Goal: Information Seeking & Learning: Learn about a topic

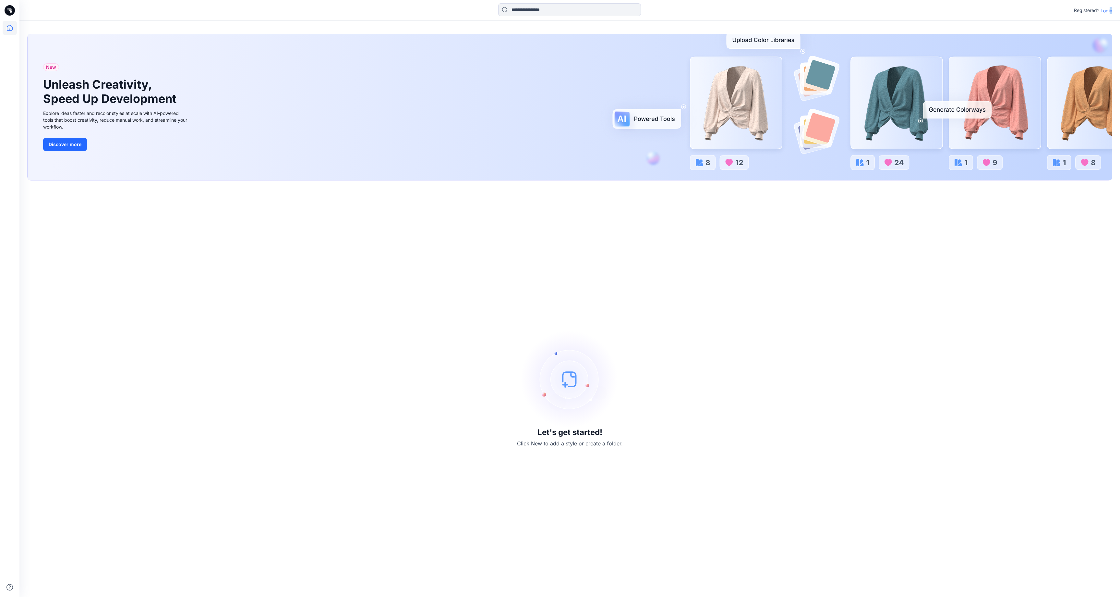
click at [1109, 10] on p "Login" at bounding box center [1107, 10] width 12 height 7
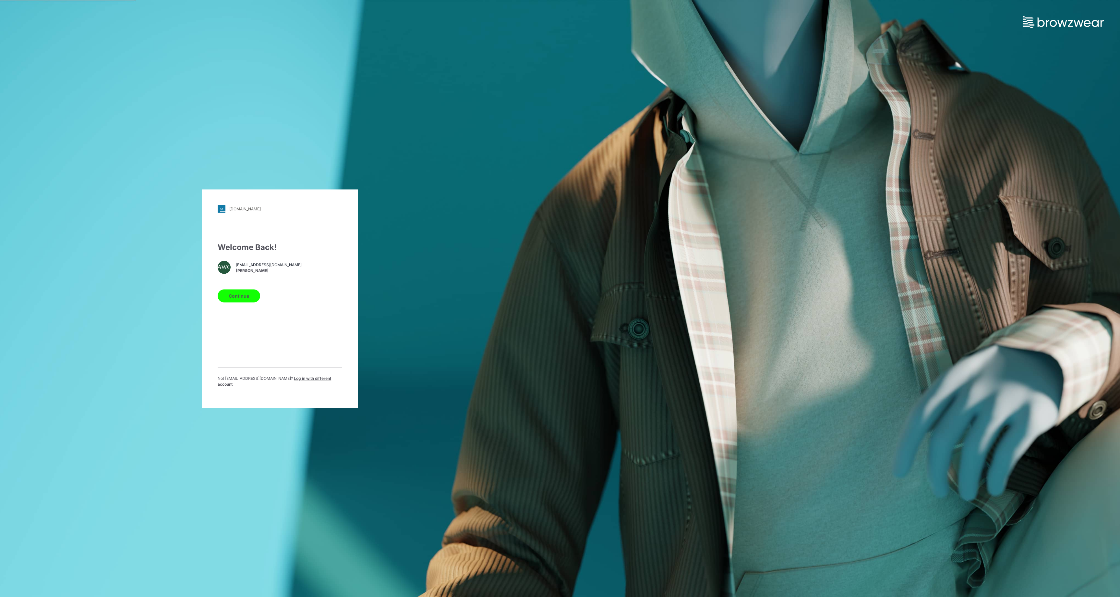
click at [245, 299] on button "Continue" at bounding box center [239, 295] width 43 height 13
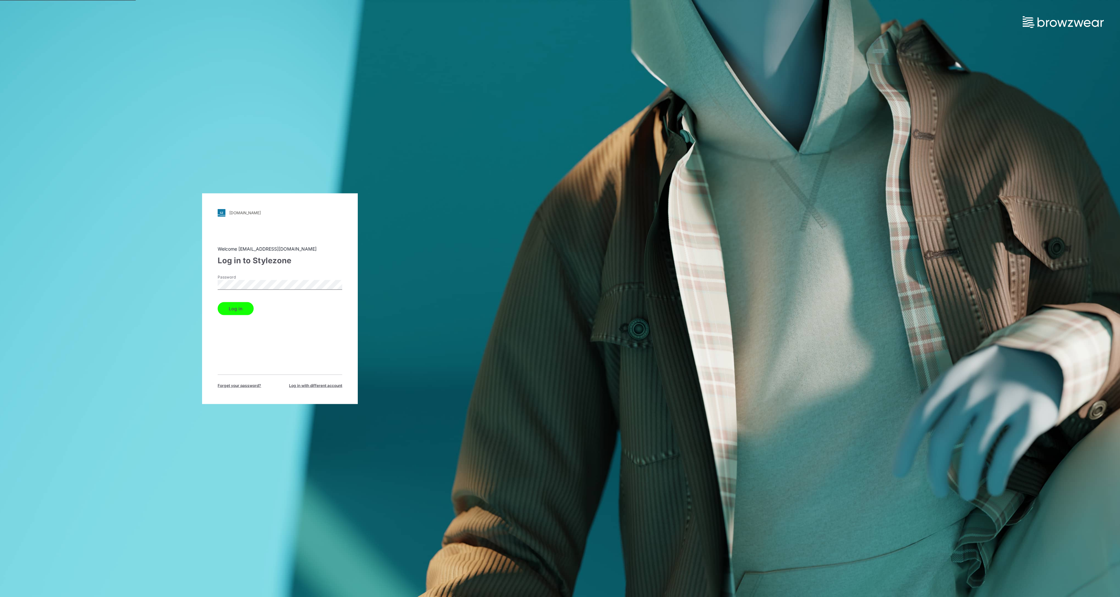
click at [241, 309] on button "Log in" at bounding box center [236, 308] width 36 height 13
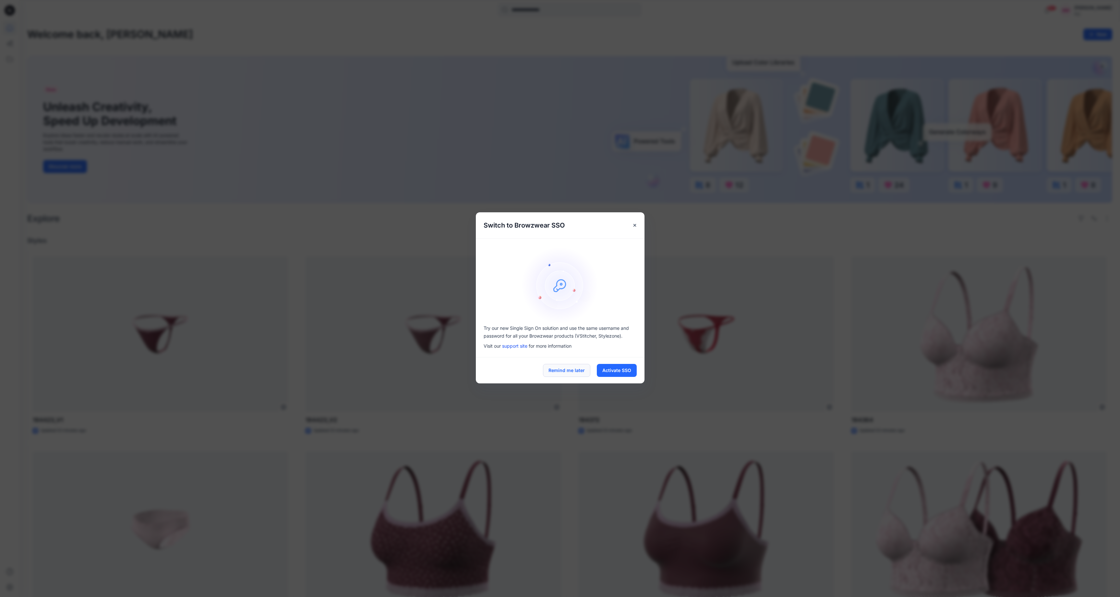
click at [570, 371] on button "Remind me later" at bounding box center [566, 370] width 47 height 13
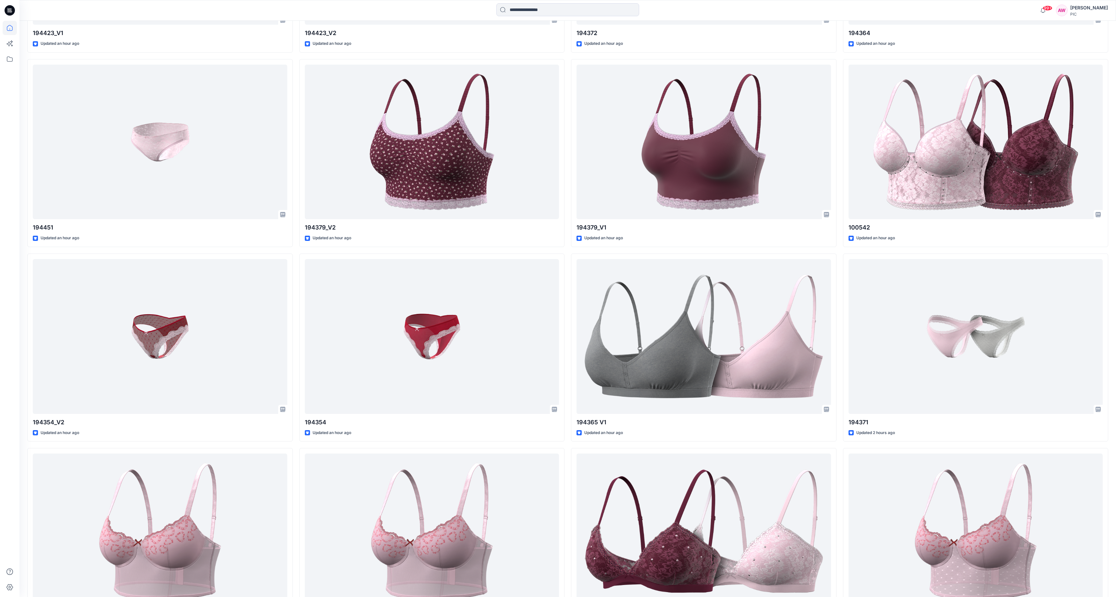
scroll to position [424, 0]
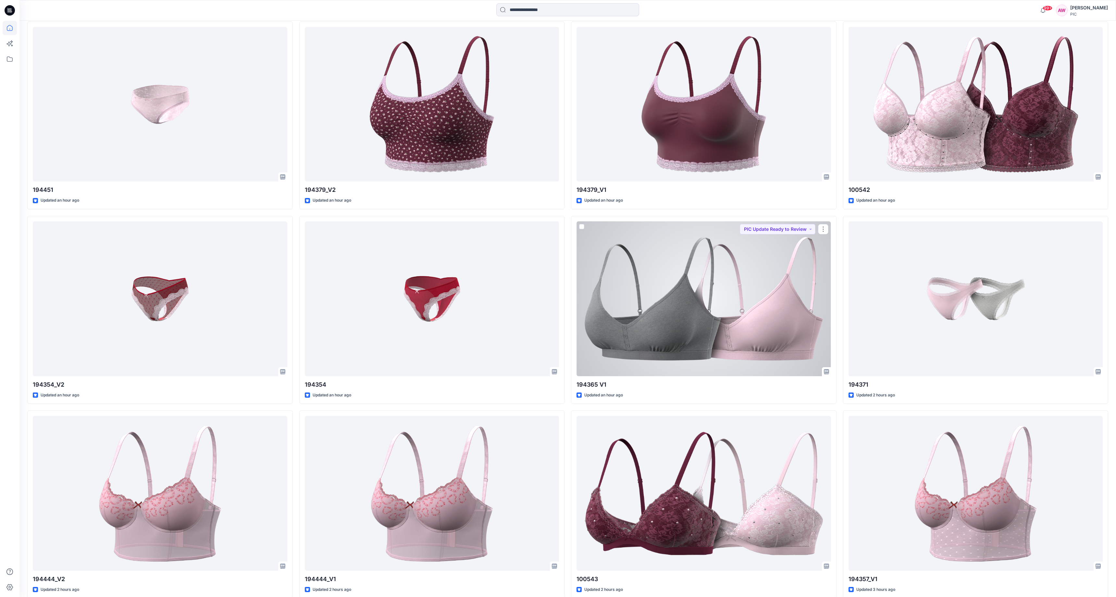
click at [792, 256] on div at bounding box center [703, 298] width 254 height 155
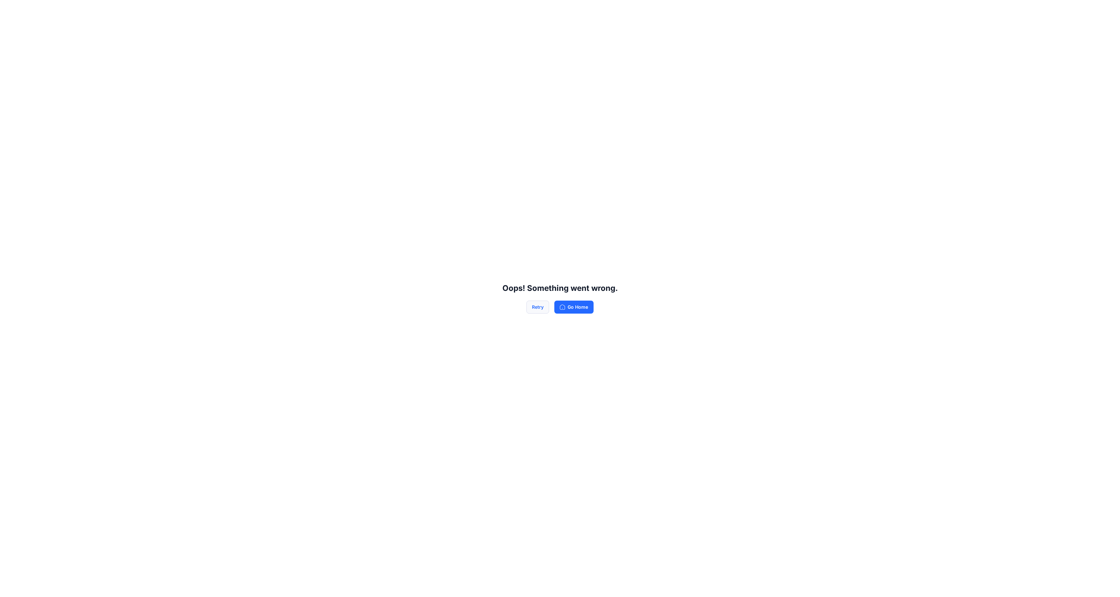
click at [541, 306] on button "Retry" at bounding box center [538, 306] width 23 height 13
click at [541, 309] on button "Retry" at bounding box center [538, 306] width 23 height 13
click at [574, 309] on button "Go Home" at bounding box center [574, 306] width 39 height 13
click at [574, 306] on button "Go Home" at bounding box center [574, 306] width 39 height 13
drag, startPoint x: 576, startPoint y: 309, endPoint x: 573, endPoint y: 306, distance: 3.4
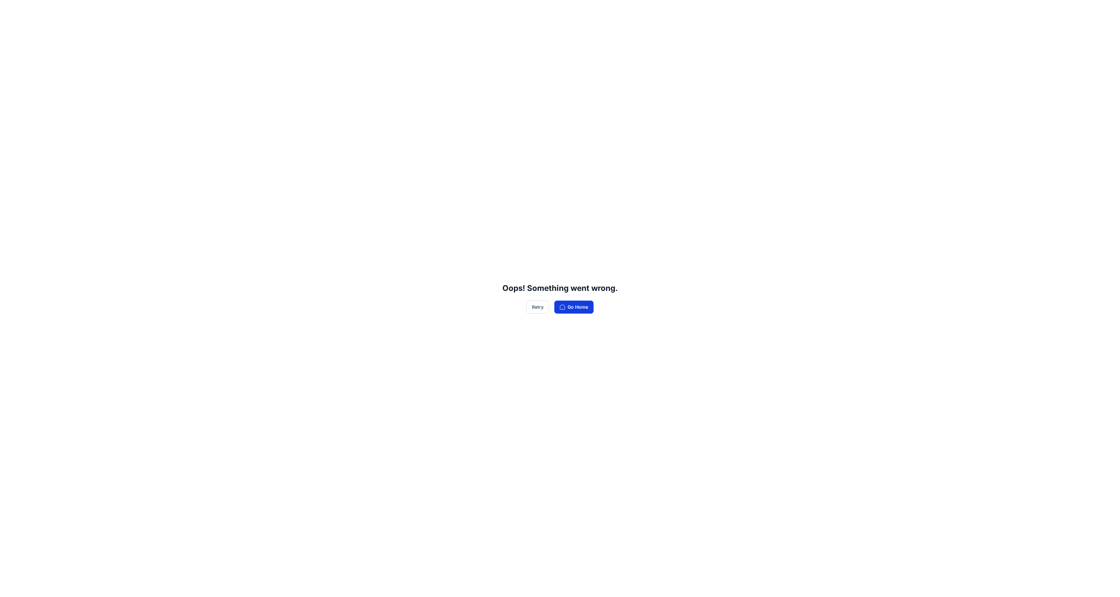
click at [576, 309] on button "Go Home" at bounding box center [574, 306] width 39 height 13
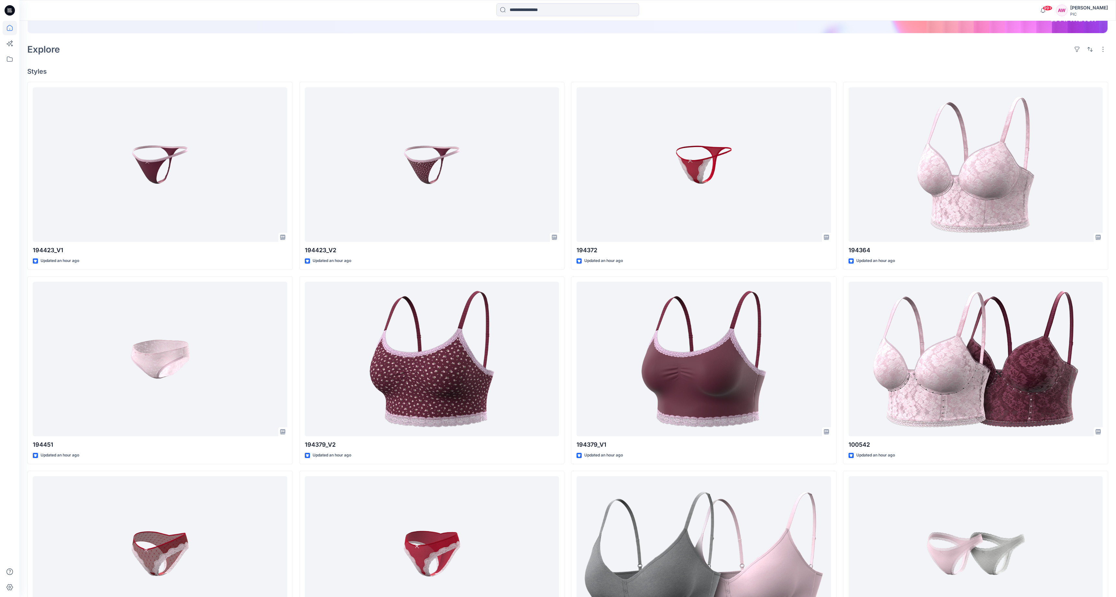
scroll to position [263, 0]
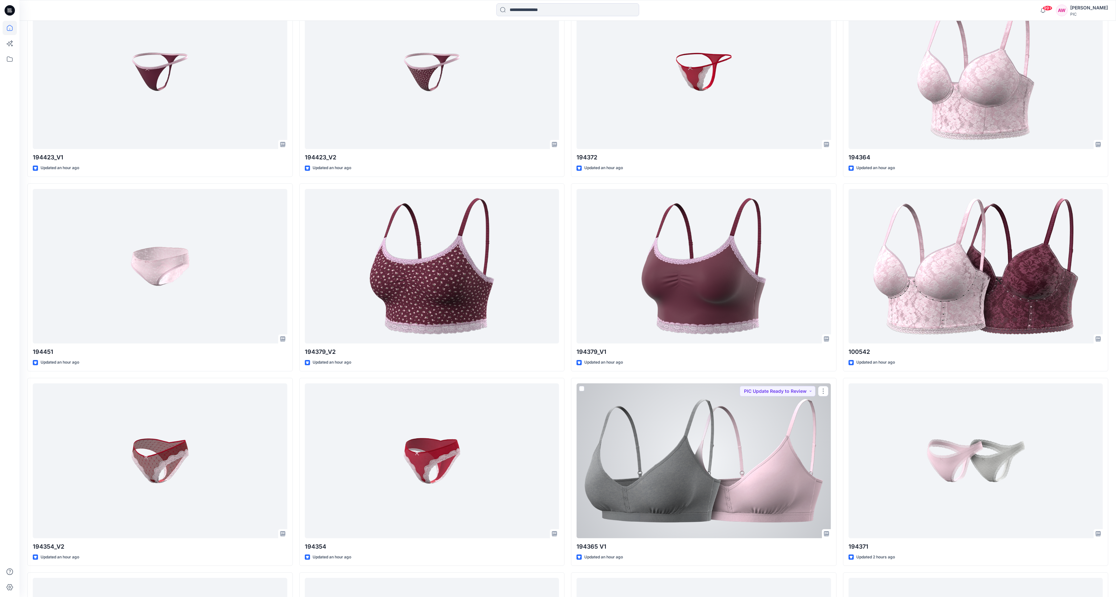
click at [739, 471] on div at bounding box center [703, 460] width 254 height 155
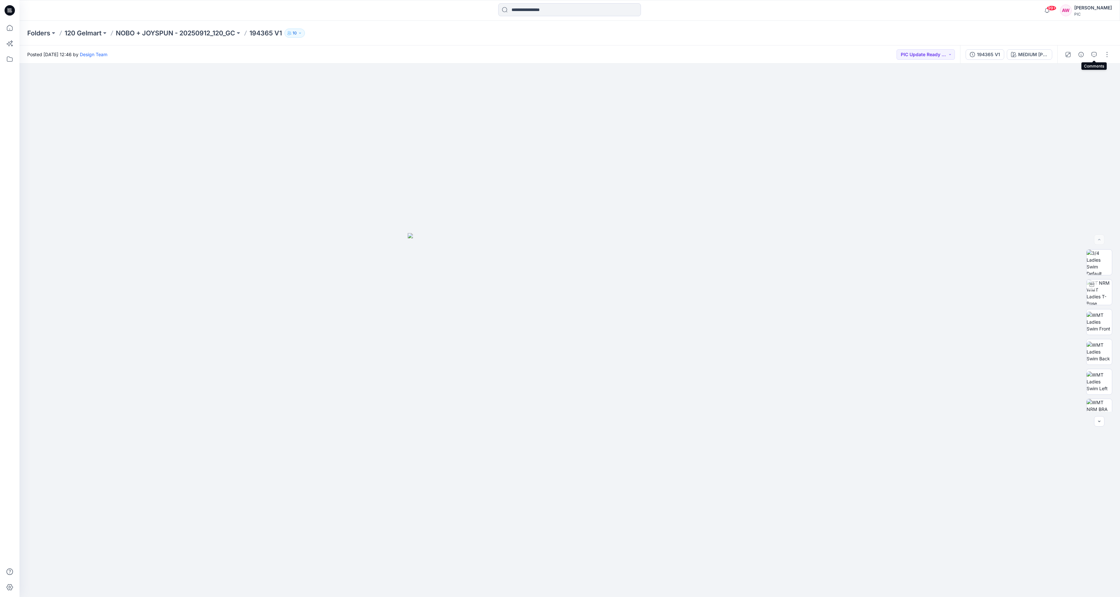
click at [1094, 52] on icon "button" at bounding box center [1094, 54] width 5 height 5
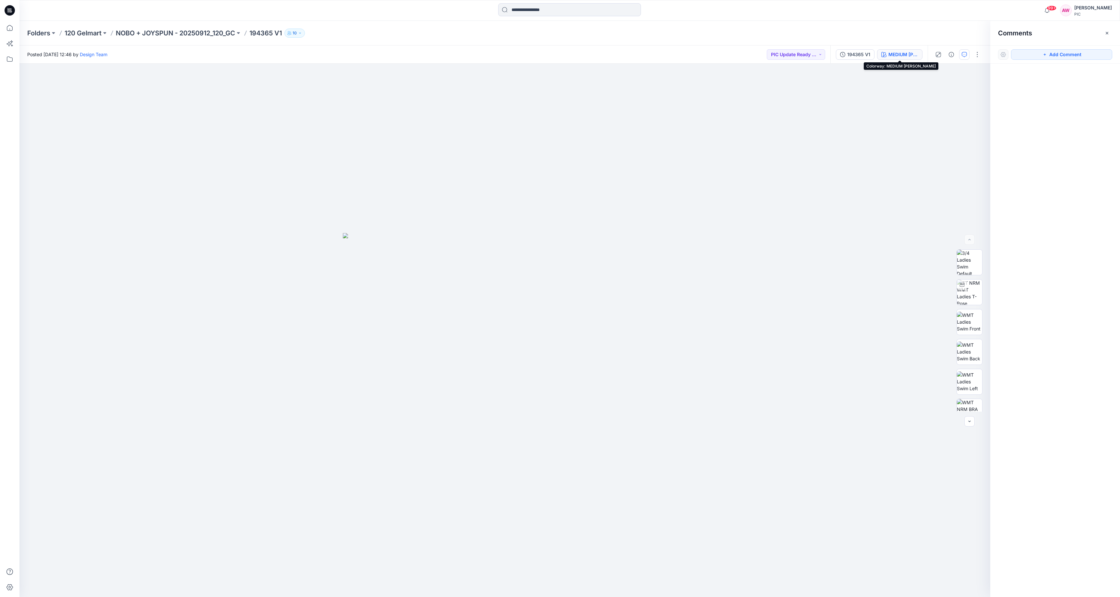
click at [904, 53] on div "MEDIUM [PERSON_NAME]" at bounding box center [904, 54] width 30 height 7
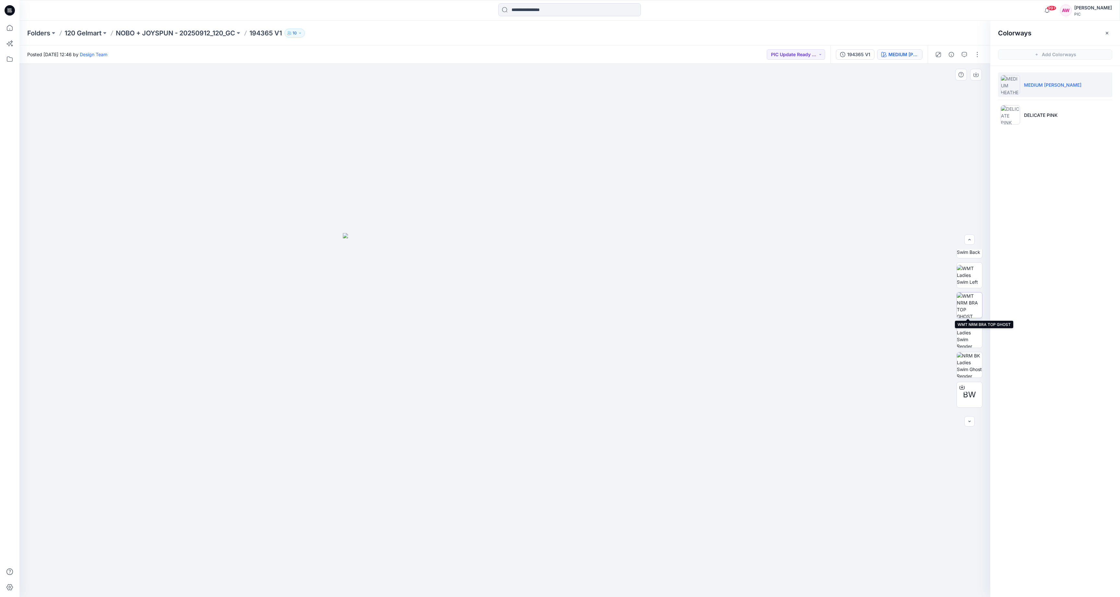
click at [972, 309] on img at bounding box center [969, 304] width 25 height 25
click at [978, 74] on icon "button" at bounding box center [976, 74] width 5 height 5
click at [908, 53] on div "MEDIUM [PERSON_NAME]" at bounding box center [904, 54] width 30 height 7
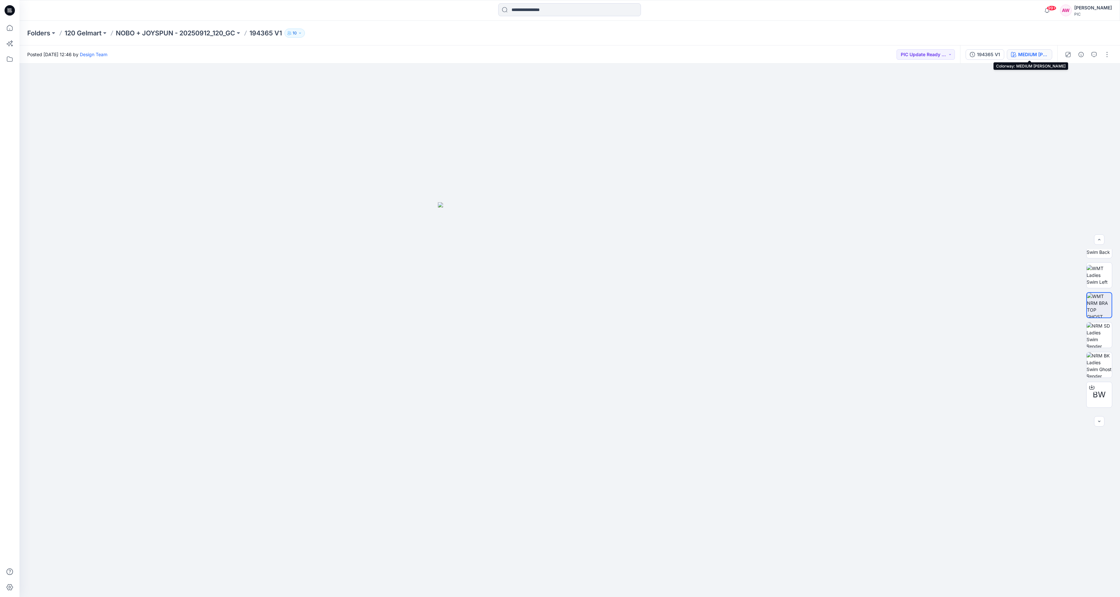
click at [1034, 52] on div "MEDIUM [PERSON_NAME]" at bounding box center [1034, 54] width 30 height 7
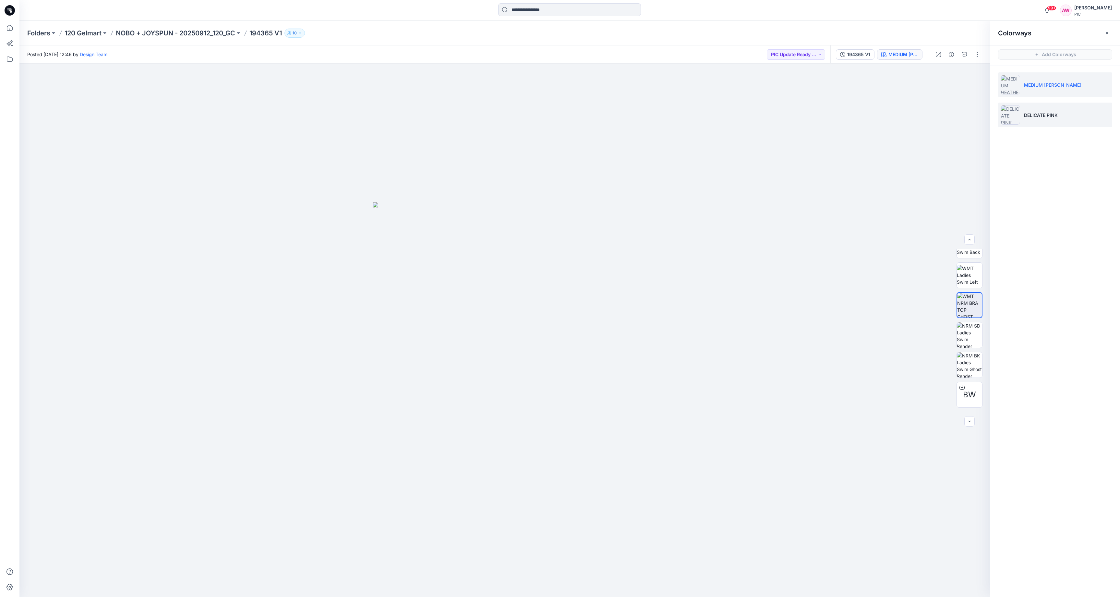
click at [1015, 113] on img at bounding box center [1010, 114] width 19 height 19
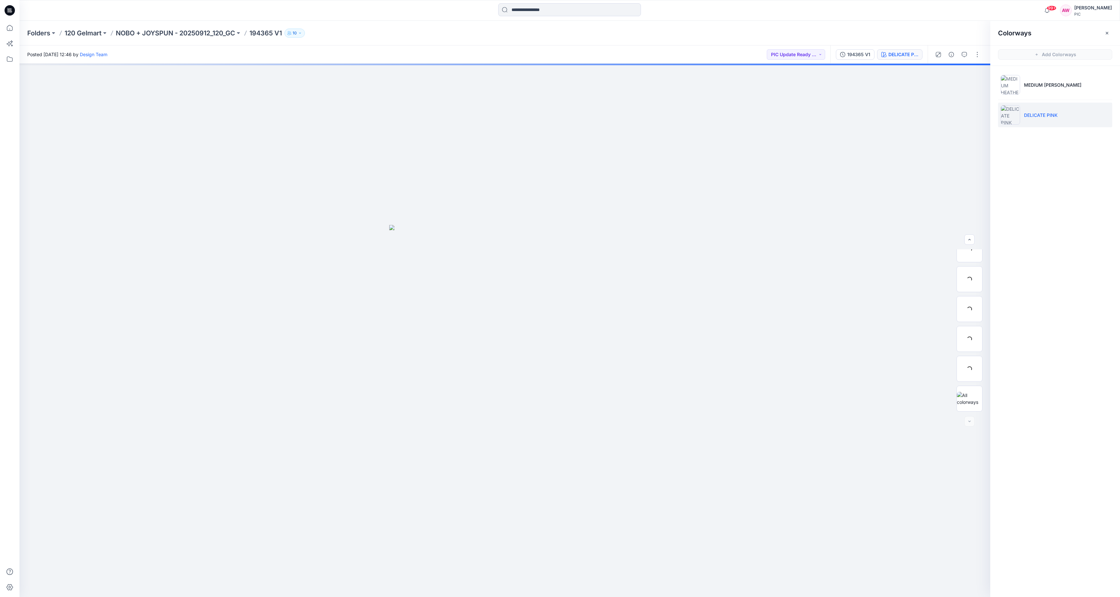
scroll to position [103, 0]
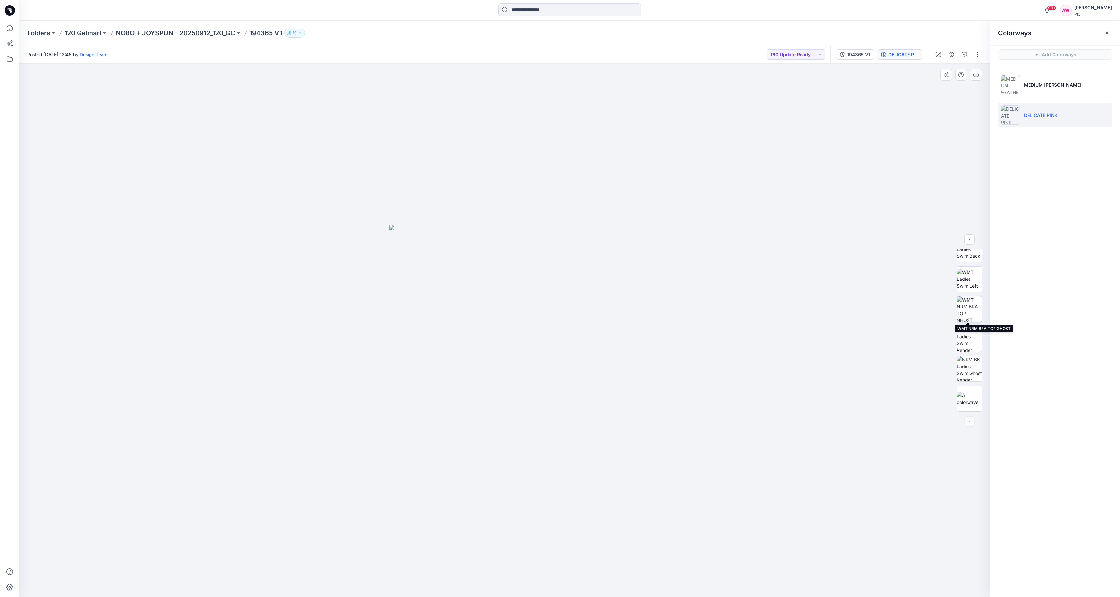
click at [972, 316] on img at bounding box center [969, 308] width 25 height 25
click at [979, 72] on icon "button" at bounding box center [976, 74] width 5 height 5
click at [894, 132] on div at bounding box center [504, 330] width 971 height 533
click at [217, 31] on p "NOBO + JOYSPUN - 20250912_120_GC" at bounding box center [175, 33] width 119 height 9
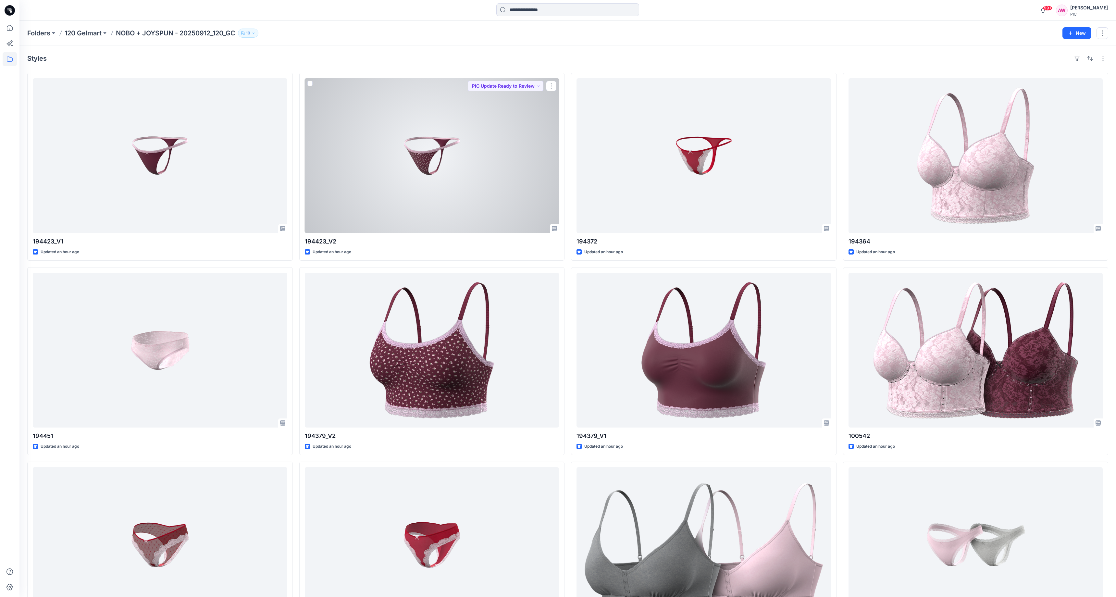
click at [437, 148] on div at bounding box center [432, 155] width 254 height 155
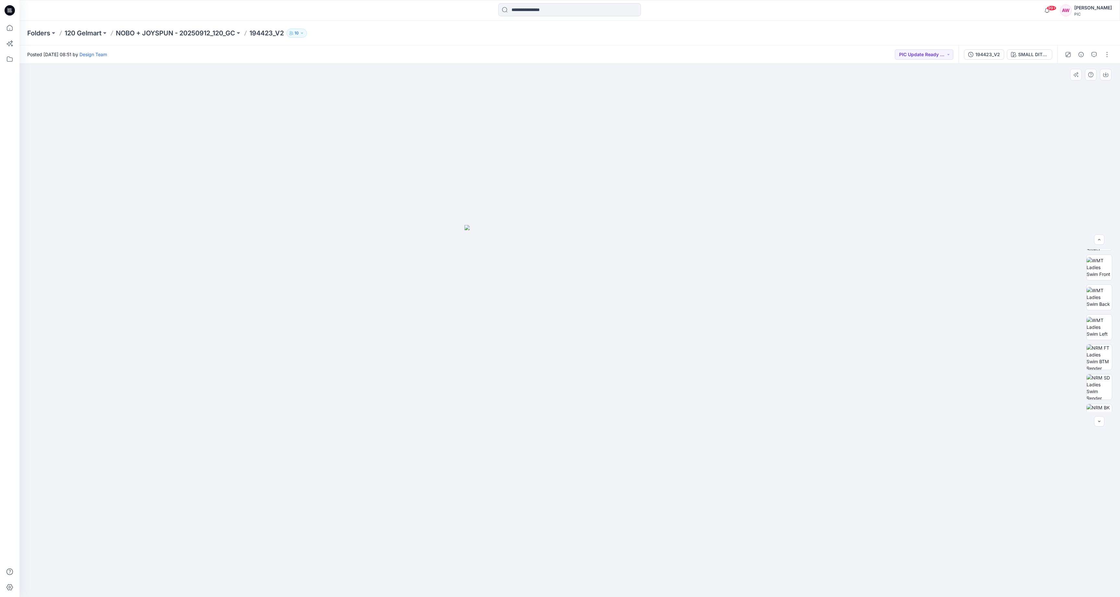
scroll to position [98, 0]
click at [1105, 344] on img at bounding box center [1099, 342] width 25 height 25
click at [1109, 76] on button "button" at bounding box center [1106, 75] width 12 height 12
click at [214, 33] on p "NOBO + JOYSPUN - 20250912_120_GC" at bounding box center [175, 33] width 119 height 9
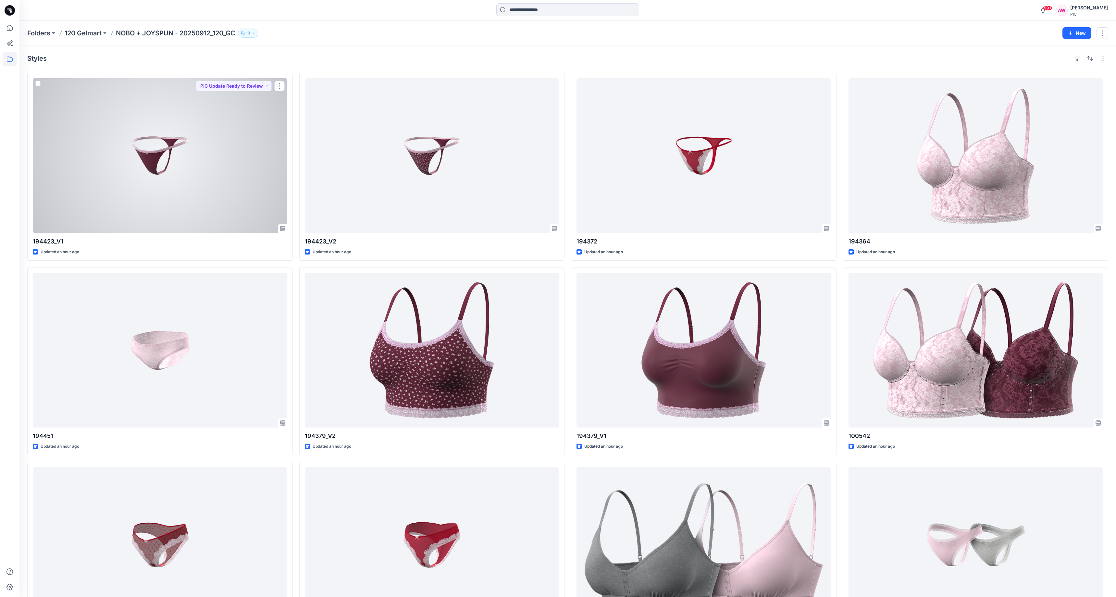
click at [162, 157] on div at bounding box center [160, 155] width 254 height 155
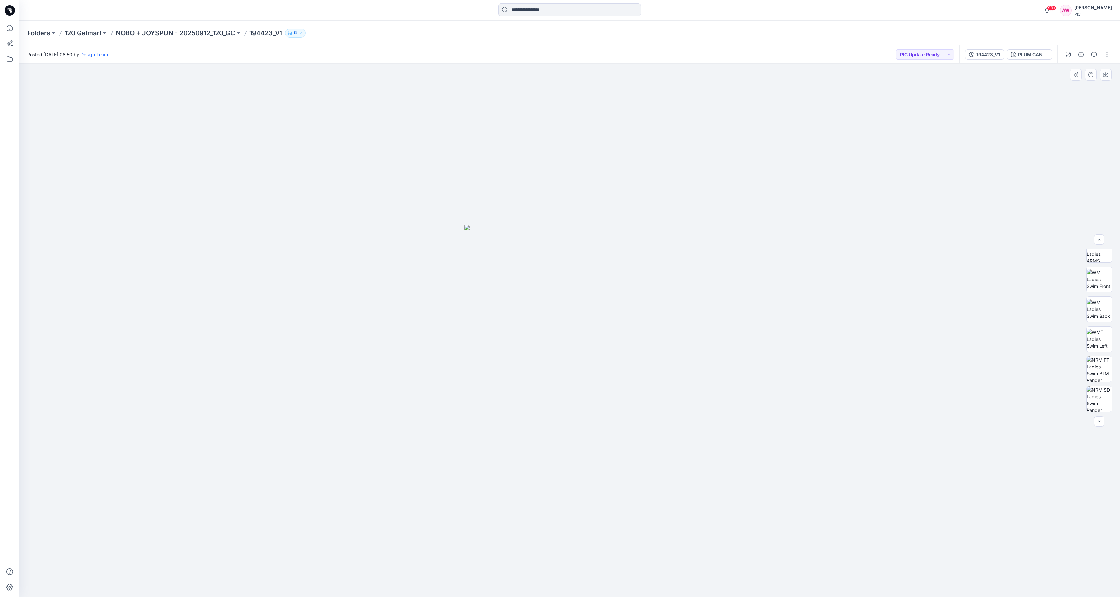
scroll to position [72, 0]
click at [1100, 364] on img at bounding box center [1099, 368] width 25 height 25
click at [1108, 73] on button "button" at bounding box center [1106, 75] width 12 height 12
click at [198, 34] on p "NOBO + JOYSPUN - 20250912_120_GC" at bounding box center [175, 33] width 119 height 9
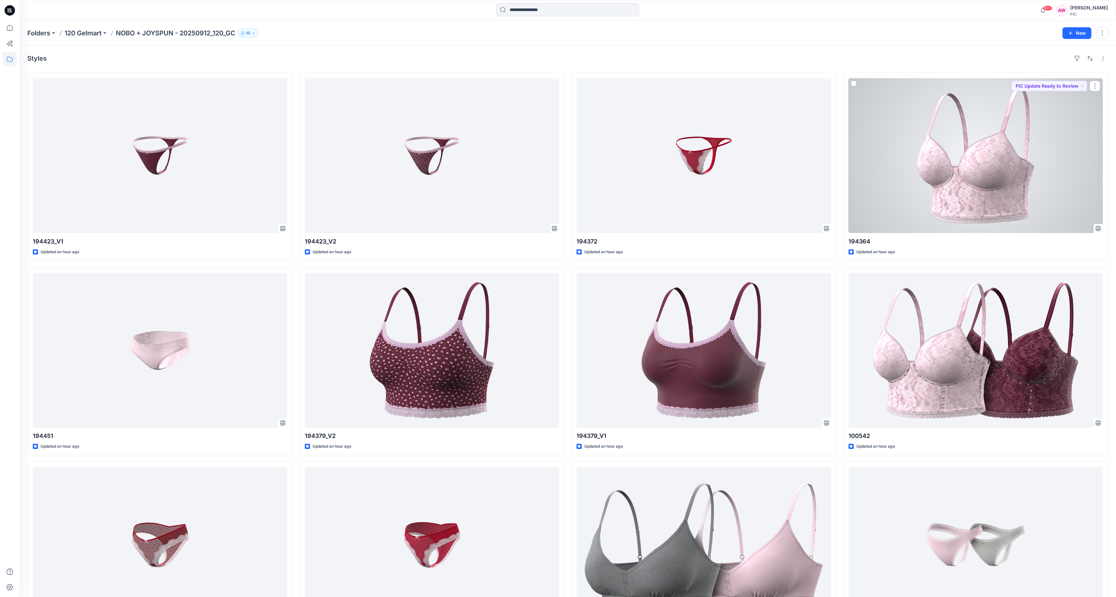
drag, startPoint x: 978, startPoint y: 162, endPoint x: 979, endPoint y: 159, distance: 3.3
click at [978, 162] on div at bounding box center [975, 155] width 254 height 155
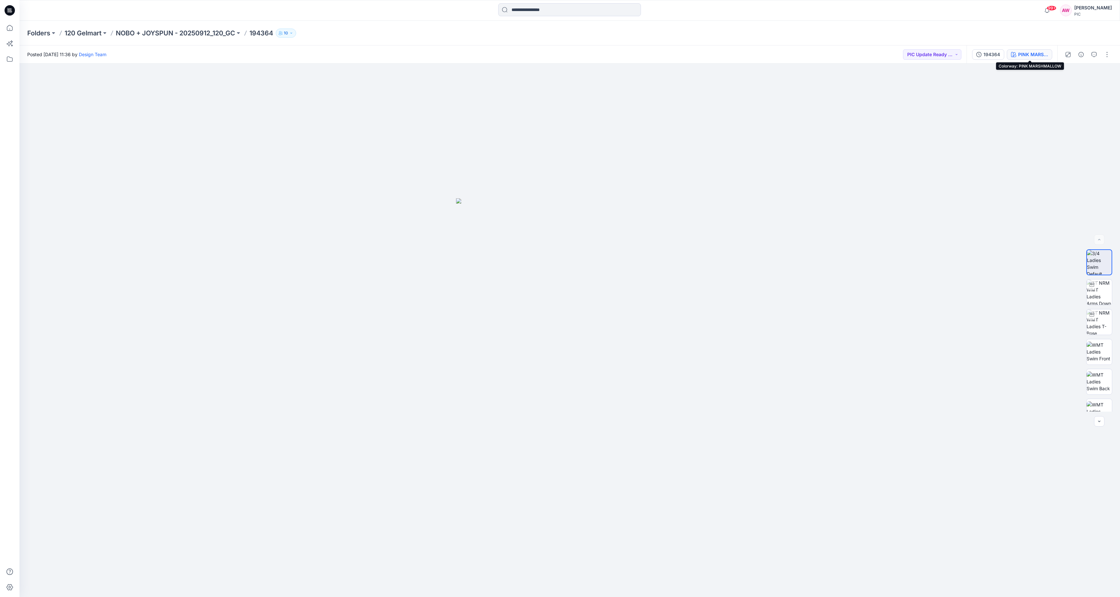
click at [1032, 56] on div "PINK MARSHMALLOW" at bounding box center [1034, 54] width 30 height 7
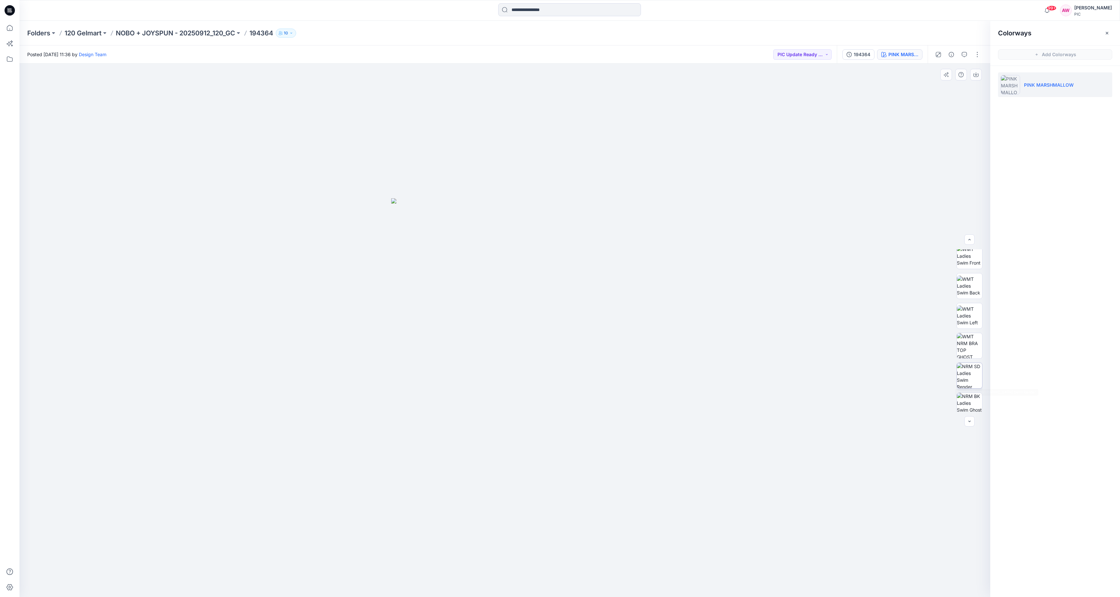
scroll to position [98, 0]
click at [978, 347] on img at bounding box center [969, 343] width 25 height 25
click at [976, 74] on icon "button" at bounding box center [976, 74] width 5 height 5
drag, startPoint x: 983, startPoint y: 151, endPoint x: 993, endPoint y: 139, distance: 15.5
click at [983, 151] on div at bounding box center [504, 330] width 971 height 533
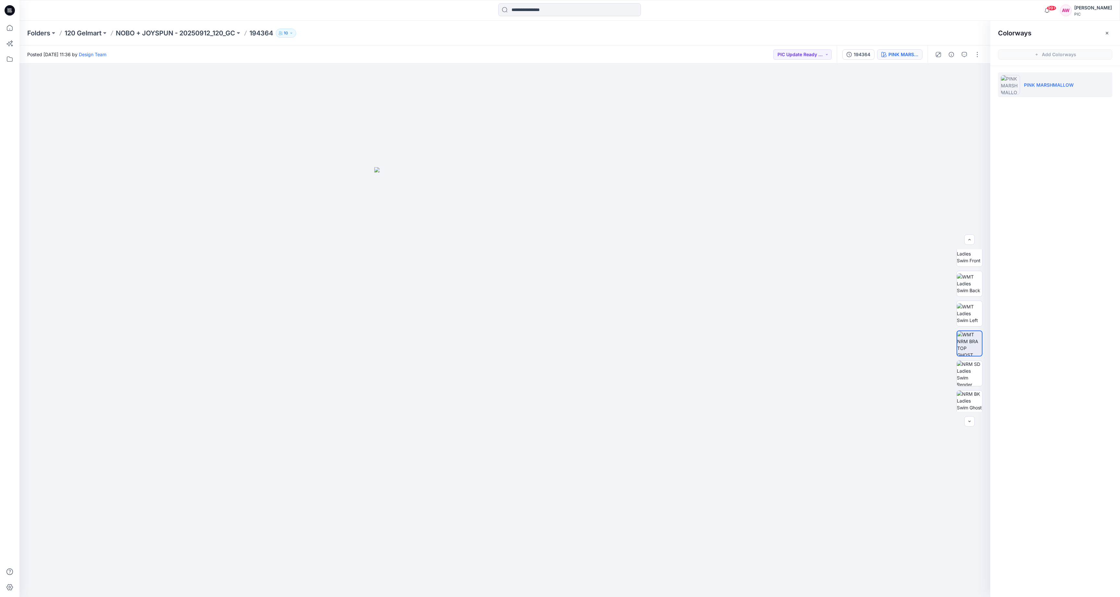
click at [1109, 31] on icon "button" at bounding box center [1107, 33] width 5 height 5
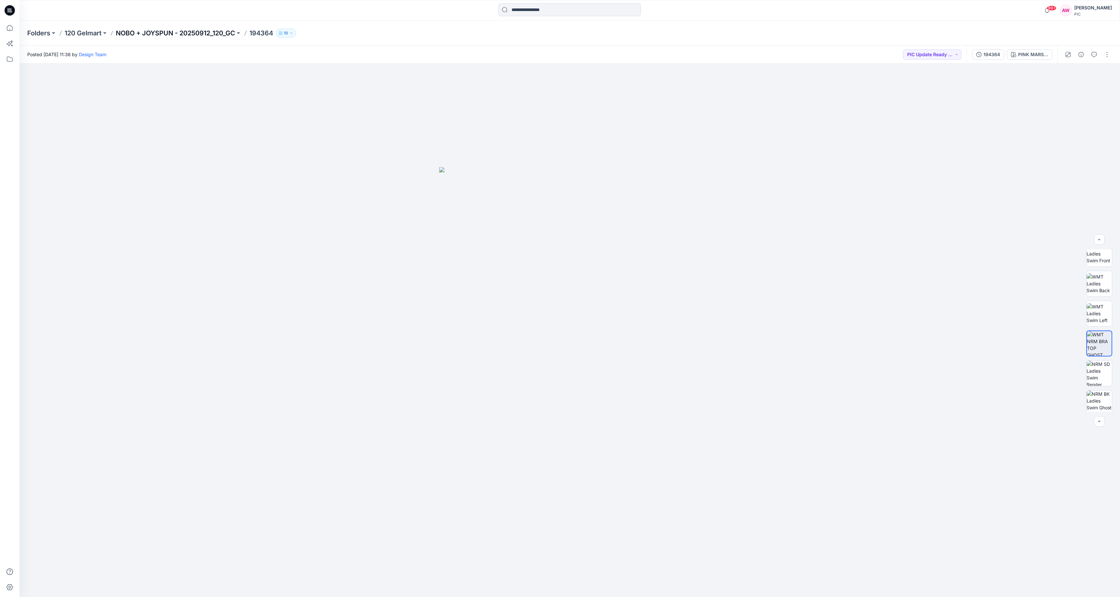
click at [214, 32] on p "NOBO + JOYSPUN - 20250912_120_GC" at bounding box center [175, 33] width 119 height 9
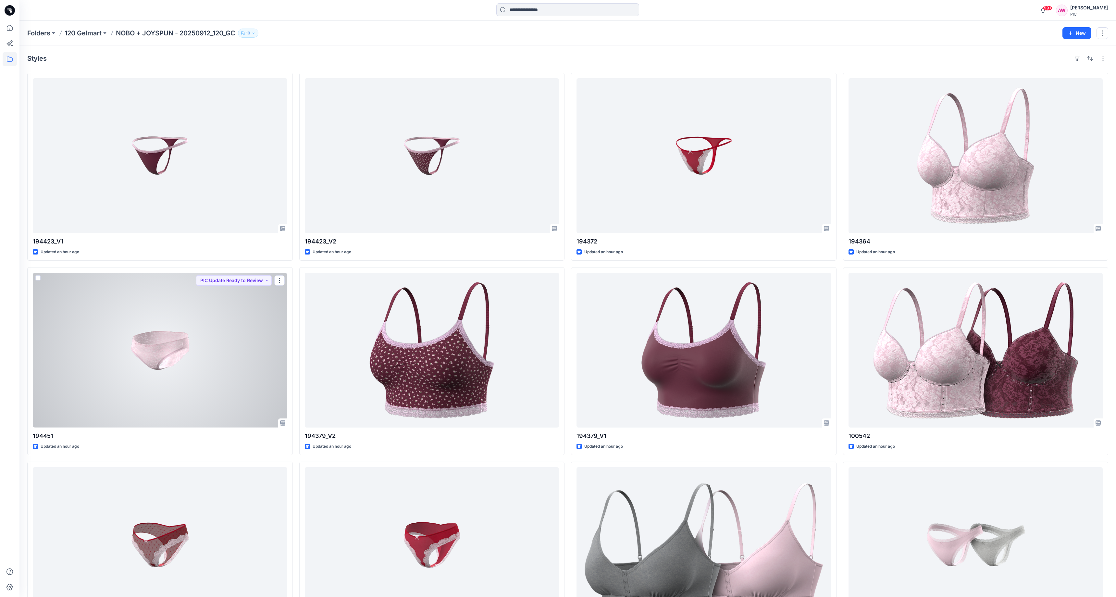
click at [165, 370] on div at bounding box center [160, 350] width 254 height 155
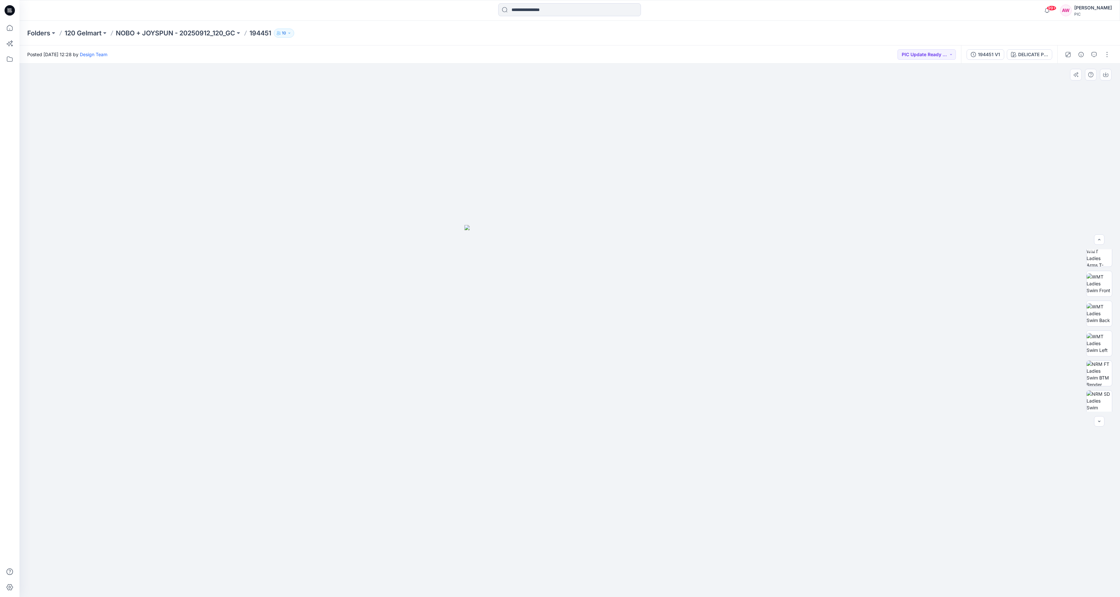
scroll to position [48, 0]
click at [1107, 364] on img at bounding box center [1099, 362] width 25 height 25
click at [1105, 77] on button "button" at bounding box center [1106, 75] width 12 height 12
click at [209, 32] on p "NOBO + JOYSPUN - 20250912_120_GC" at bounding box center [175, 33] width 119 height 9
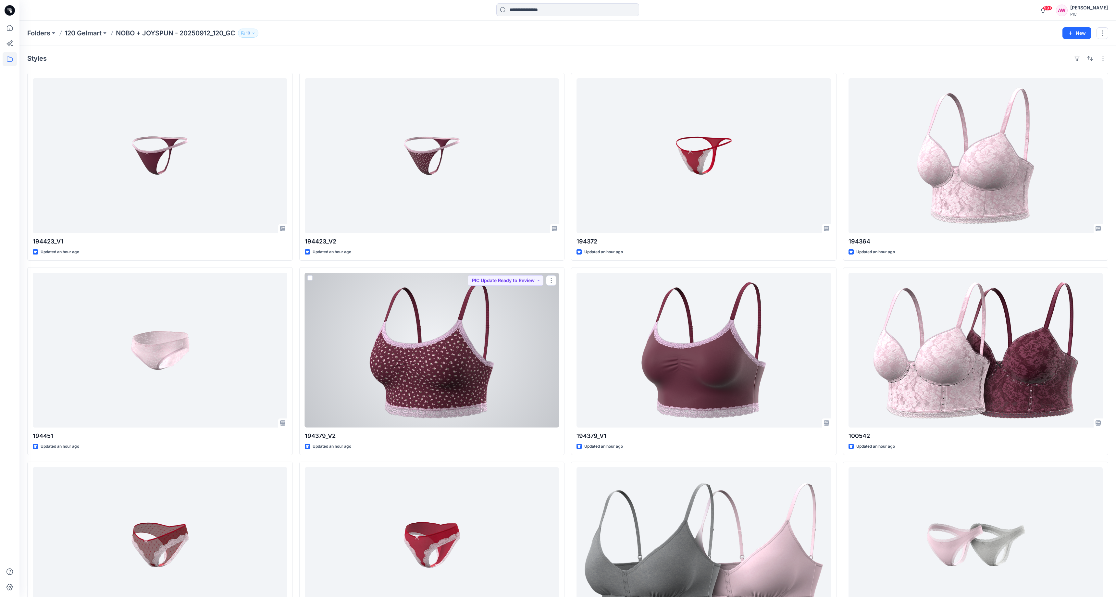
click at [425, 364] on div at bounding box center [432, 350] width 254 height 155
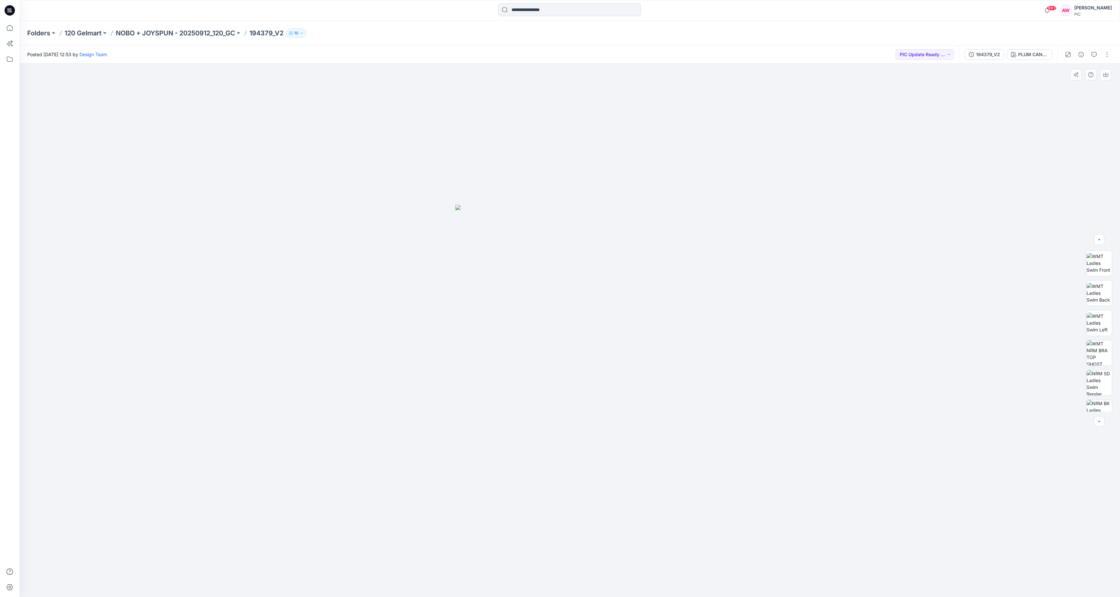
scroll to position [96, 0]
click at [1103, 346] on img at bounding box center [1099, 344] width 25 height 25
click at [1107, 73] on icon "button" at bounding box center [1106, 74] width 5 height 5
click at [1103, 403] on img at bounding box center [1099, 398] width 25 height 25
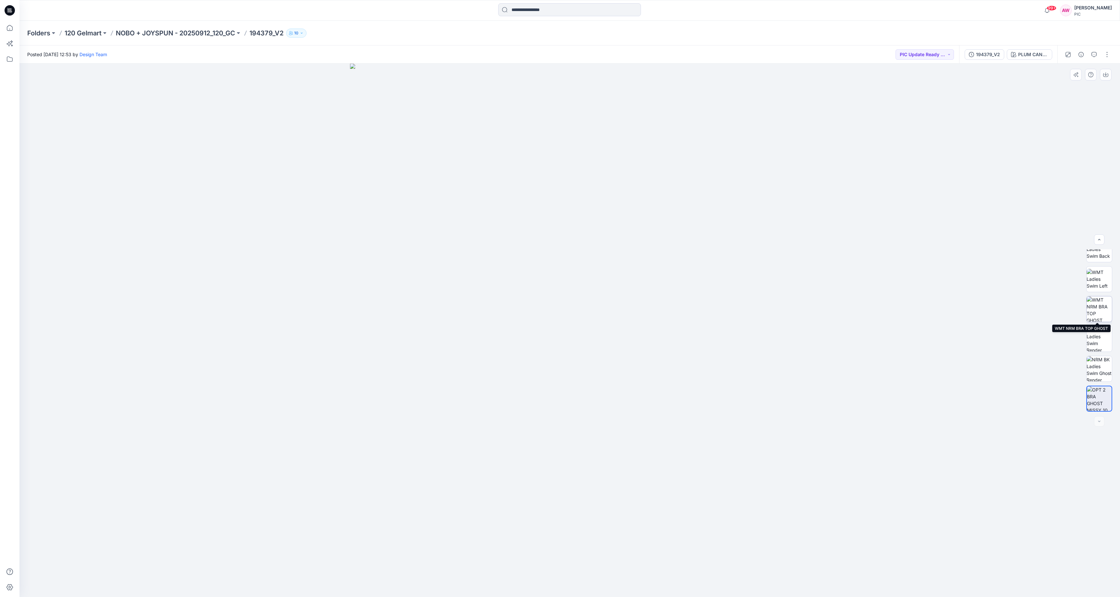
click at [1098, 311] on img at bounding box center [1099, 308] width 25 height 25
click at [1102, 312] on img at bounding box center [1099, 309] width 25 height 25
click at [209, 32] on p "NOBO + JOYSPUN - 20250912_120_GC" at bounding box center [175, 33] width 119 height 9
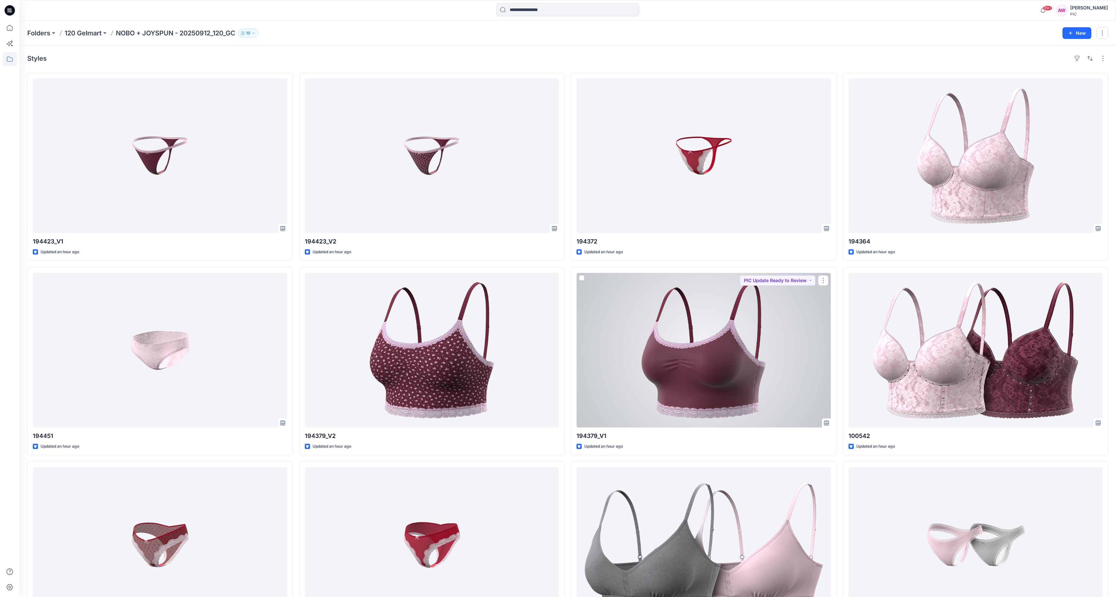
click at [733, 342] on div at bounding box center [703, 350] width 254 height 155
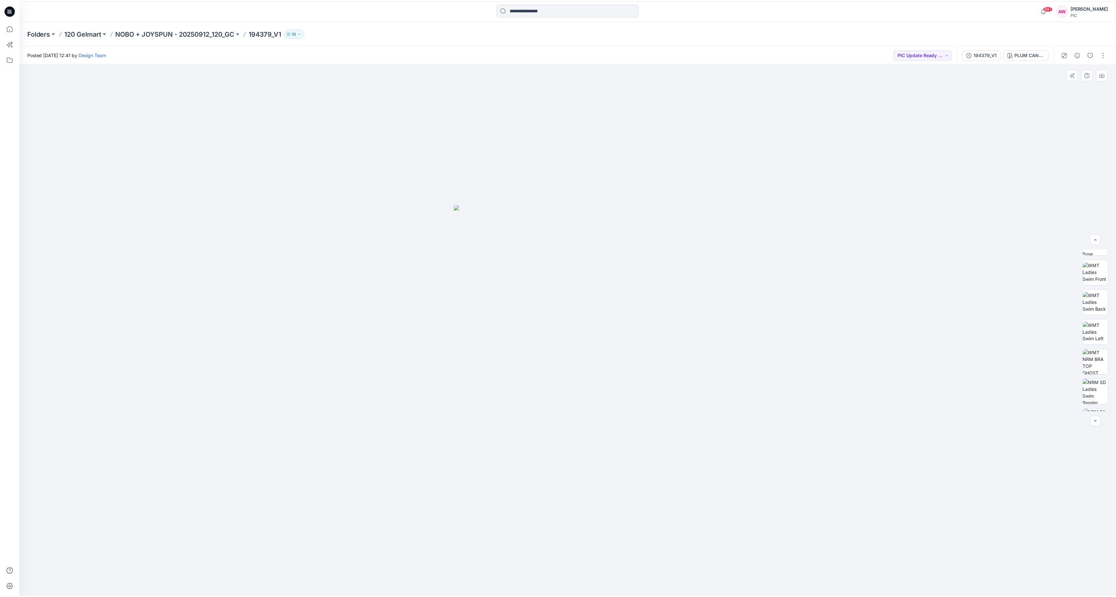
scroll to position [98, 0]
click at [1104, 345] on img at bounding box center [1099, 342] width 25 height 25
click at [1106, 74] on icon "button" at bounding box center [1106, 73] width 3 height 3
drag, startPoint x: 1098, startPoint y: 374, endPoint x: 1098, endPoint y: 377, distance: 3.3
click at [1099, 374] on img at bounding box center [1099, 372] width 25 height 25
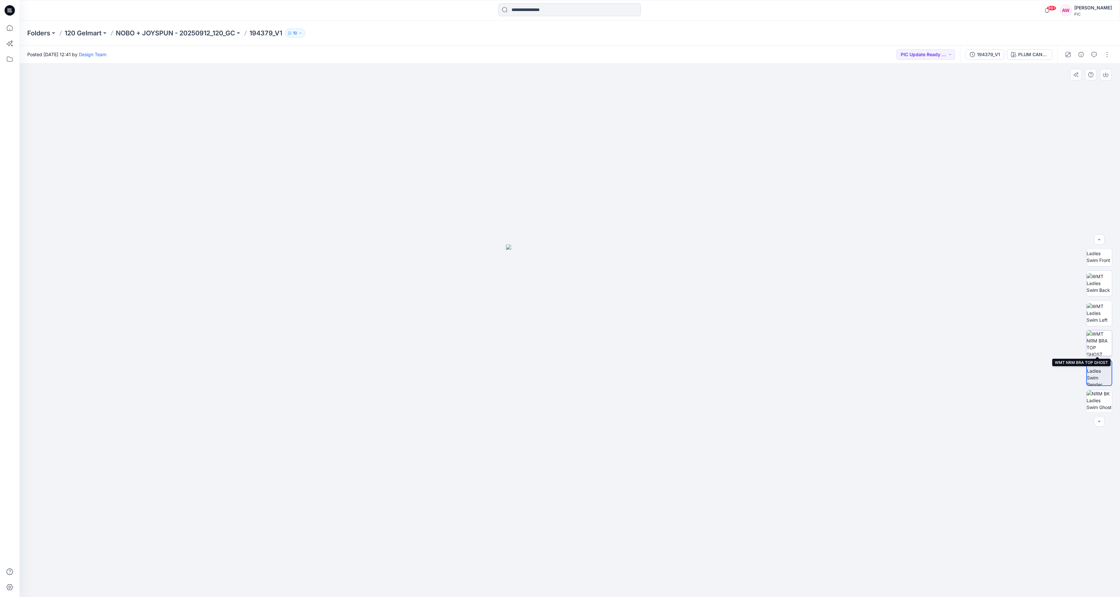
click at [1099, 345] on img at bounding box center [1099, 342] width 25 height 25
click at [196, 34] on p "NOBO + JOYSPUN - 20250912_120_GC" at bounding box center [175, 33] width 119 height 9
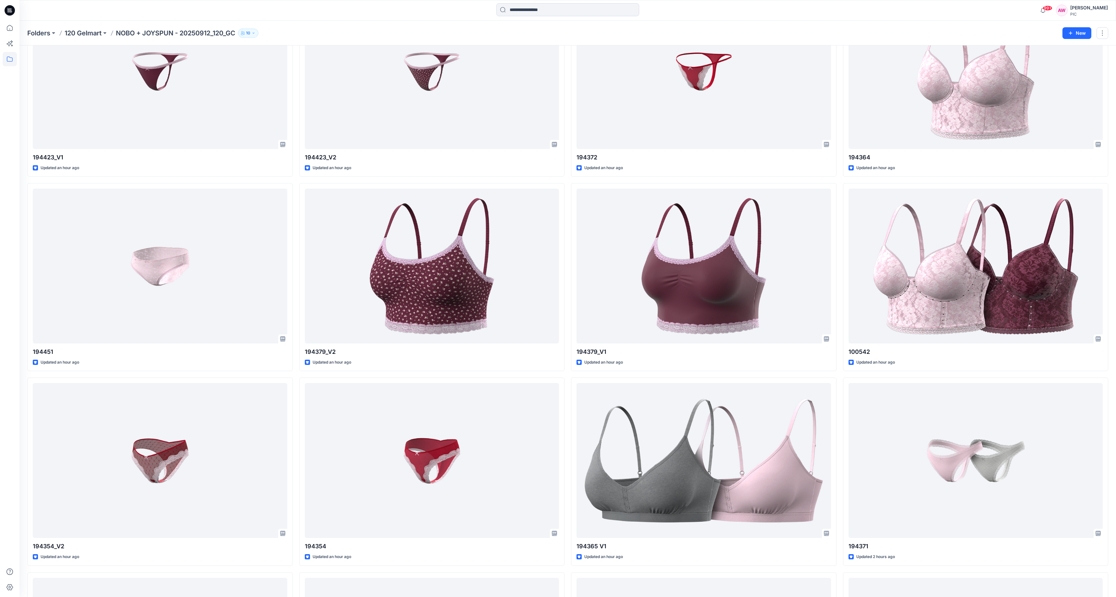
scroll to position [89, 0]
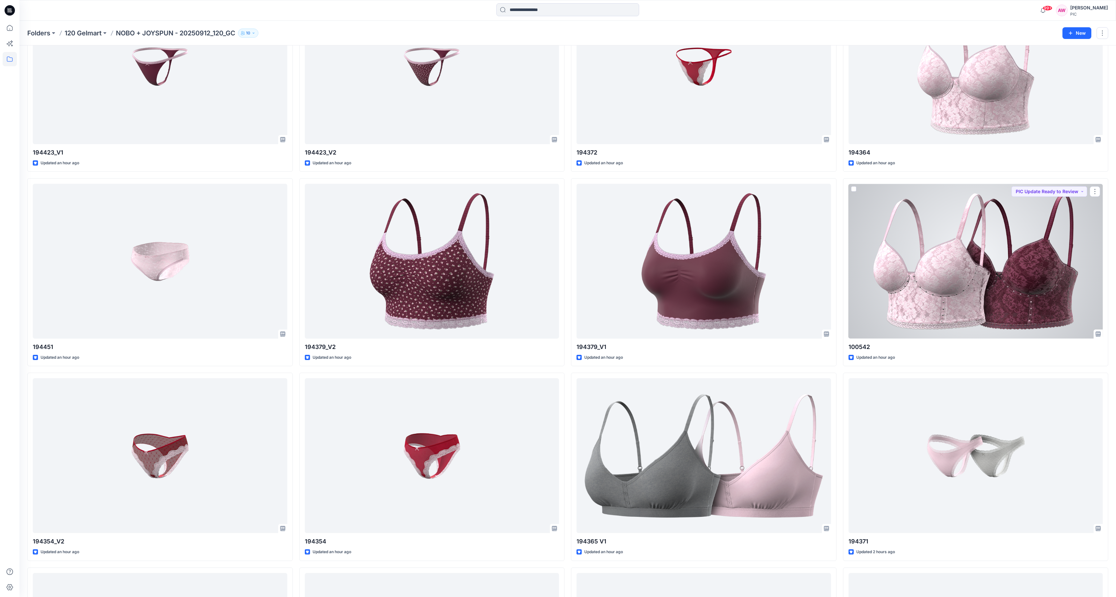
click at [971, 271] on div at bounding box center [975, 261] width 254 height 155
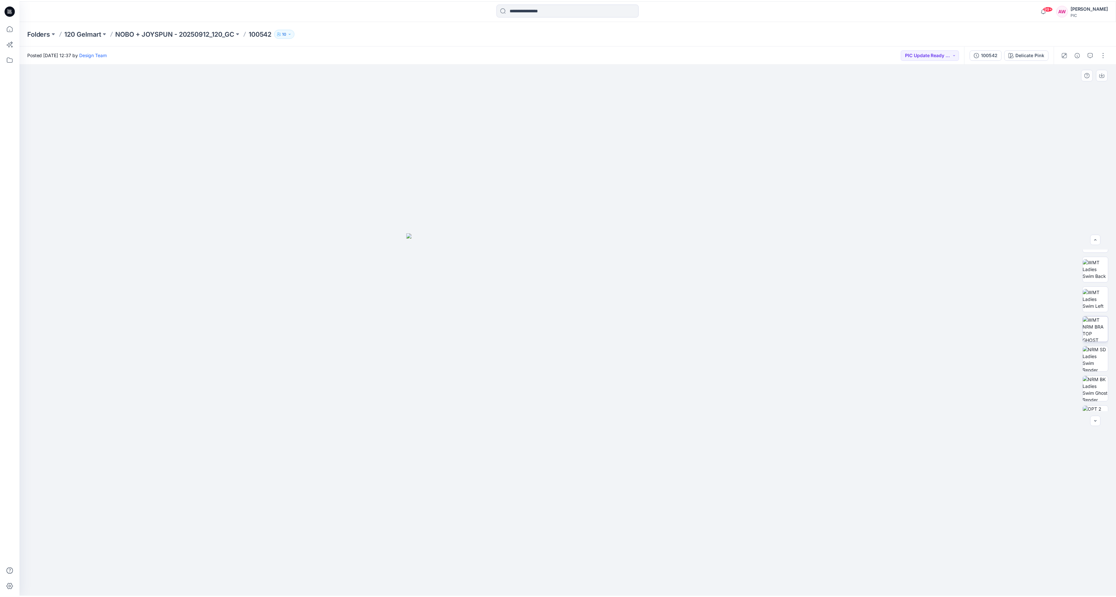
scroll to position [116, 0]
click at [1104, 324] on img at bounding box center [1099, 324] width 25 height 25
click at [1032, 52] on div "Delicate Pink" at bounding box center [1034, 54] width 29 height 7
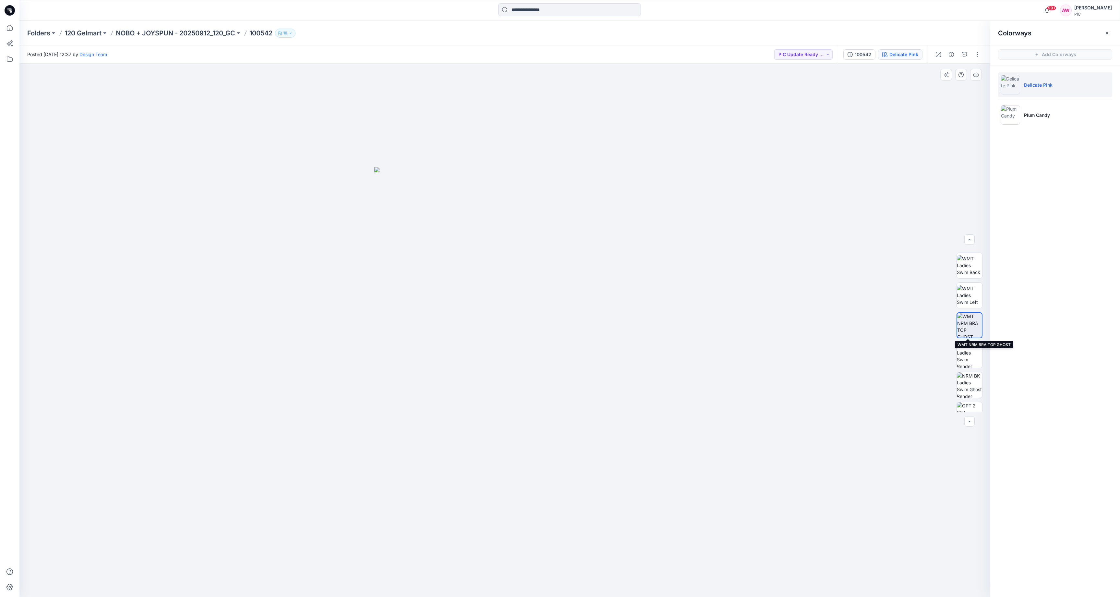
click at [962, 328] on img at bounding box center [970, 325] width 25 height 25
click at [978, 72] on icon "button" at bounding box center [976, 74] width 5 height 5
click at [1038, 117] on p "Plum Candy" at bounding box center [1037, 115] width 26 height 7
click at [971, 329] on img at bounding box center [969, 324] width 25 height 25
click at [976, 76] on icon "button" at bounding box center [976, 74] width 5 height 5
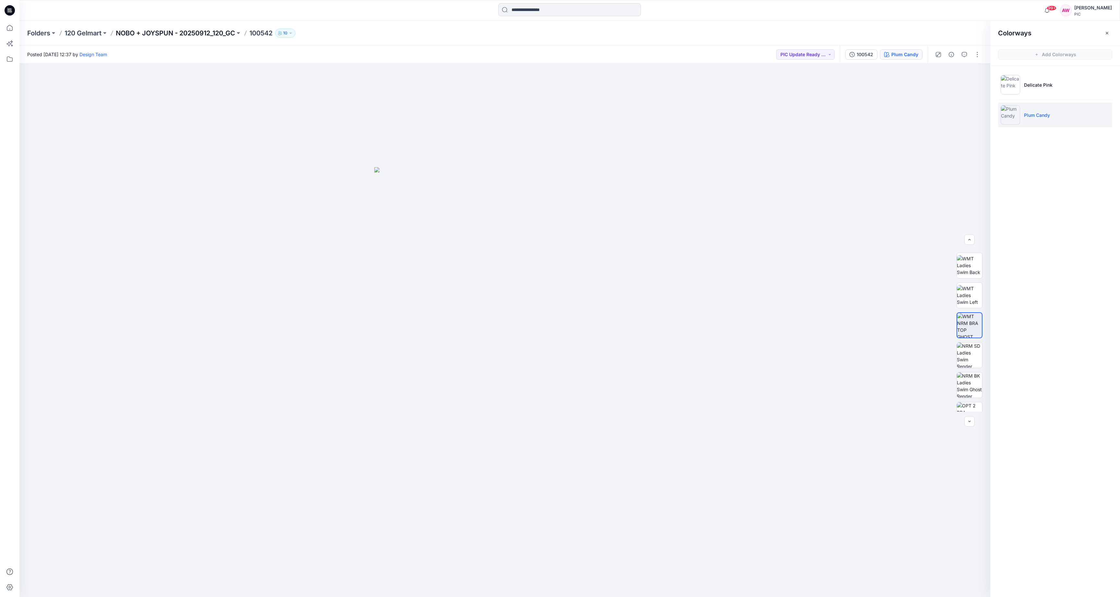
click at [189, 32] on p "NOBO + JOYSPUN - 20250912_120_GC" at bounding box center [175, 33] width 119 height 9
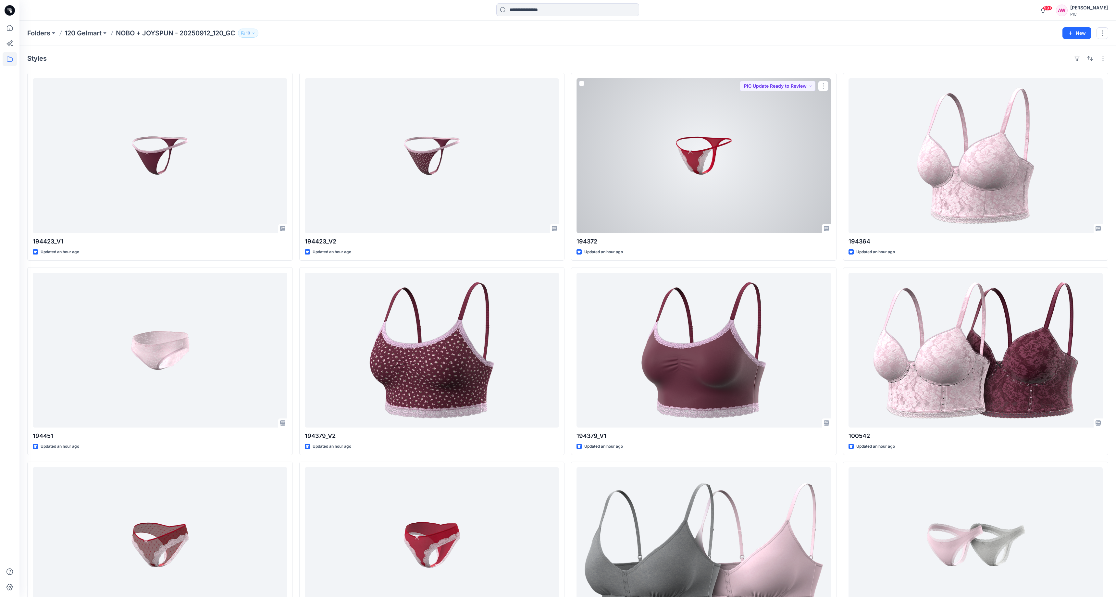
click at [708, 150] on div at bounding box center [703, 155] width 254 height 155
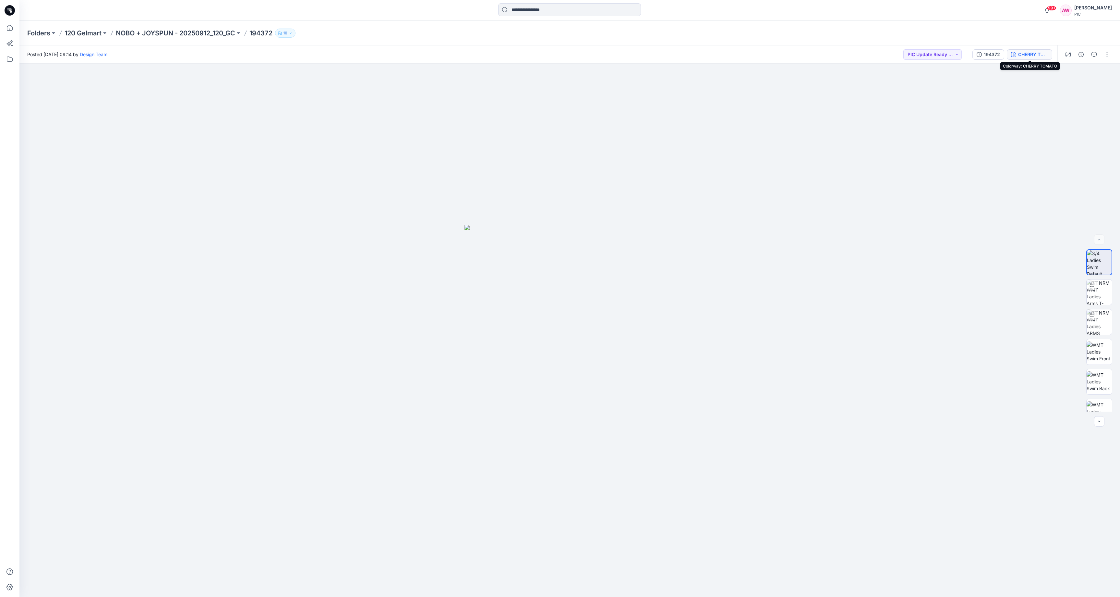
click at [1040, 55] on div "CHERRY TOMATO" at bounding box center [1034, 54] width 30 height 7
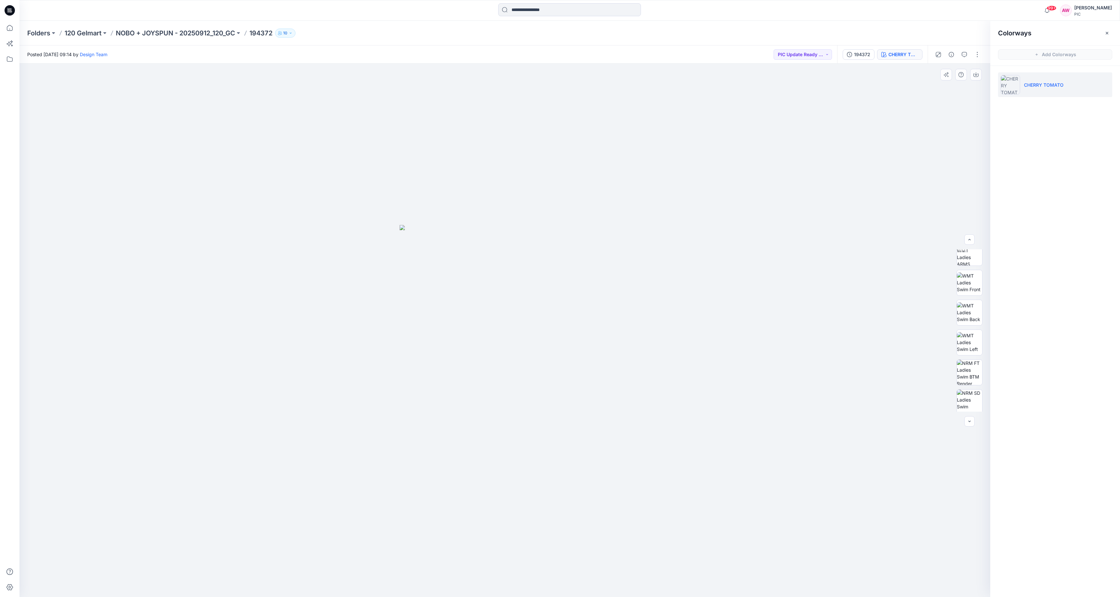
scroll to position [84, 0]
click at [970, 359] on img at bounding box center [969, 356] width 25 height 25
click at [978, 75] on icon "button" at bounding box center [976, 74] width 5 height 5
click at [223, 34] on p "NOBO + JOYSPUN - 20250912_120_GC" at bounding box center [175, 33] width 119 height 9
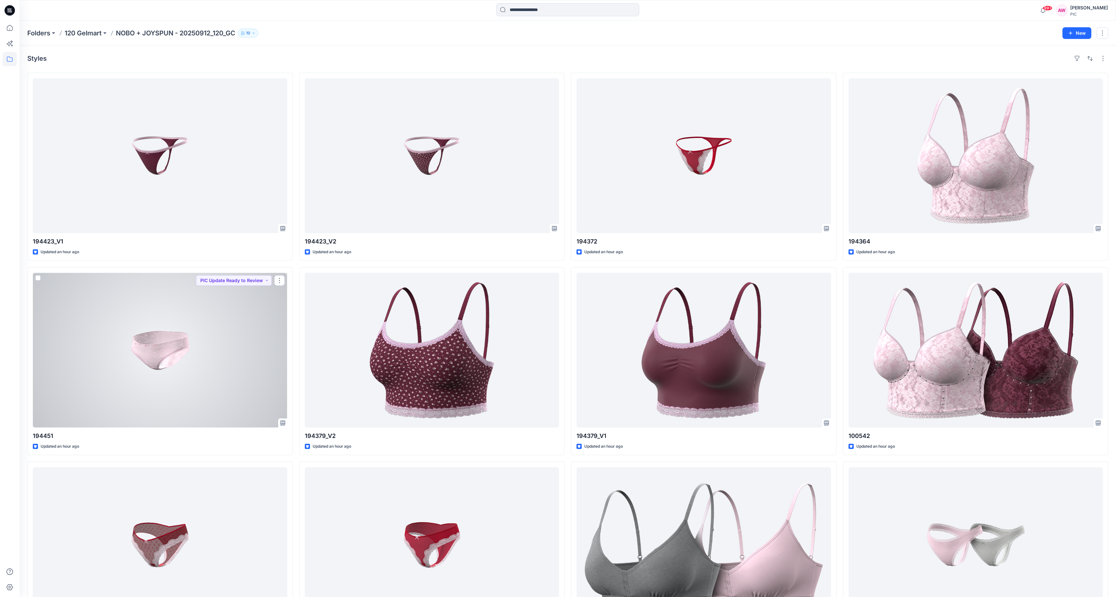
drag, startPoint x: 170, startPoint y: 342, endPoint x: 174, endPoint y: 343, distance: 3.8
click at [170, 342] on div at bounding box center [160, 350] width 254 height 155
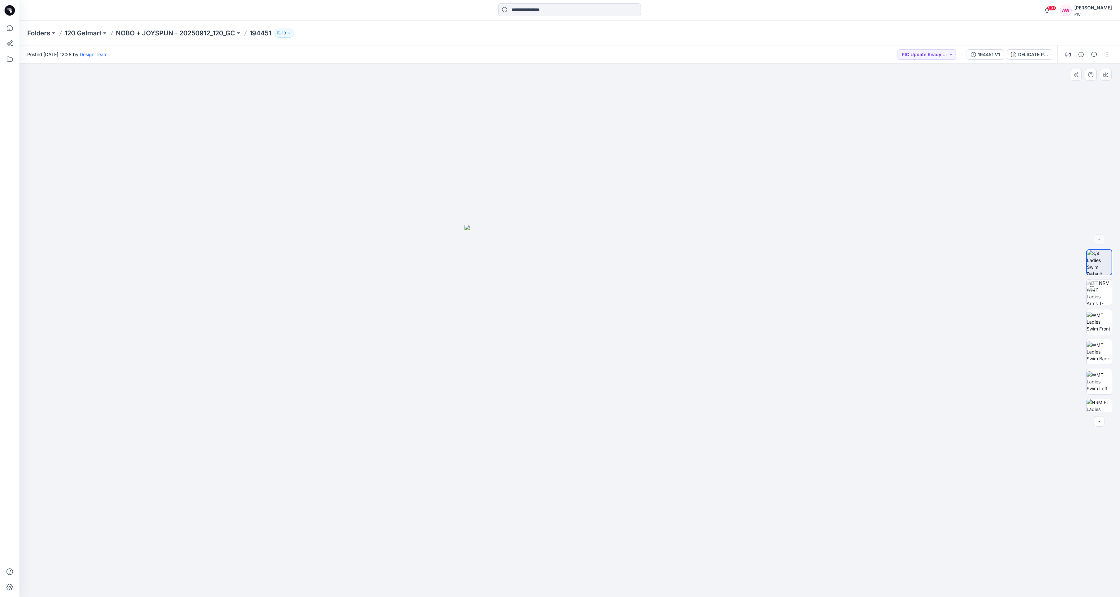
drag, startPoint x: 1116, startPoint y: 318, endPoint x: 1119, endPoint y: 342, distance: 24.2
click at [1119, 342] on div "BW" at bounding box center [1100, 330] width 42 height 162
click at [1104, 348] on img at bounding box center [1099, 344] width 25 height 25
click at [1106, 73] on icon "button" at bounding box center [1106, 74] width 5 height 5
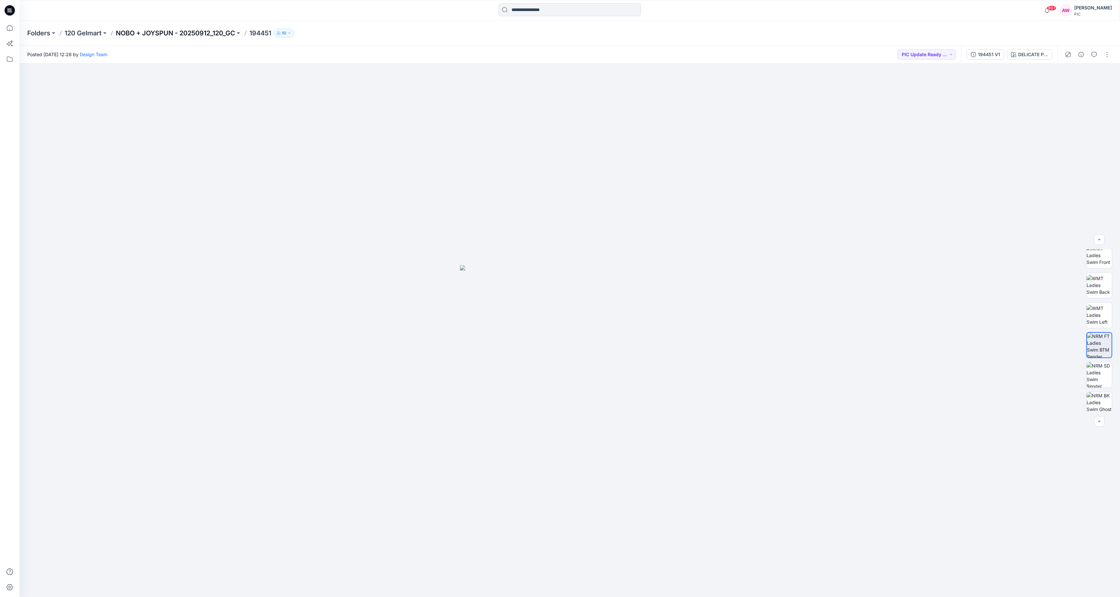
click at [221, 34] on p "NOBO + JOYSPUN - 20250912_120_GC" at bounding box center [175, 33] width 119 height 9
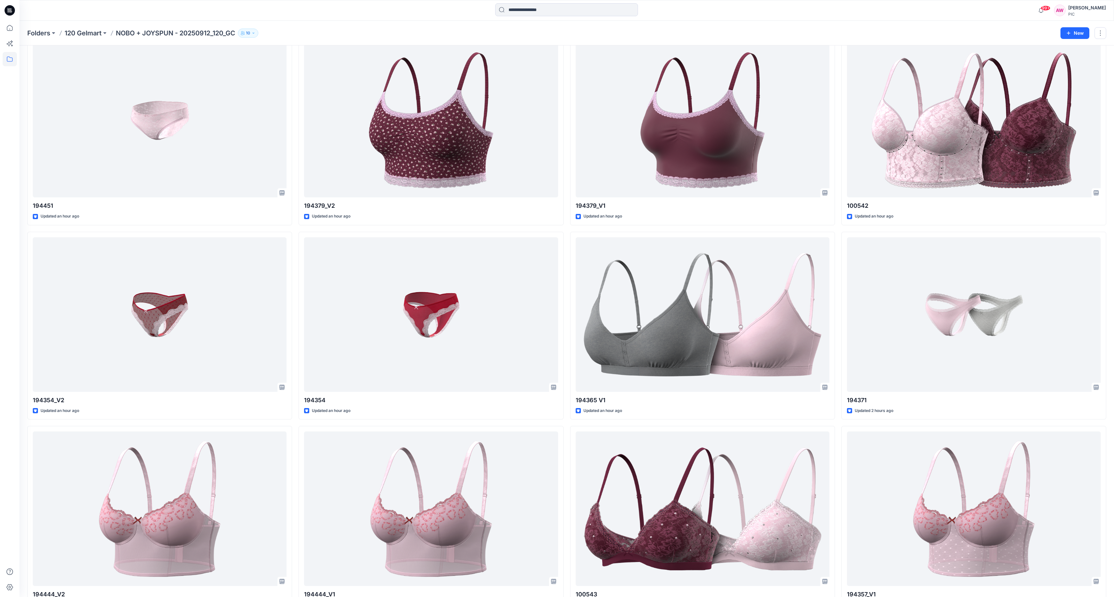
scroll to position [228, 0]
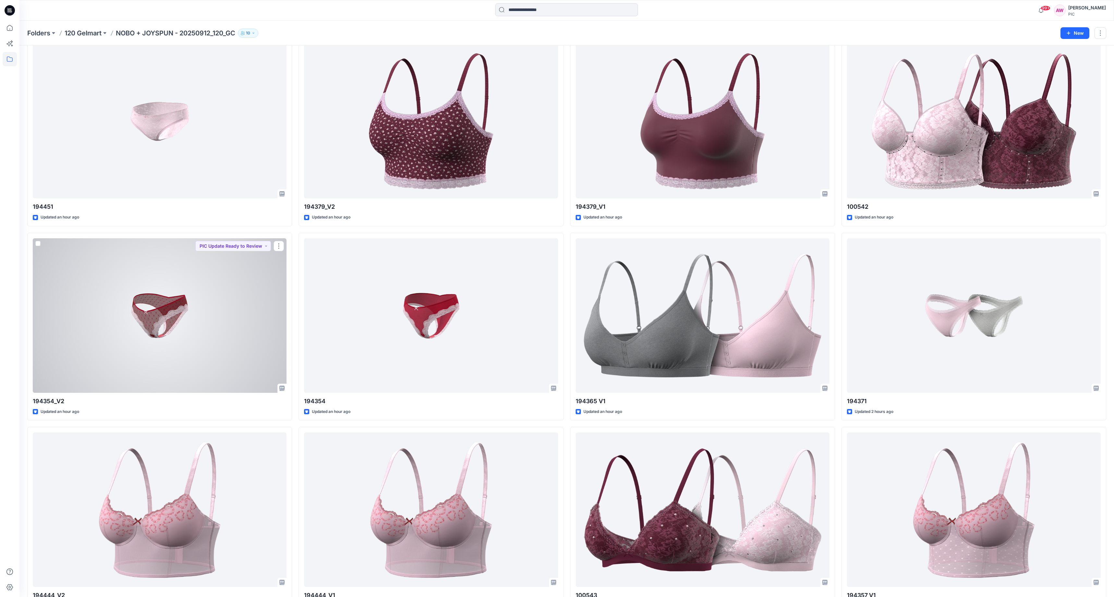
click at [172, 310] on div at bounding box center [160, 315] width 254 height 154
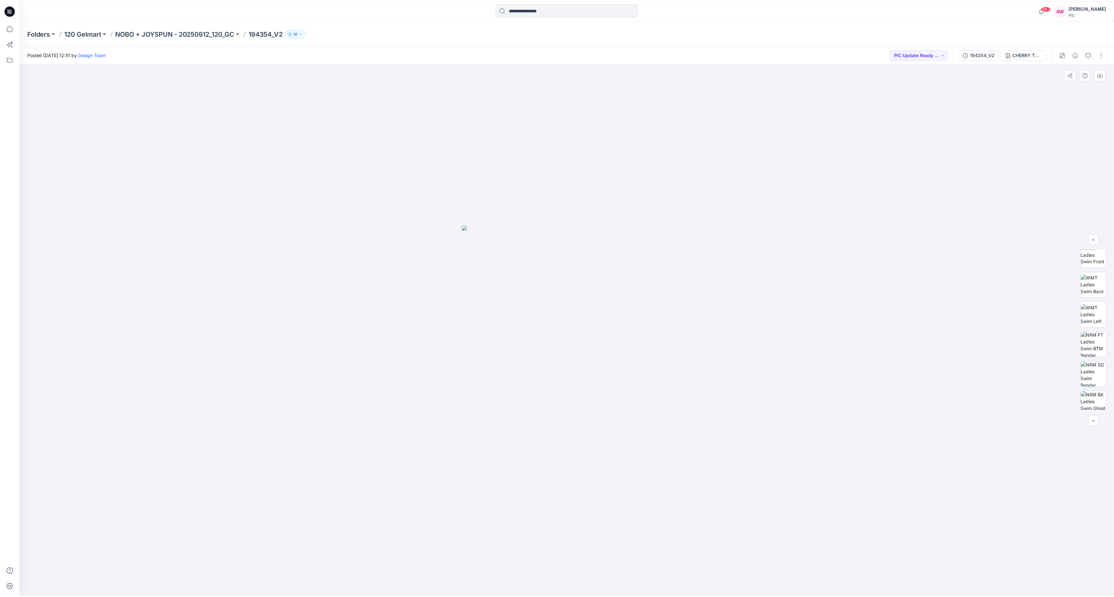
scroll to position [103, 0]
click at [1103, 335] on img at bounding box center [1097, 338] width 25 height 25
click at [1105, 74] on icon "button" at bounding box center [1104, 73] width 3 height 3
click at [209, 35] on p "NOBO + JOYSPUN - 20250912_120_GC" at bounding box center [175, 33] width 119 height 9
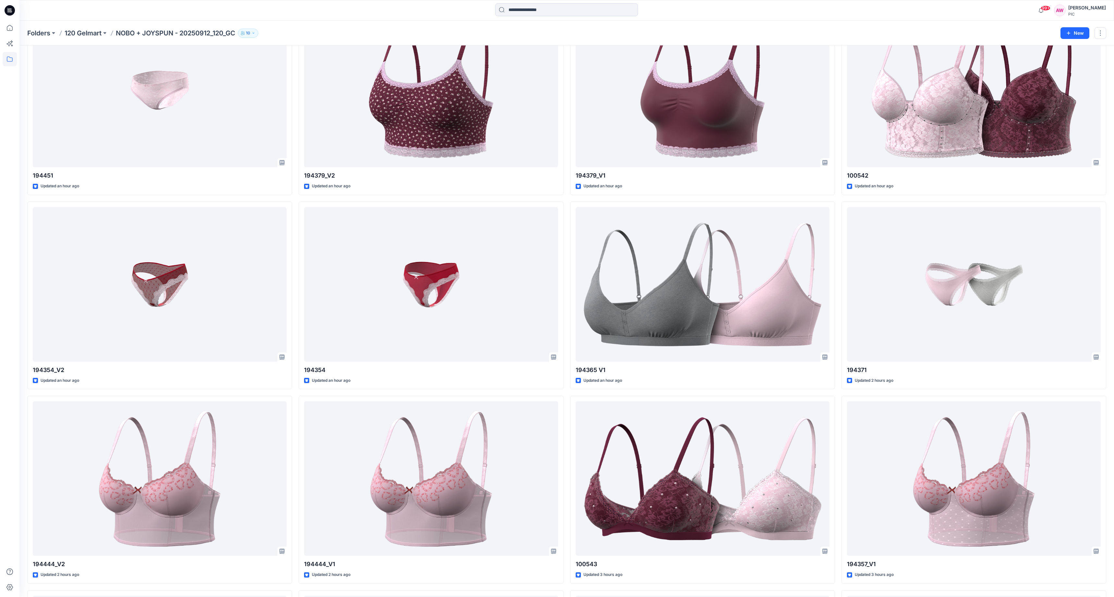
scroll to position [263, 0]
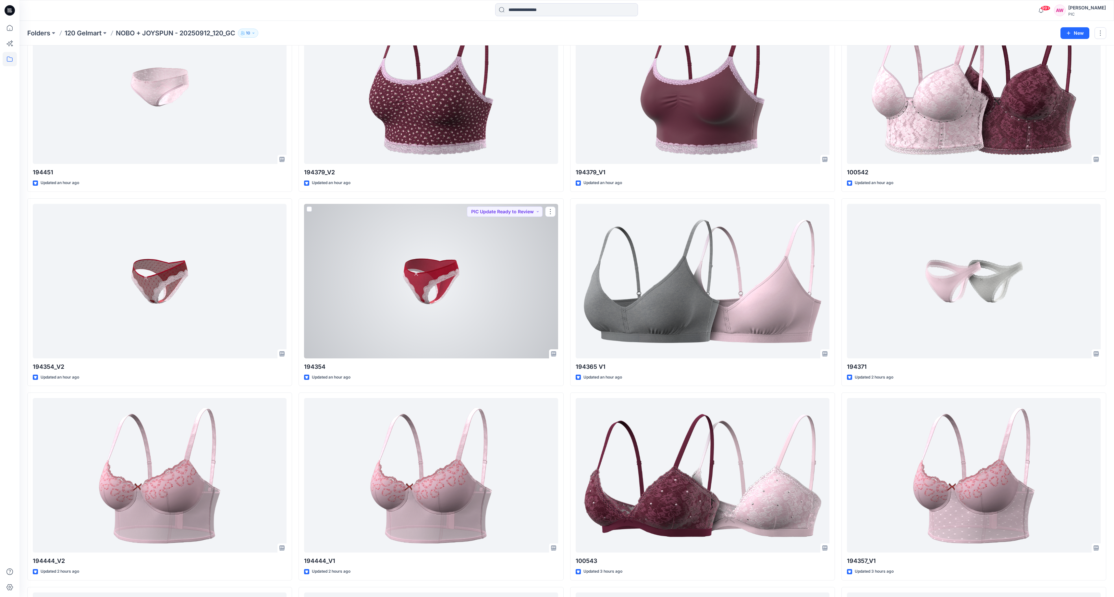
click at [428, 273] on div at bounding box center [431, 281] width 254 height 154
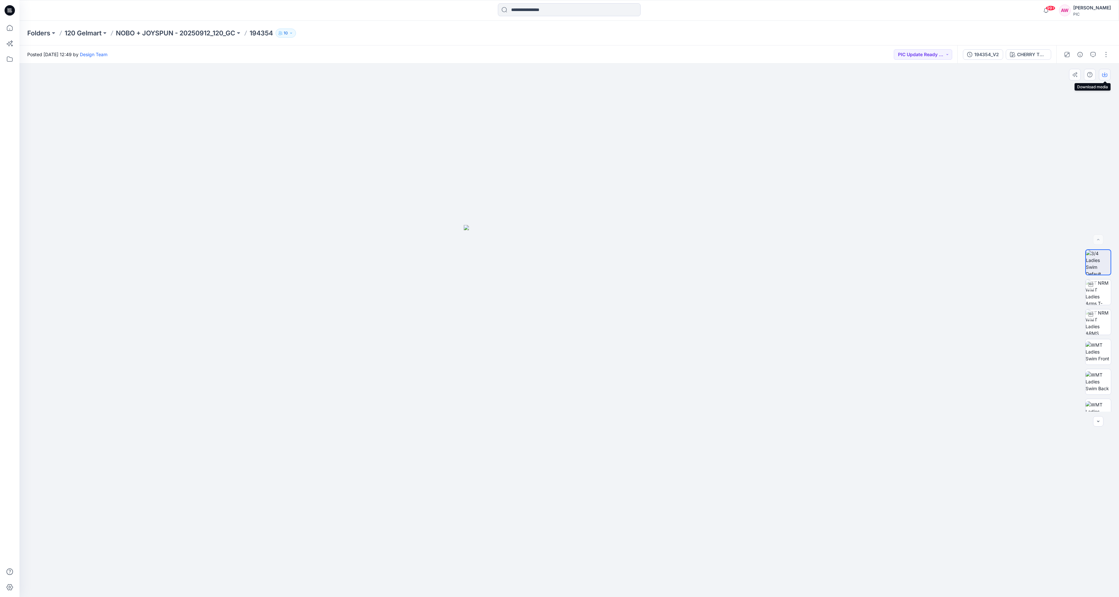
click at [1105, 74] on icon "button" at bounding box center [1104, 74] width 5 height 5
drag, startPoint x: 1113, startPoint y: 309, endPoint x: 1116, endPoint y: 342, distance: 32.6
click at [1118, 347] on div at bounding box center [1098, 330] width 42 height 162
drag, startPoint x: 1113, startPoint y: 337, endPoint x: 1113, endPoint y: 394, distance: 56.8
click at [1113, 394] on div at bounding box center [1098, 330] width 42 height 162
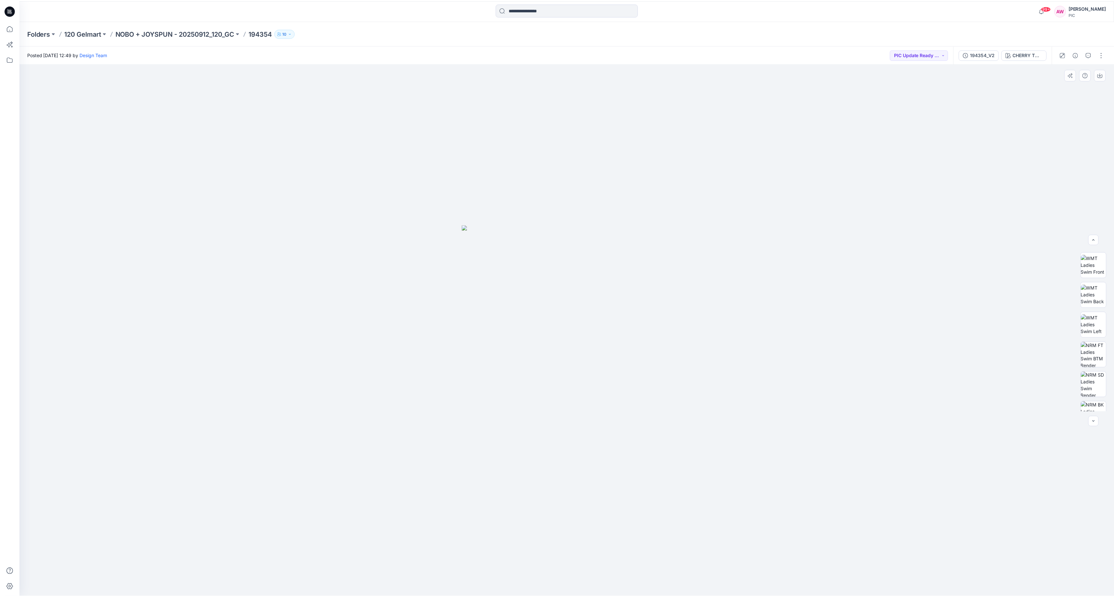
scroll to position [92, 0]
click at [1099, 348] on img at bounding box center [1097, 348] width 25 height 25
click at [1106, 74] on icon "button" at bounding box center [1104, 74] width 5 height 5
click at [224, 32] on p "NOBO + JOYSPUN - 20250912_120_GC" at bounding box center [175, 33] width 119 height 9
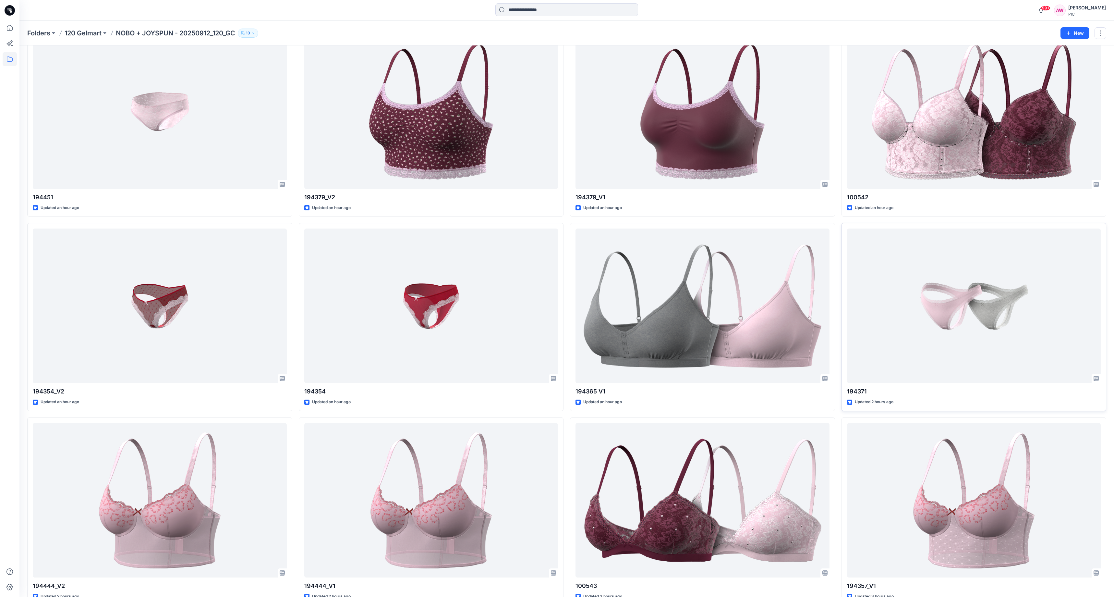
scroll to position [240, 0]
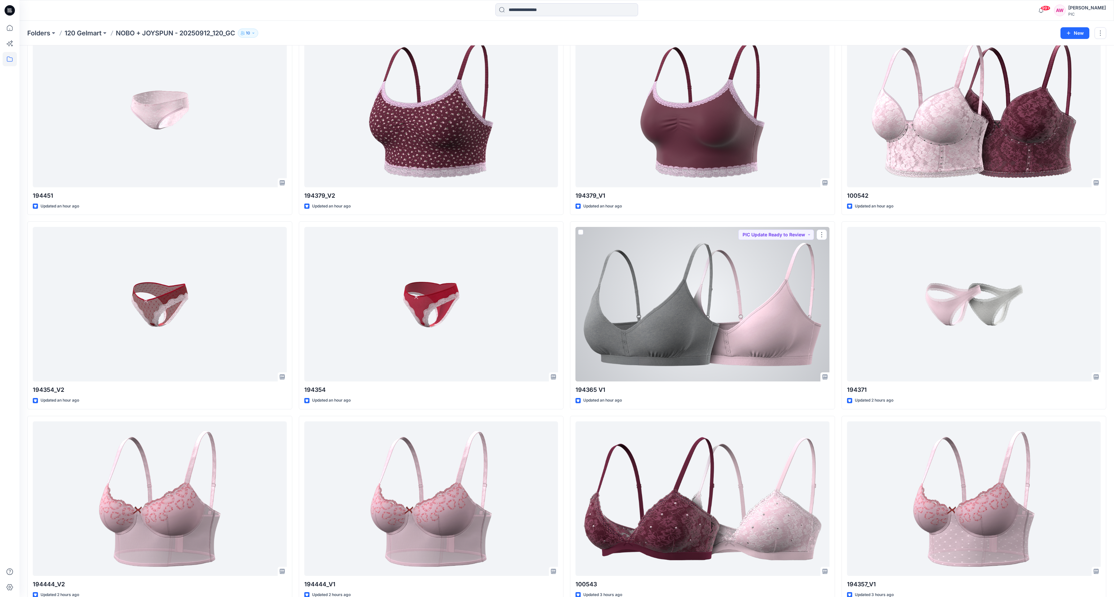
click at [745, 348] on div at bounding box center [703, 304] width 254 height 154
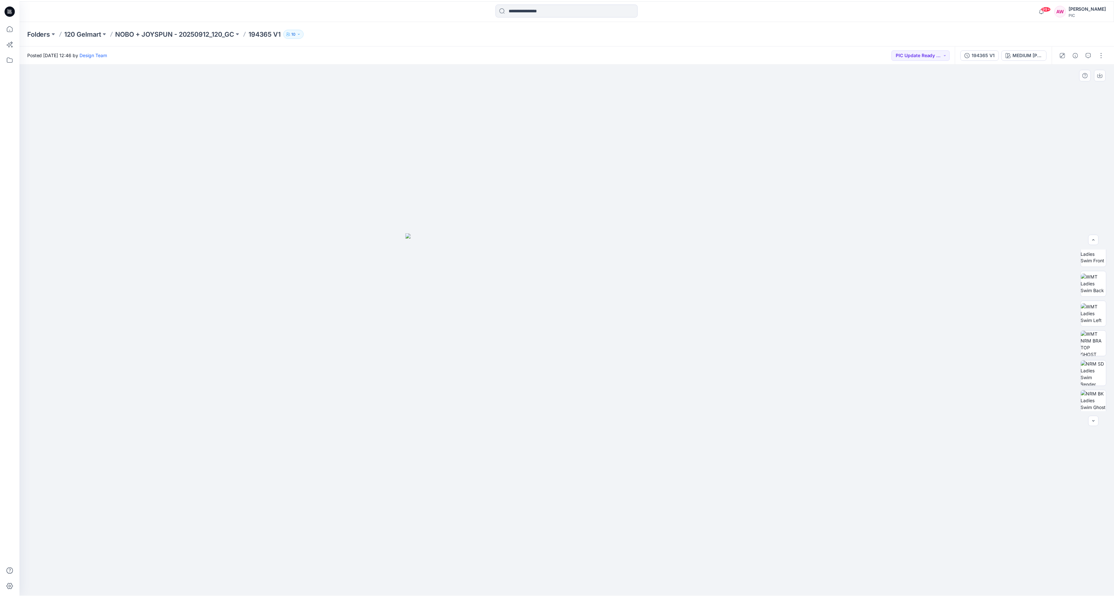
scroll to position [75, 0]
click at [1105, 346] on img at bounding box center [1098, 336] width 25 height 25
click at [1106, 73] on icon "button" at bounding box center [1104, 74] width 5 height 5
click at [1038, 53] on div "MEDIUM [PERSON_NAME]" at bounding box center [1032, 54] width 30 height 7
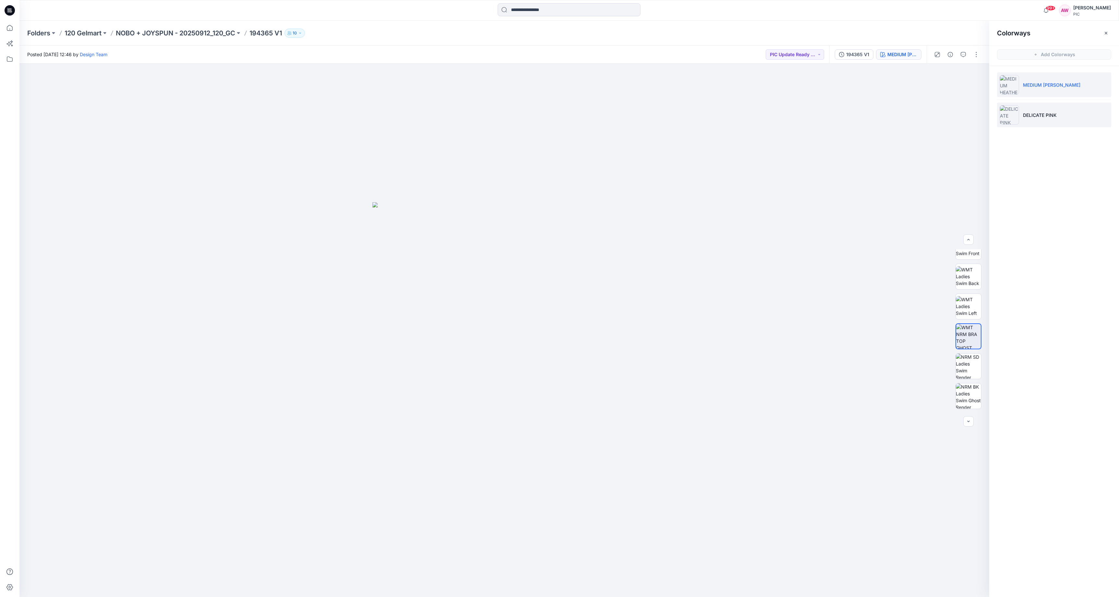
drag, startPoint x: 1055, startPoint y: 113, endPoint x: 1055, endPoint y: 109, distance: 3.9
click at [1055, 112] on p "DELICATE PINK" at bounding box center [1040, 115] width 34 height 7
click at [966, 336] on img at bounding box center [968, 336] width 25 height 25
click at [969, 337] on img at bounding box center [968, 336] width 25 height 25
drag, startPoint x: 1109, startPoint y: 31, endPoint x: 1095, endPoint y: 31, distance: 14.3
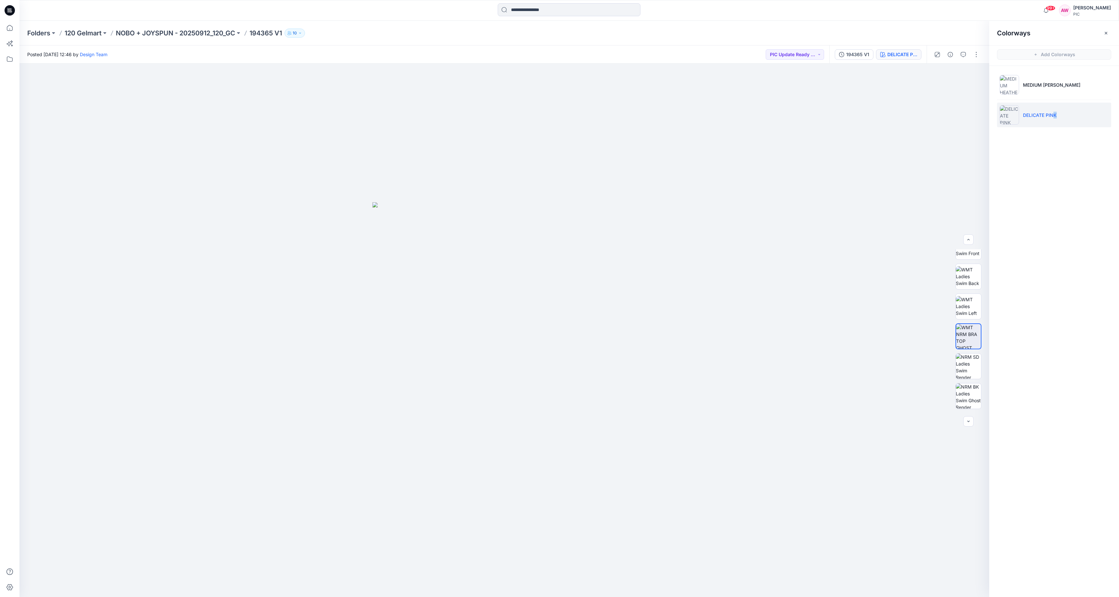
click at [1109, 31] on button "button" at bounding box center [1106, 33] width 10 height 10
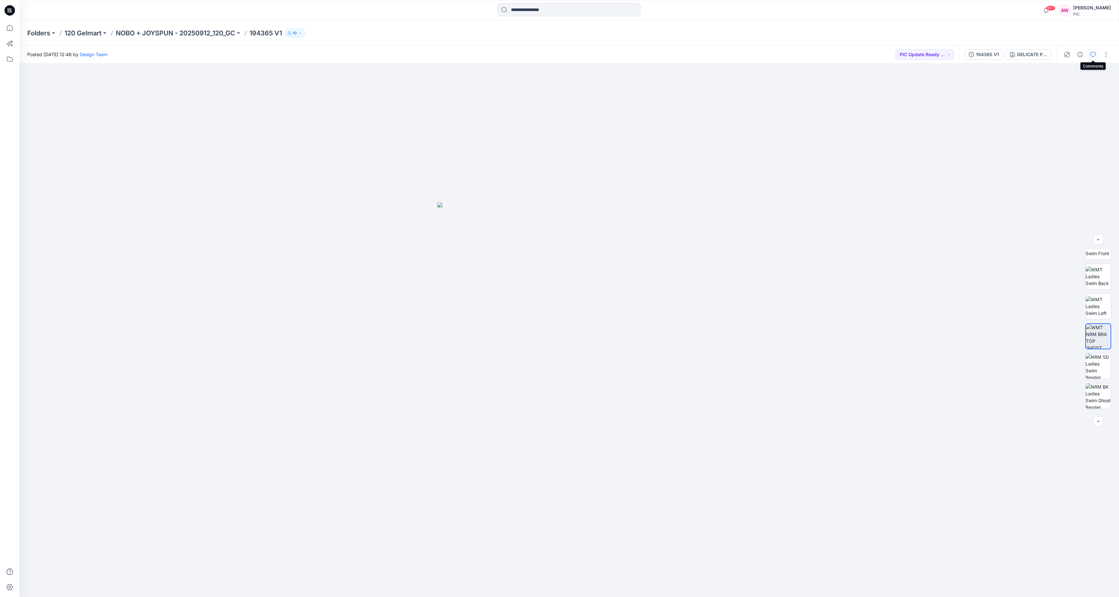
click at [1093, 54] on icon "button" at bounding box center [1093, 54] width 5 height 5
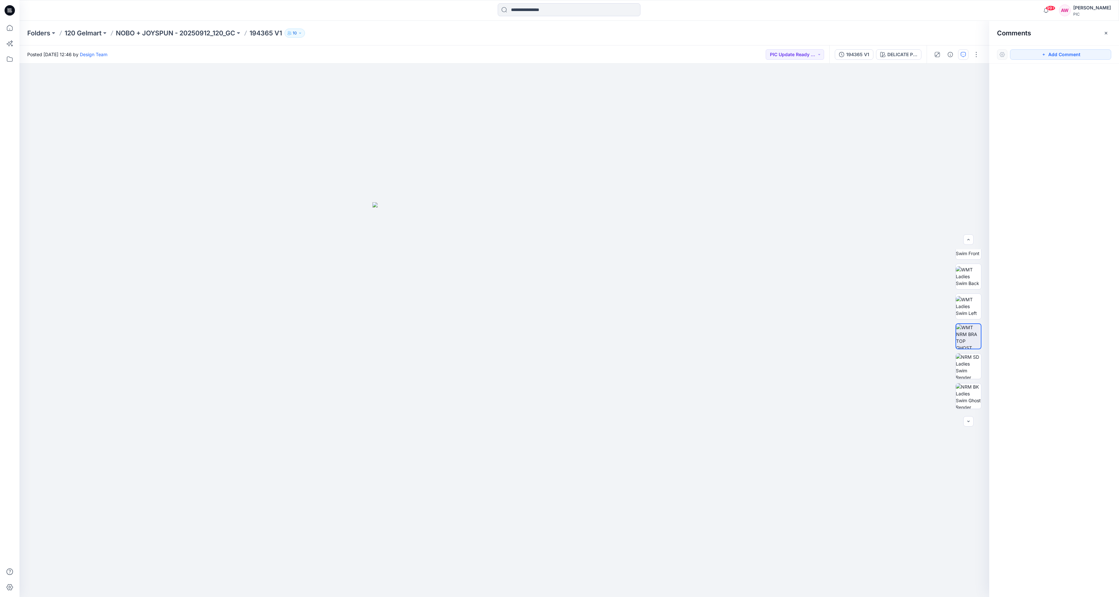
click at [1107, 33] on icon "button" at bounding box center [1106, 33] width 5 height 5
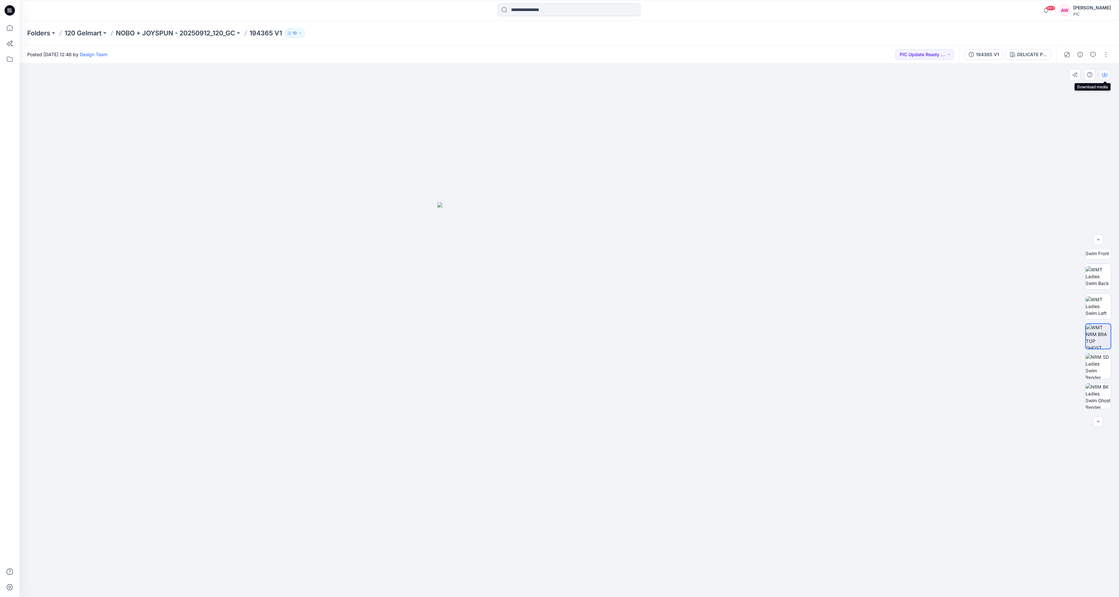
click at [1106, 74] on icon "button" at bounding box center [1104, 74] width 5 height 5
click at [227, 35] on p "NOBO + JOYSPUN - 20250912_120_GC" at bounding box center [175, 33] width 119 height 9
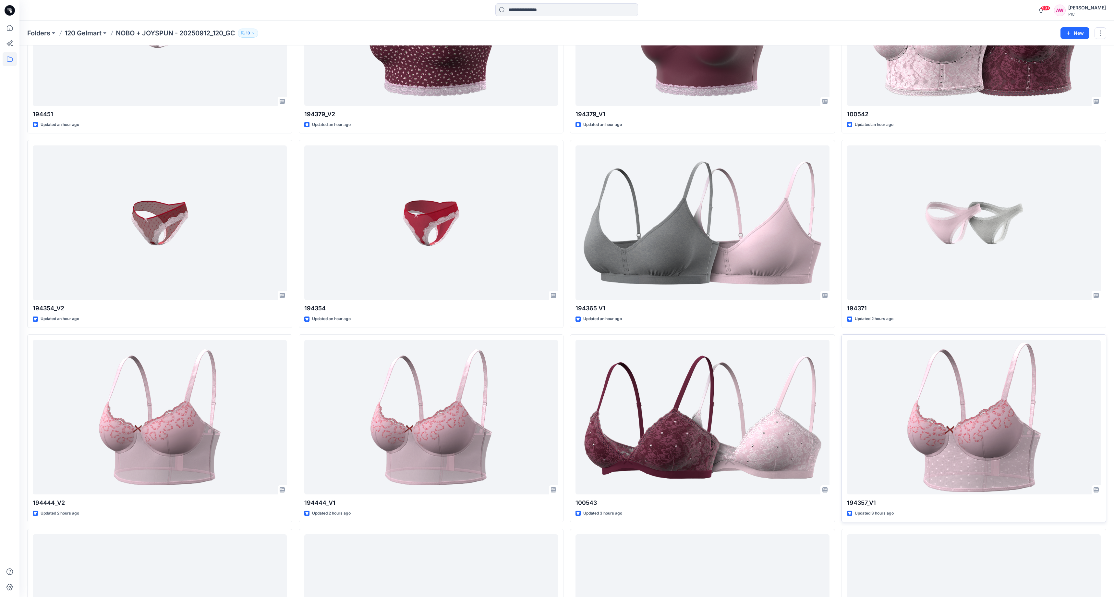
scroll to position [325, 0]
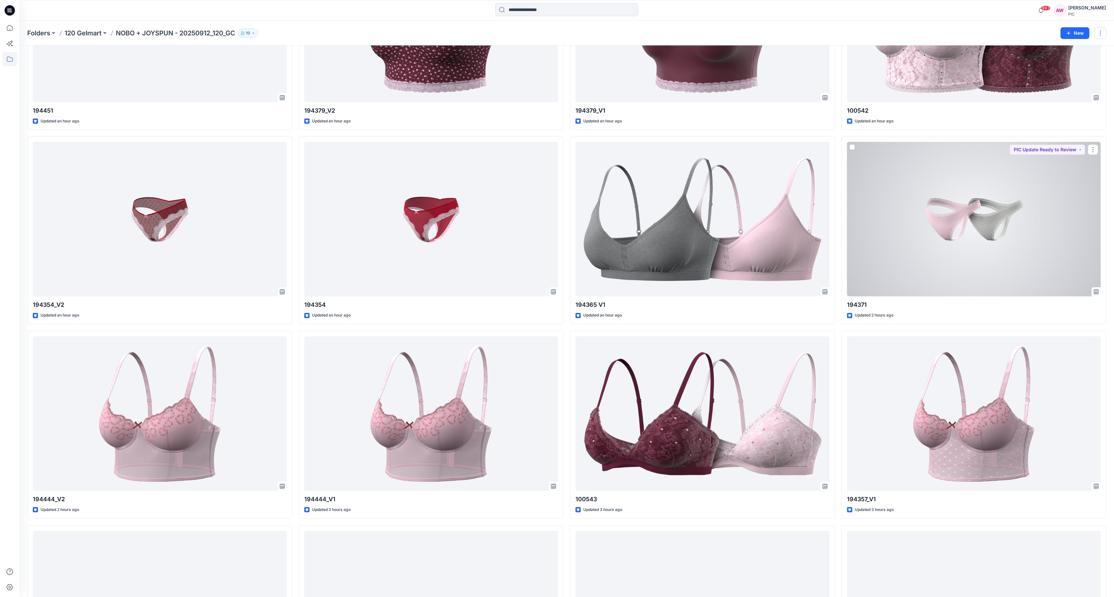
click at [984, 218] on div at bounding box center [974, 219] width 254 height 154
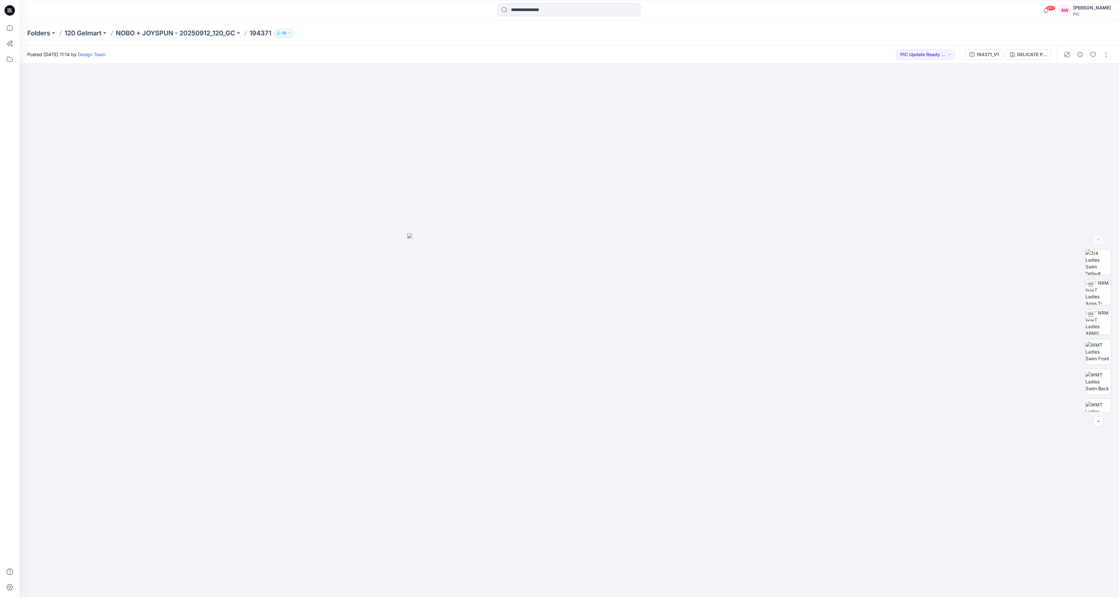
drag, startPoint x: 1113, startPoint y: 313, endPoint x: 1120, endPoint y: 338, distance: 26.6
click at [1119, 338] on html "99+ Notifications Design Team shared 194379_V2 in NOBO + JOYSPUN - 20250912_120…" at bounding box center [559, 298] width 1119 height 597
click at [1035, 55] on div "DELICATE PINK" at bounding box center [1032, 54] width 30 height 7
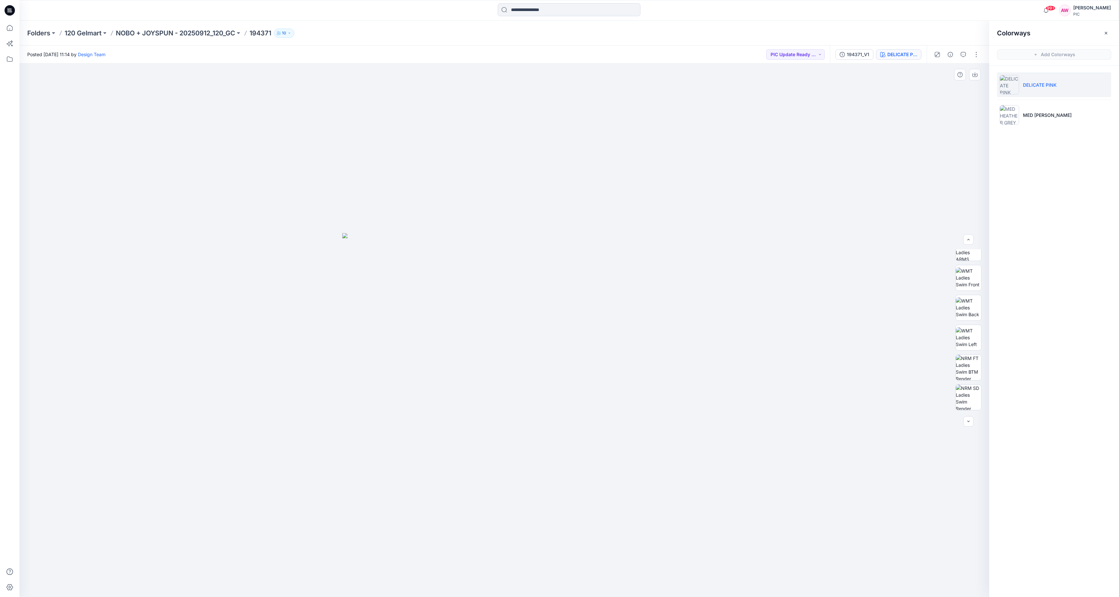
scroll to position [75, 0]
click at [968, 365] on img at bounding box center [968, 365] width 25 height 25
click at [977, 54] on button "button" at bounding box center [976, 54] width 10 height 10
click at [977, 53] on button "button" at bounding box center [976, 54] width 10 height 10
click at [976, 75] on icon "button" at bounding box center [974, 74] width 5 height 5
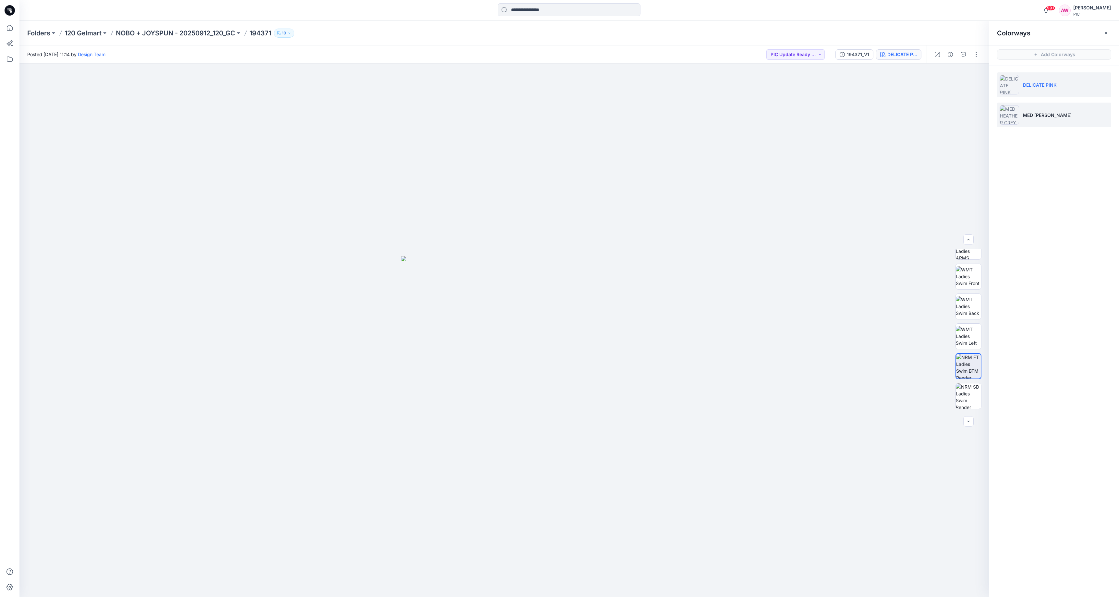
drag, startPoint x: 1028, startPoint y: 112, endPoint x: 1024, endPoint y: 112, distance: 3.9
click at [1028, 112] on p "MED [PERSON_NAME]" at bounding box center [1047, 115] width 49 height 7
click at [965, 364] on img at bounding box center [968, 365] width 25 height 25
click at [975, 73] on icon "button" at bounding box center [974, 74] width 5 height 5
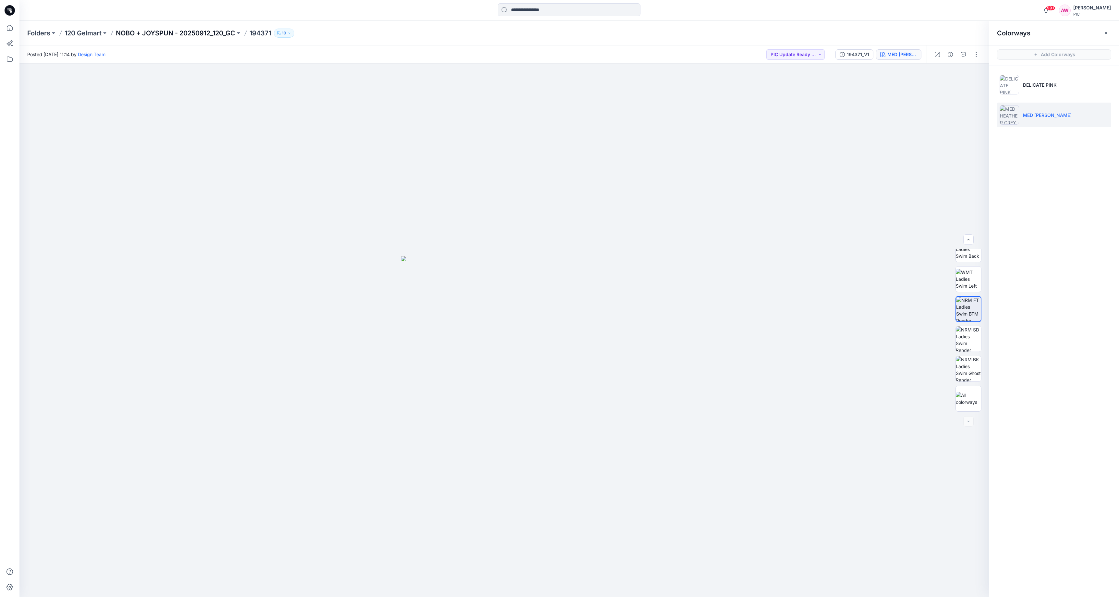
click at [197, 31] on p "NOBO + JOYSPUN - 20250912_120_GC" at bounding box center [175, 33] width 119 height 9
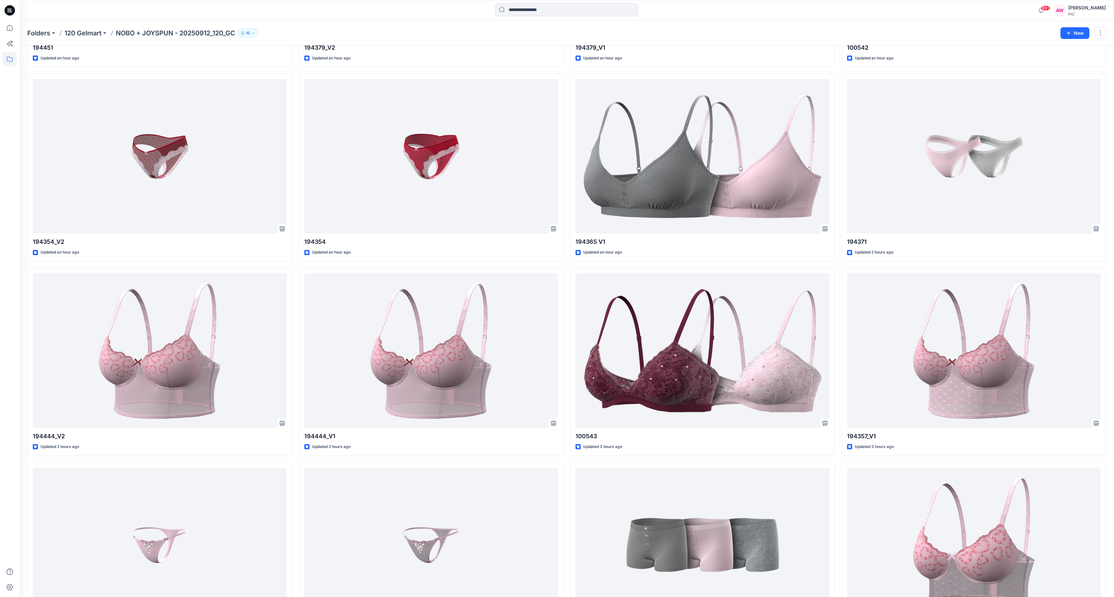
scroll to position [386, 0]
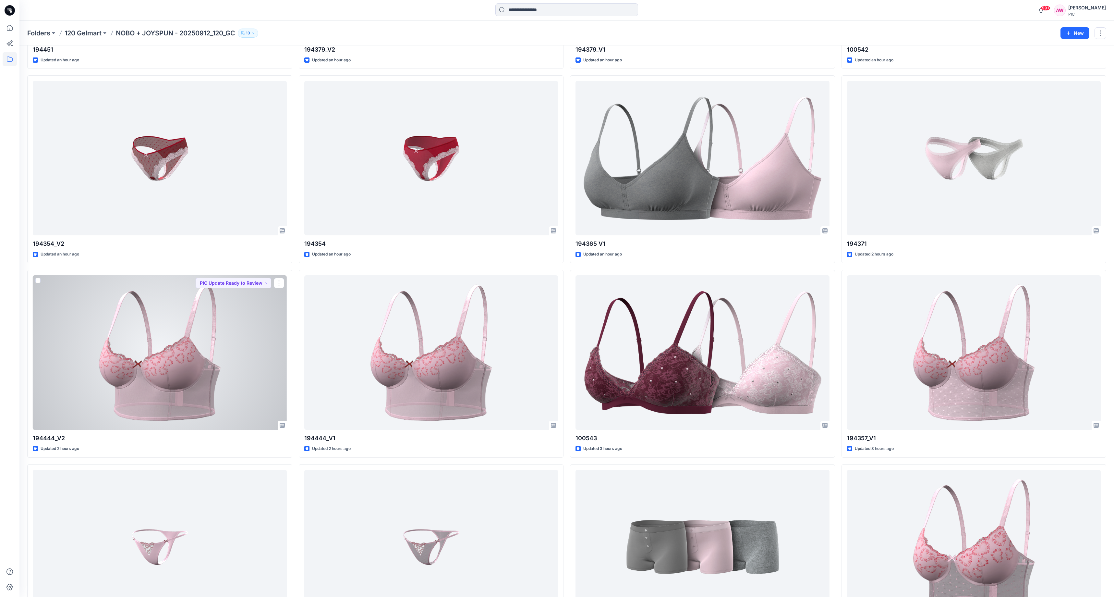
drag, startPoint x: 180, startPoint y: 371, endPoint x: 174, endPoint y: 371, distance: 5.8
click at [180, 371] on div at bounding box center [160, 352] width 254 height 154
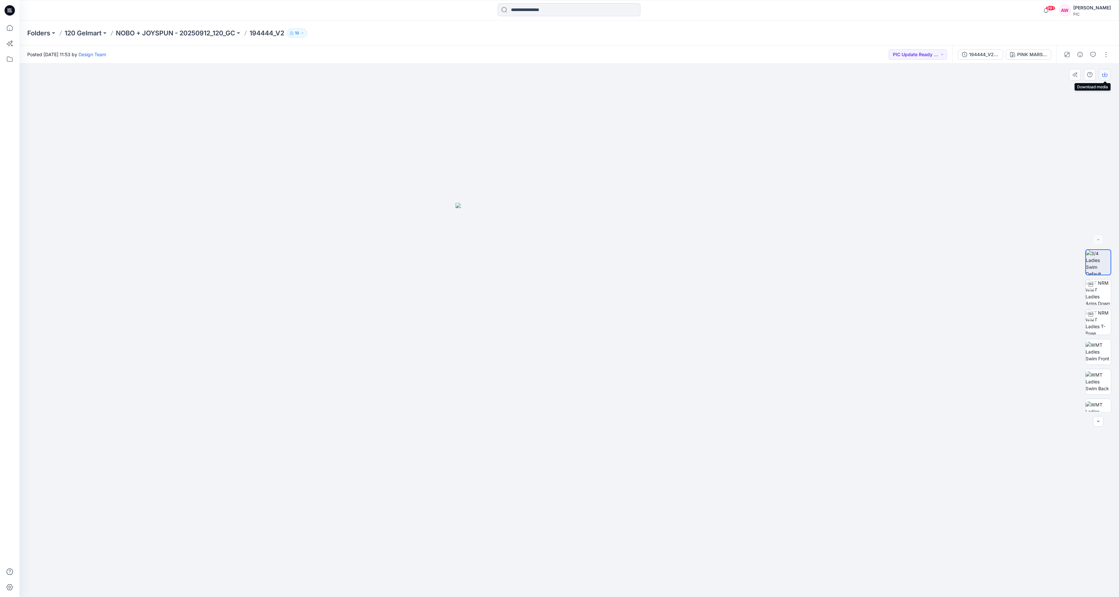
click at [1105, 76] on icon "button" at bounding box center [1104, 74] width 5 height 5
click at [1105, 74] on icon "button" at bounding box center [1104, 74] width 5 height 5
drag, startPoint x: 1104, startPoint y: 73, endPoint x: 1094, endPoint y: 73, distance: 9.7
click at [1104, 73] on icon "button" at bounding box center [1104, 74] width 5 height 5
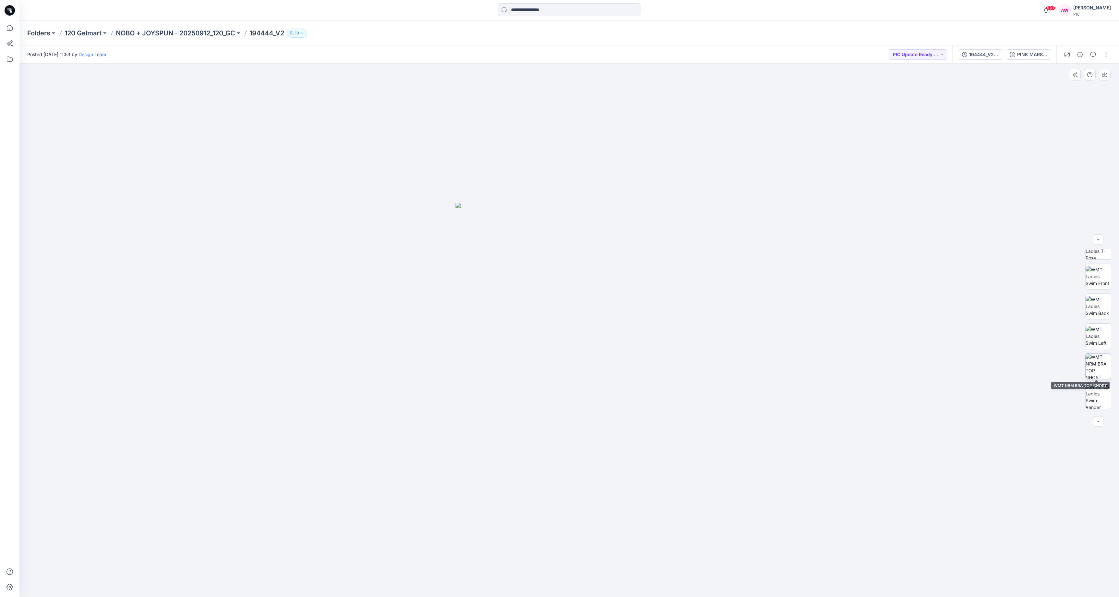
click at [1102, 366] on img at bounding box center [1098, 365] width 25 height 25
click at [1105, 74] on icon "button" at bounding box center [1104, 74] width 5 height 5
click at [1032, 53] on div "PINK MARSHMALLOW" at bounding box center [1032, 54] width 30 height 7
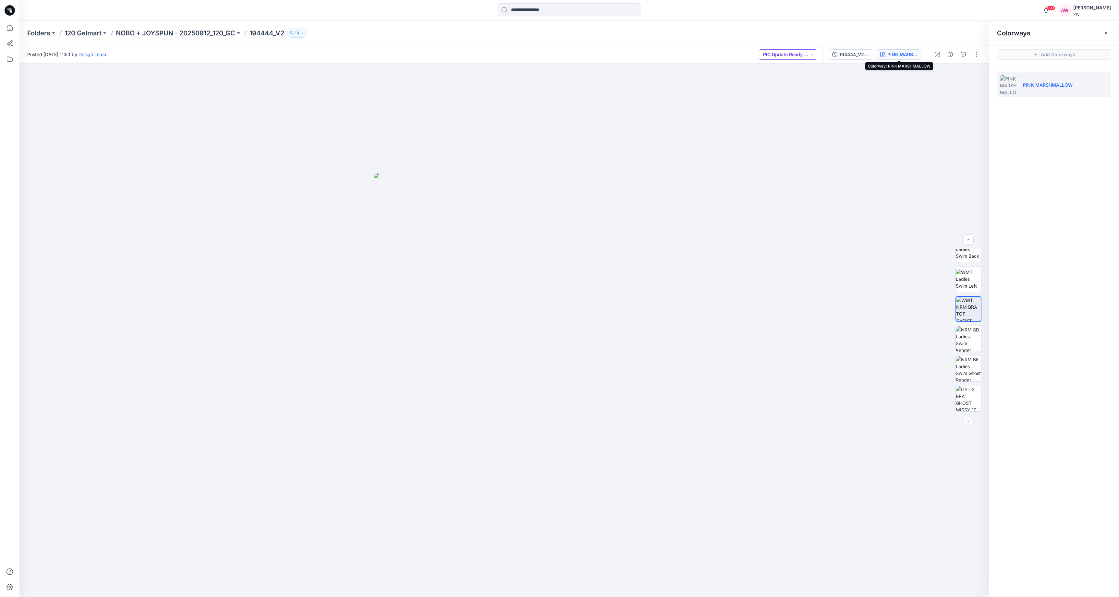
drag, startPoint x: 905, startPoint y: 54, endPoint x: 905, endPoint y: 51, distance: 3.3
click at [906, 54] on div "PINK MARSHMALLOW" at bounding box center [902, 54] width 30 height 7
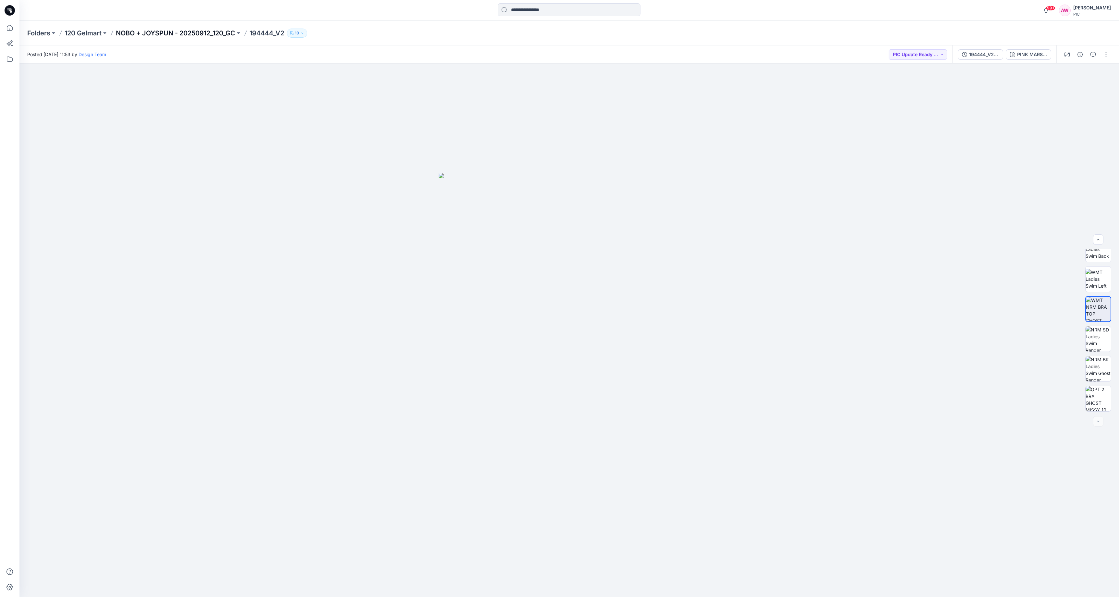
click at [168, 34] on p "NOBO + JOYSPUN - 20250912_120_GC" at bounding box center [175, 33] width 119 height 9
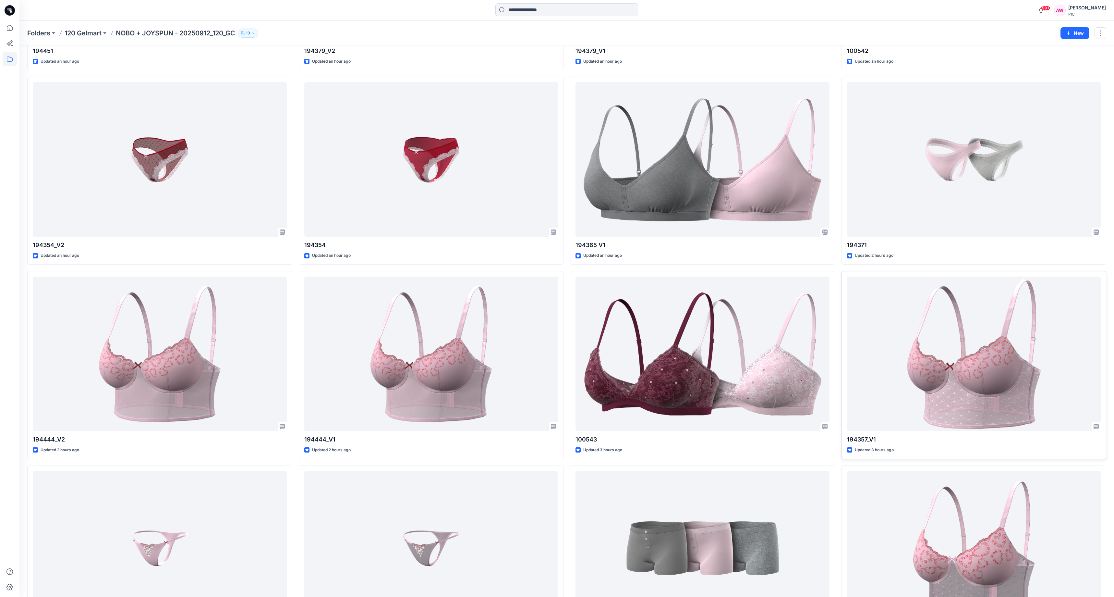
scroll to position [383, 0]
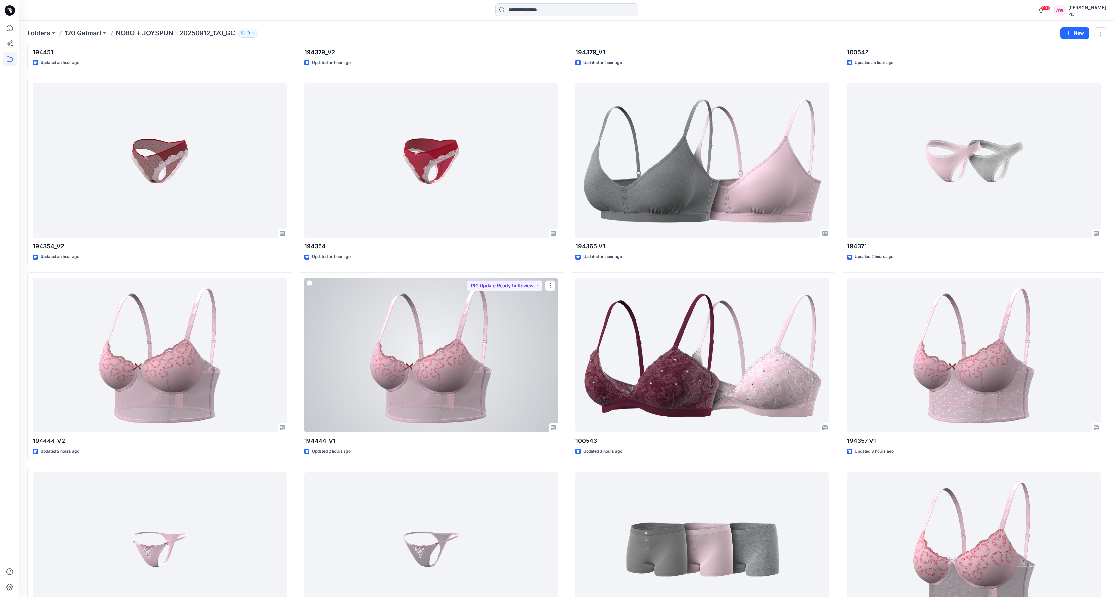
click at [443, 383] on div at bounding box center [431, 355] width 254 height 154
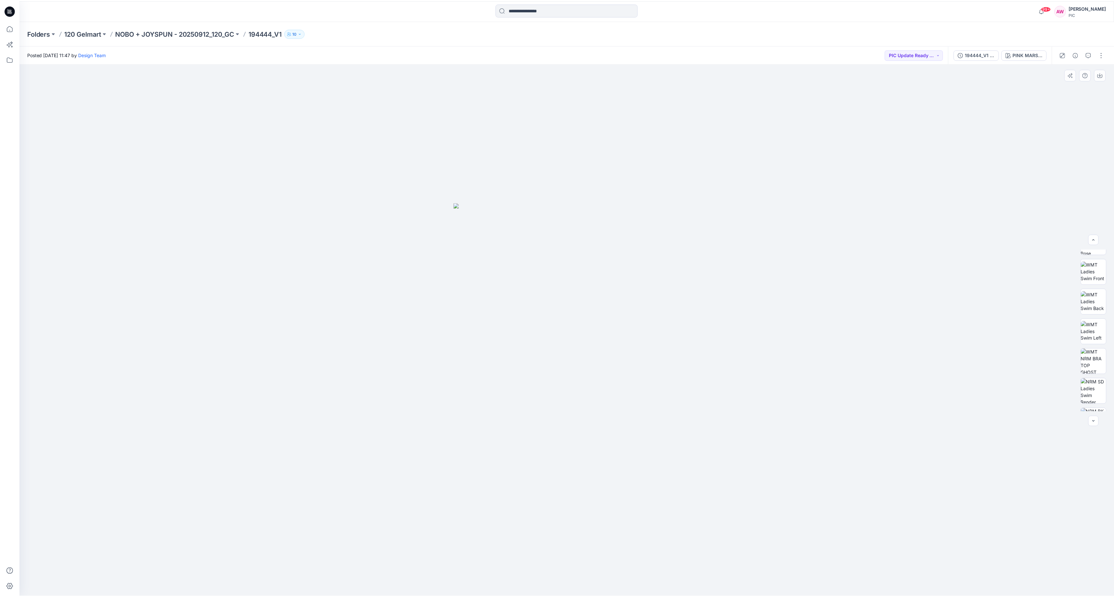
scroll to position [84, 0]
click at [1101, 362] on img at bounding box center [1098, 356] width 25 height 25
click at [1104, 75] on icon "button" at bounding box center [1105, 73] width 3 height 3
click at [223, 31] on p "NOBO + JOYSPUN - 20250912_120_GC" at bounding box center [175, 33] width 119 height 9
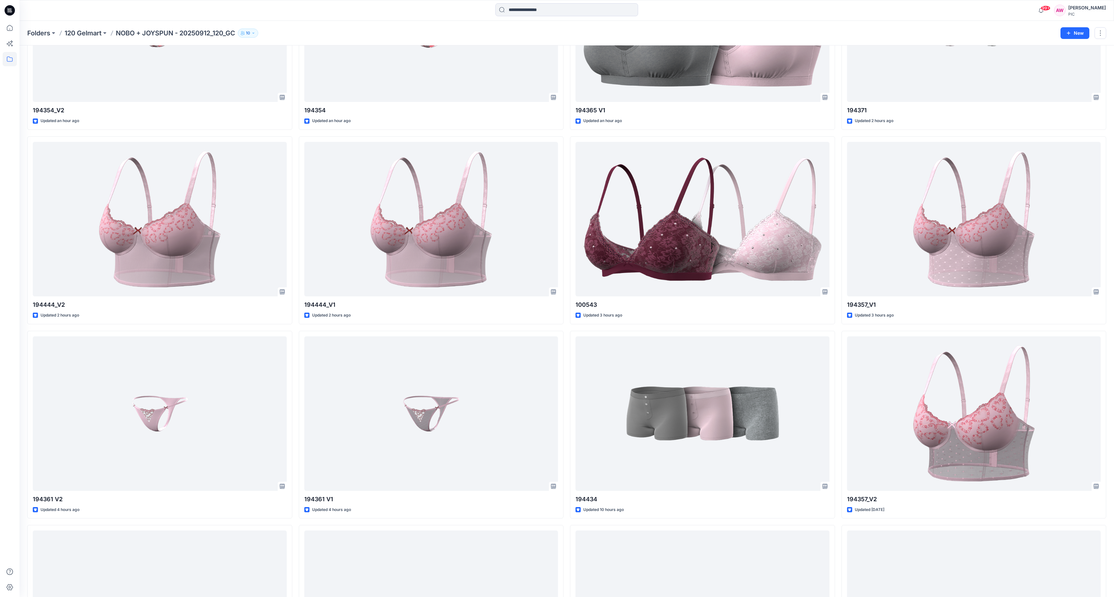
scroll to position [530, 0]
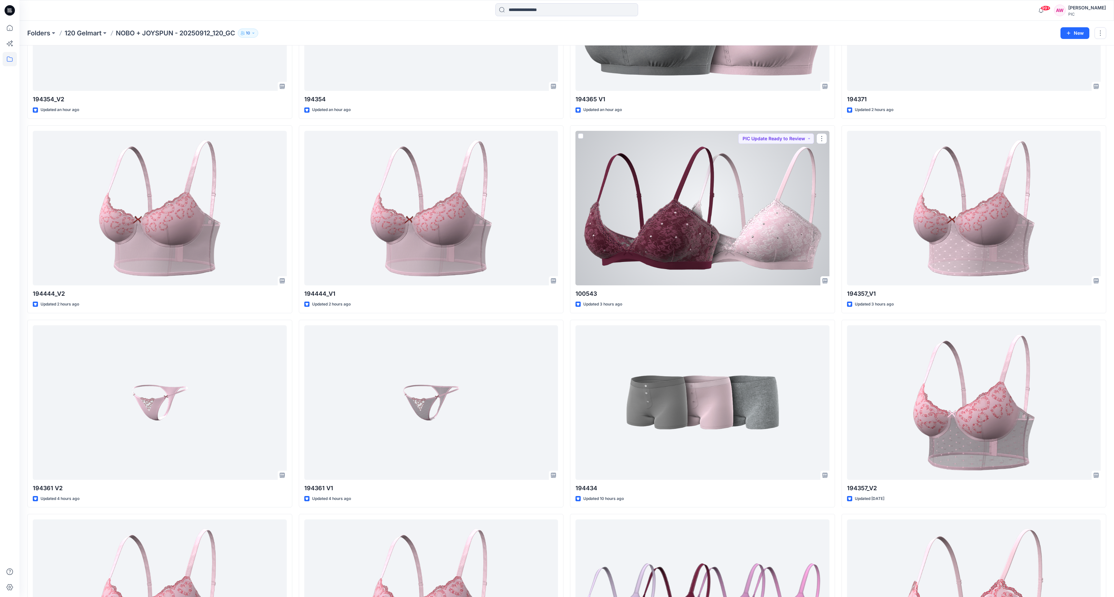
click at [795, 242] on div at bounding box center [703, 208] width 254 height 154
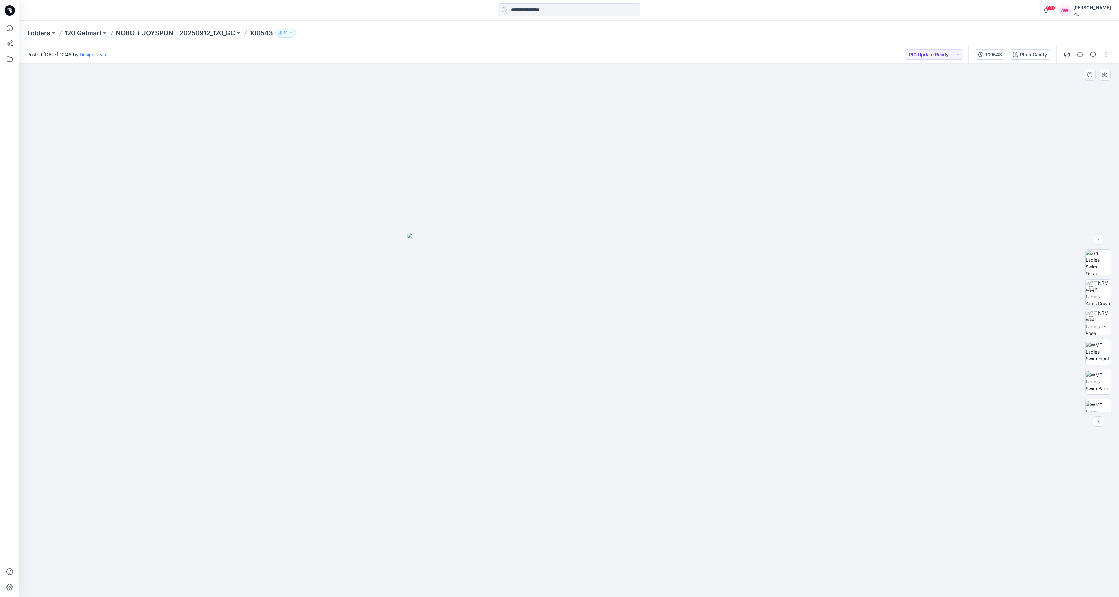
click at [1114, 271] on div at bounding box center [1099, 330] width 42 height 162
click at [1103, 339] on img at bounding box center [1098, 334] width 25 height 25
click at [1105, 74] on icon "button" at bounding box center [1104, 74] width 5 height 5
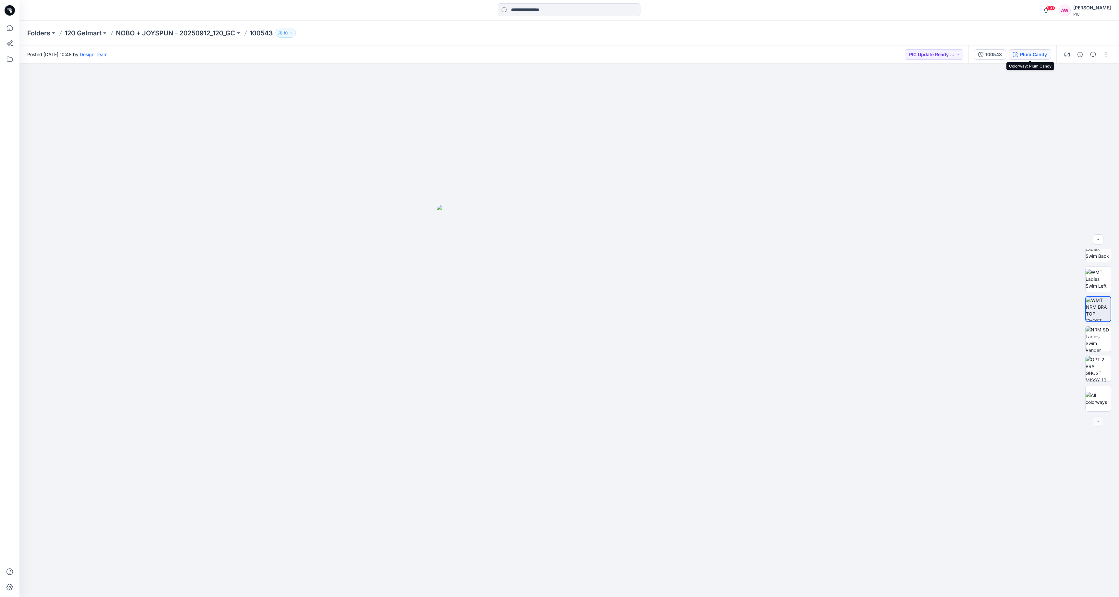
click at [1043, 53] on div "Plum Candy" at bounding box center [1033, 54] width 27 height 7
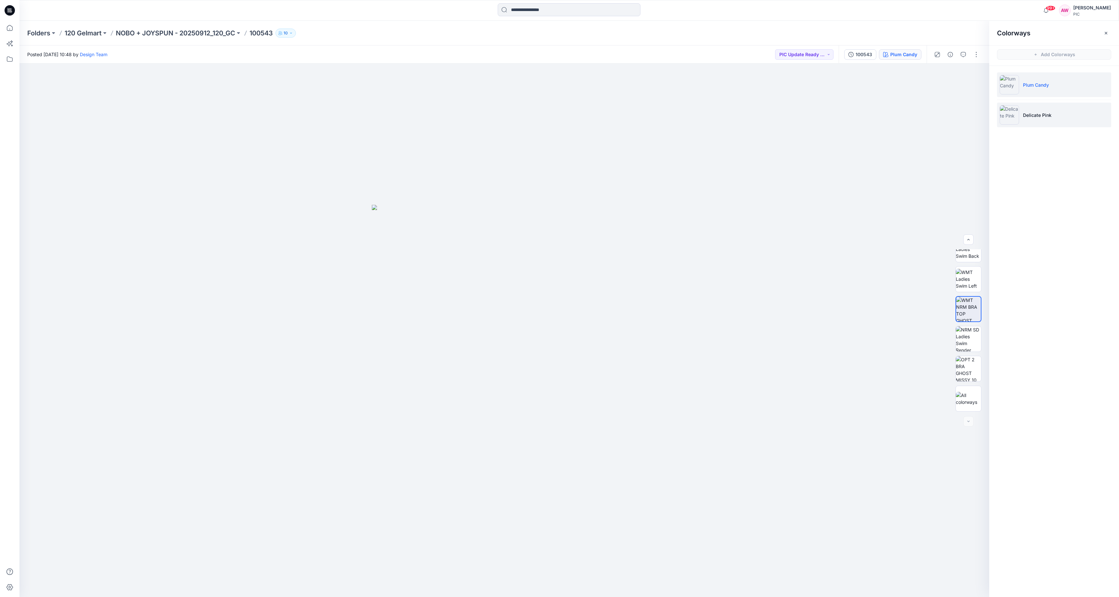
click at [1012, 116] on img at bounding box center [1009, 114] width 19 height 19
click at [973, 317] on img at bounding box center [968, 308] width 25 height 25
click at [1106, 32] on icon "button" at bounding box center [1106, 33] width 5 height 5
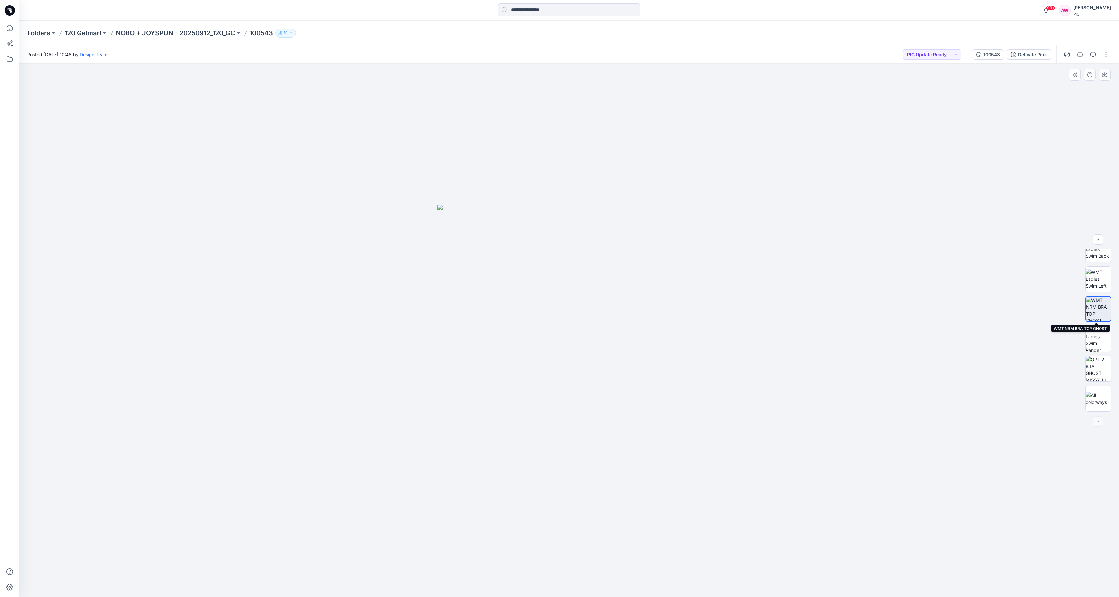
click at [1096, 308] on img at bounding box center [1098, 309] width 25 height 25
click at [1106, 75] on icon "button" at bounding box center [1104, 74] width 5 height 5
click at [206, 35] on p "NOBO + JOYSPUN - 20250912_120_GC" at bounding box center [175, 33] width 119 height 9
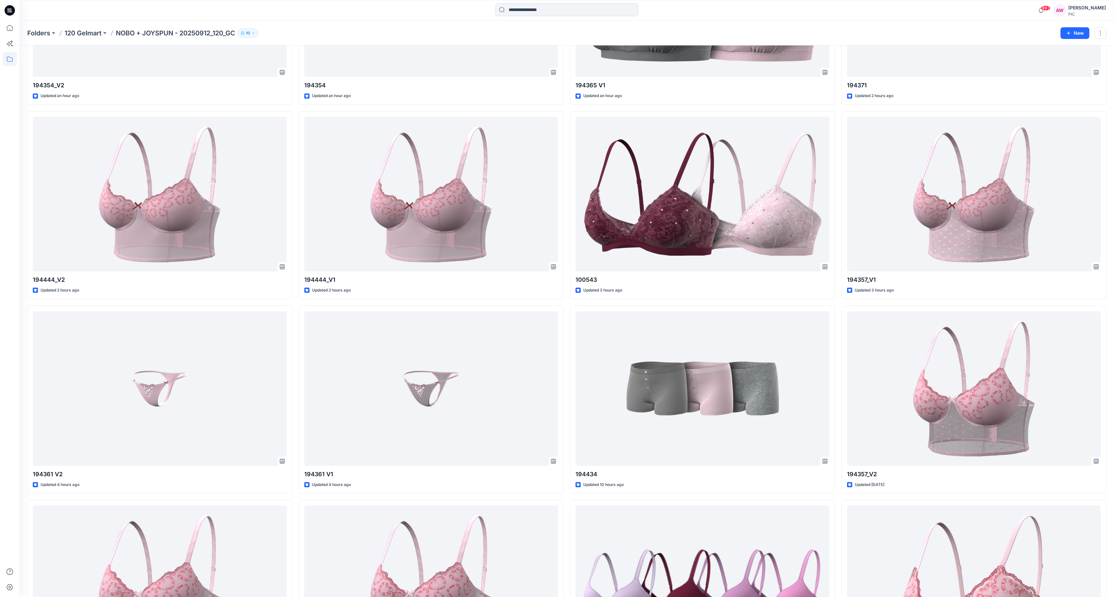
scroll to position [547, 0]
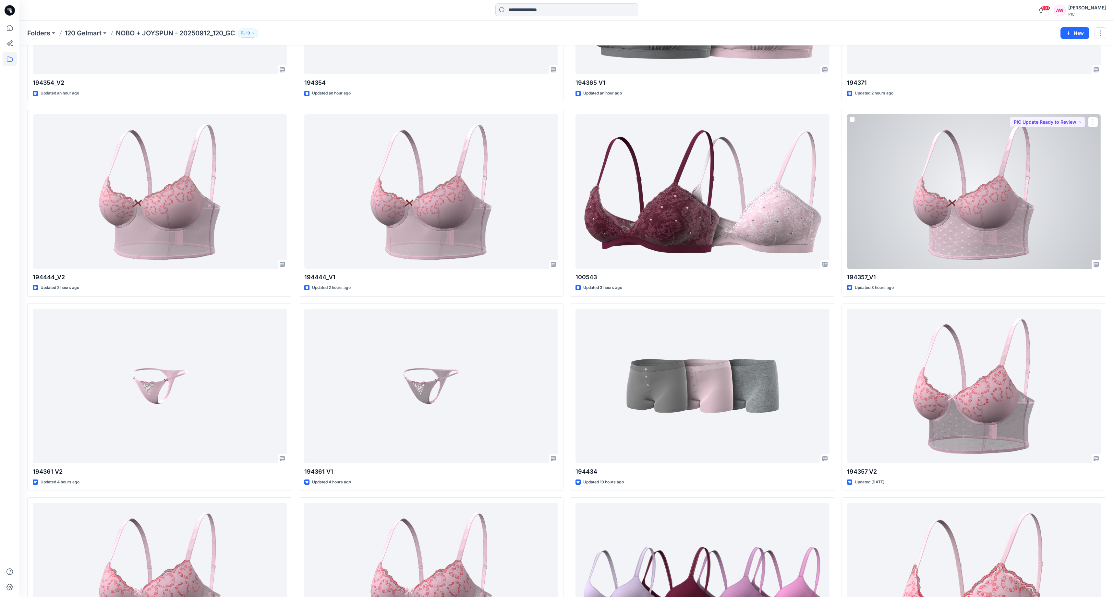
click at [1015, 204] on div at bounding box center [974, 191] width 254 height 154
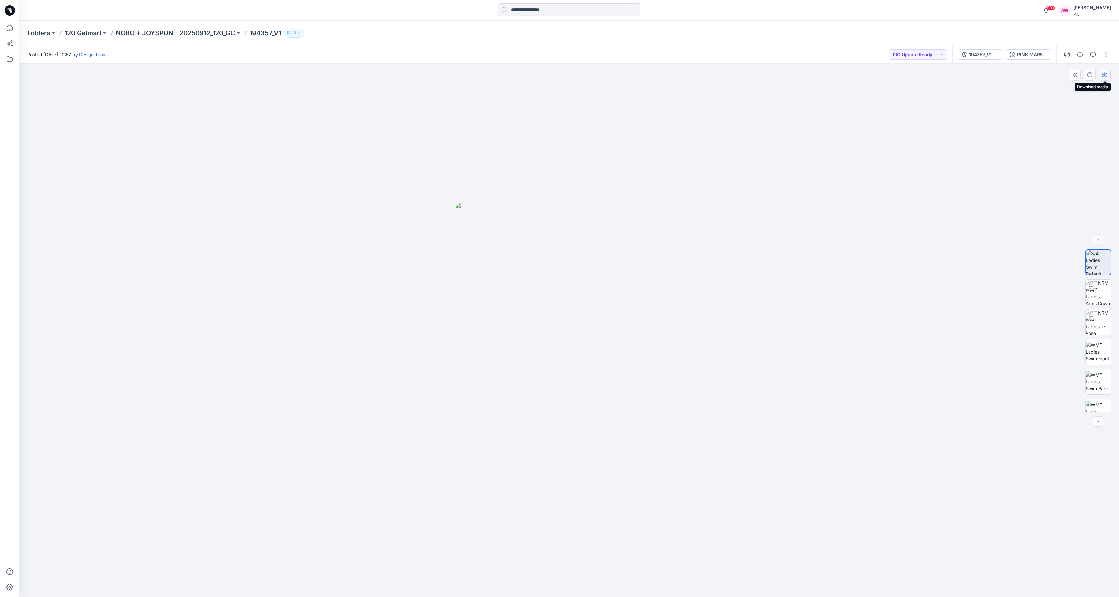
click at [1105, 75] on icon "button" at bounding box center [1104, 74] width 5 height 5
drag, startPoint x: 1113, startPoint y: 340, endPoint x: 1111, endPoint y: 370, distance: 29.6
click at [1111, 369] on div at bounding box center [1098, 330] width 26 height 162
click at [1101, 372] on img at bounding box center [1098, 374] width 25 height 25
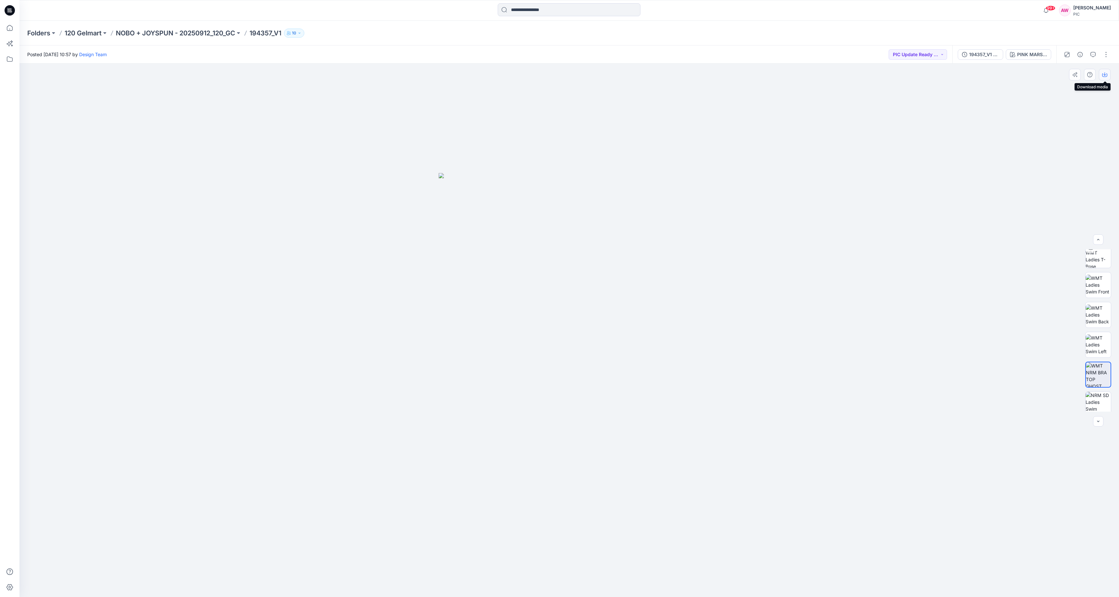
click at [1106, 73] on icon "button" at bounding box center [1104, 74] width 5 height 5
click at [208, 32] on p "NOBO + JOYSPUN - 20250912_120_GC" at bounding box center [175, 33] width 119 height 9
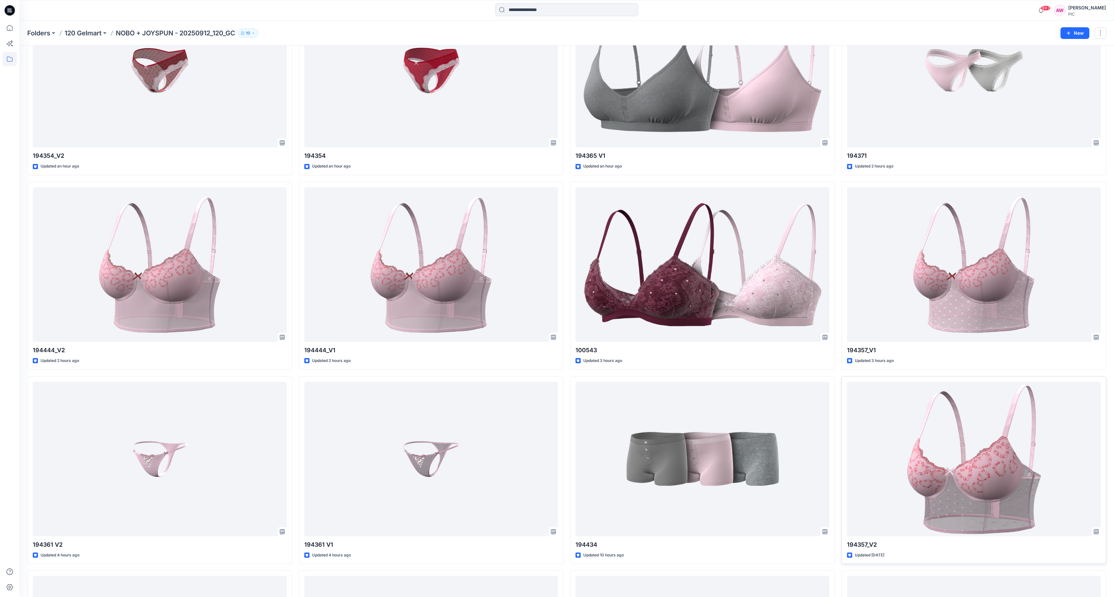
scroll to position [484, 0]
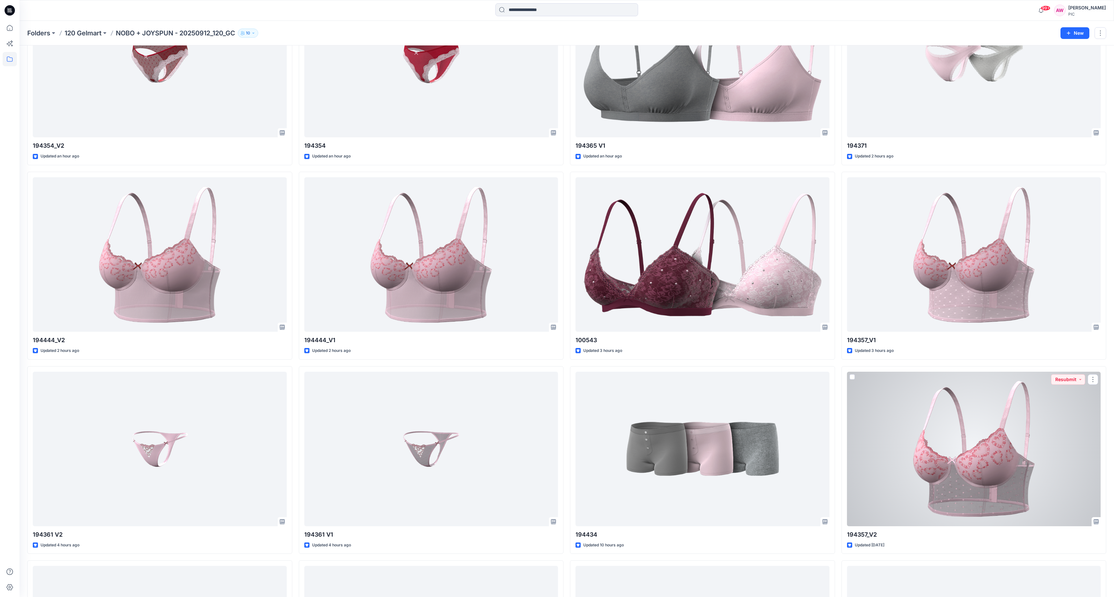
click at [995, 463] on div at bounding box center [974, 449] width 254 height 154
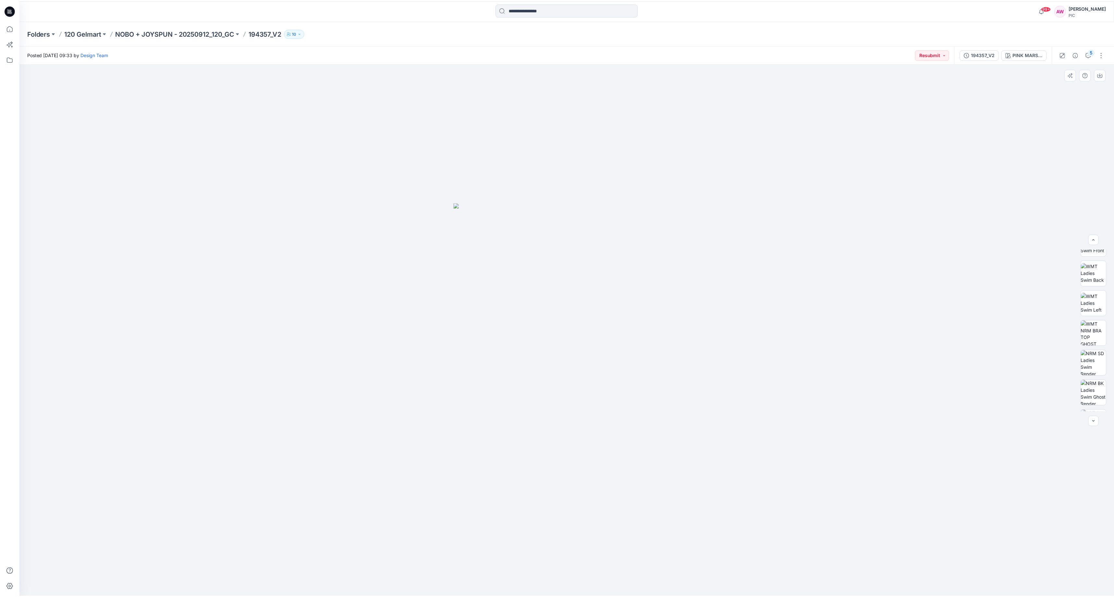
scroll to position [116, 0]
click at [1095, 329] on img at bounding box center [1098, 325] width 25 height 25
click at [1106, 74] on icon "button" at bounding box center [1104, 74] width 5 height 5
drag, startPoint x: 1055, startPoint y: 254, endPoint x: 1051, endPoint y: 245, distance: 10.1
click at [1055, 255] on div at bounding box center [569, 330] width 1100 height 533
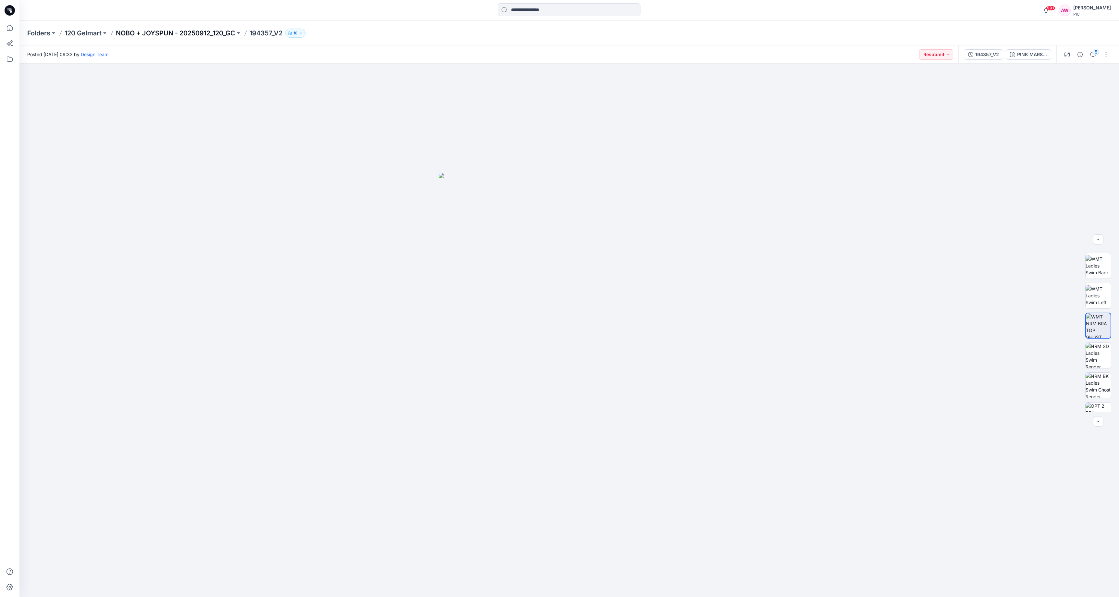
click at [200, 33] on p "NOBO + JOYSPUN - 20250912_120_GC" at bounding box center [175, 33] width 119 height 9
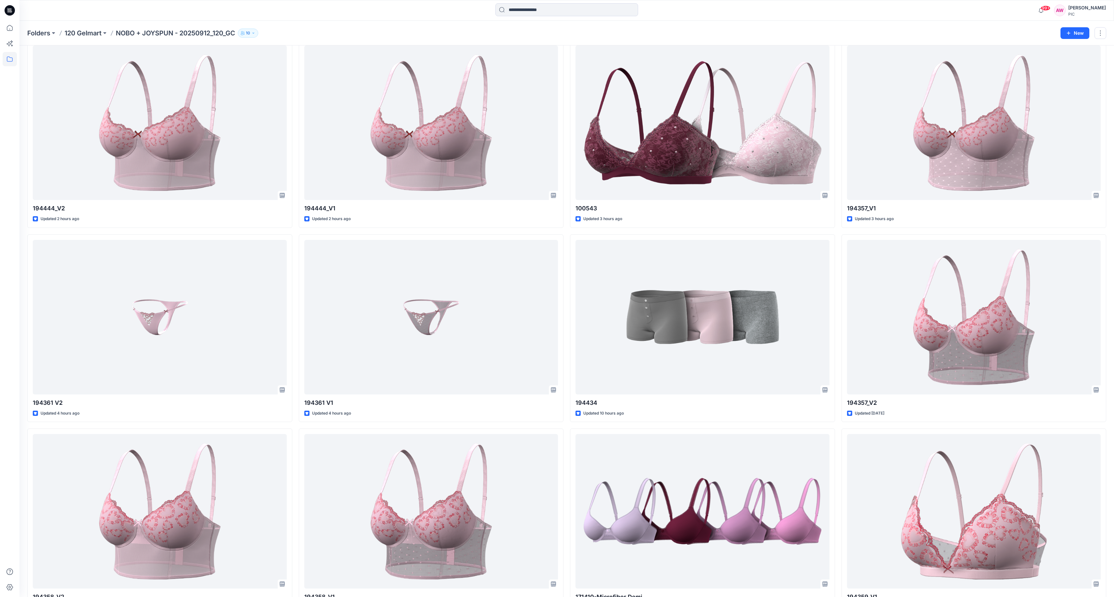
scroll to position [660, 0]
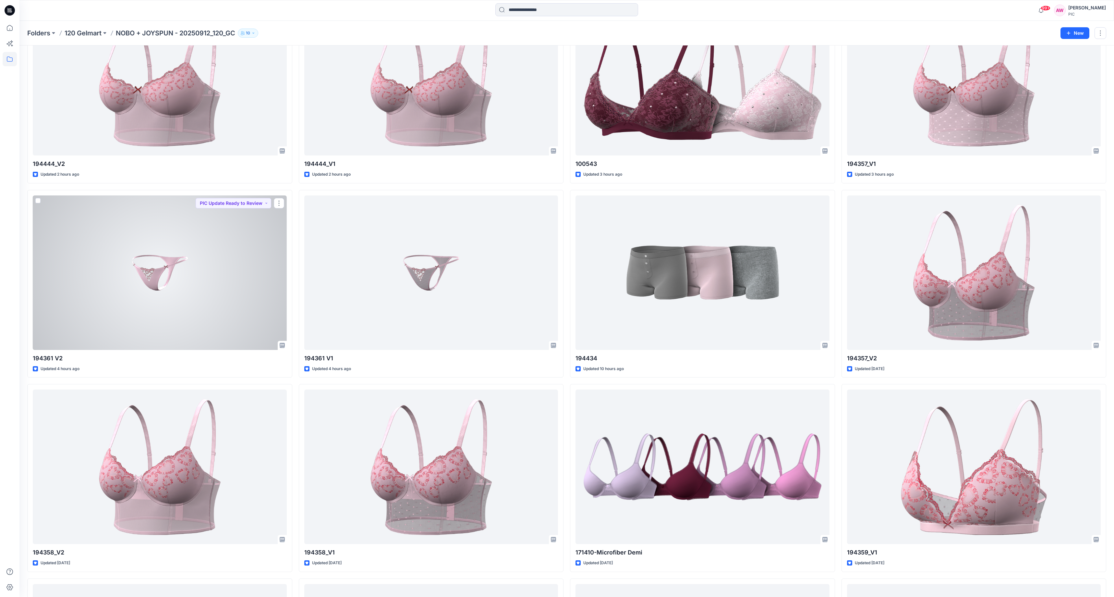
click at [166, 269] on div at bounding box center [160, 272] width 254 height 154
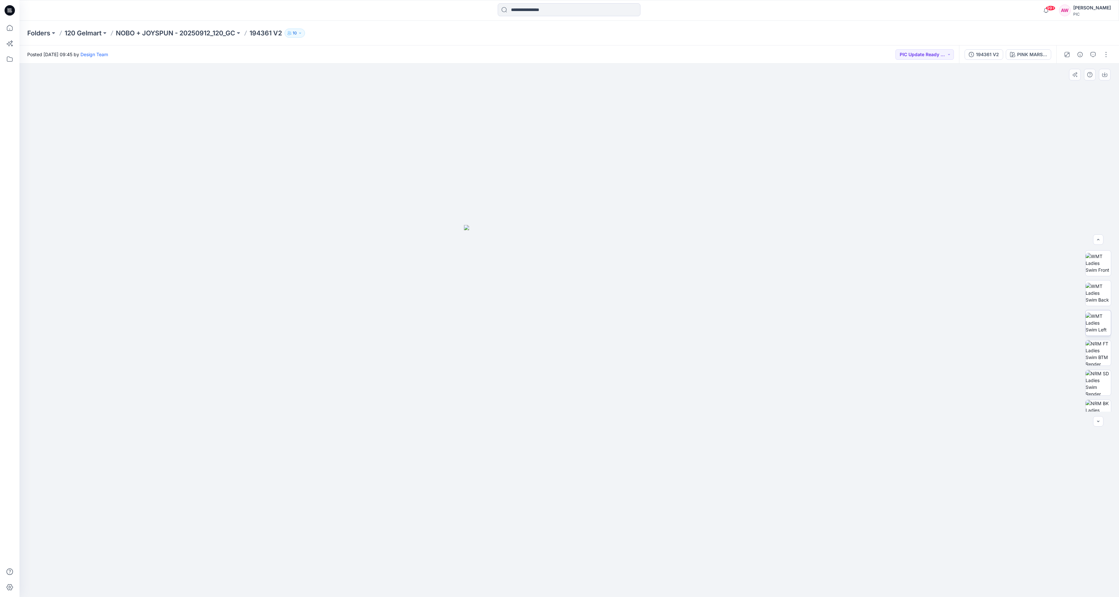
scroll to position [99, 0]
click at [1102, 338] on img at bounding box center [1098, 342] width 25 height 25
click at [1103, 76] on icon "button" at bounding box center [1104, 74] width 5 height 5
click at [208, 33] on p "NOBO + JOYSPUN - 20250912_120_GC" at bounding box center [175, 33] width 119 height 9
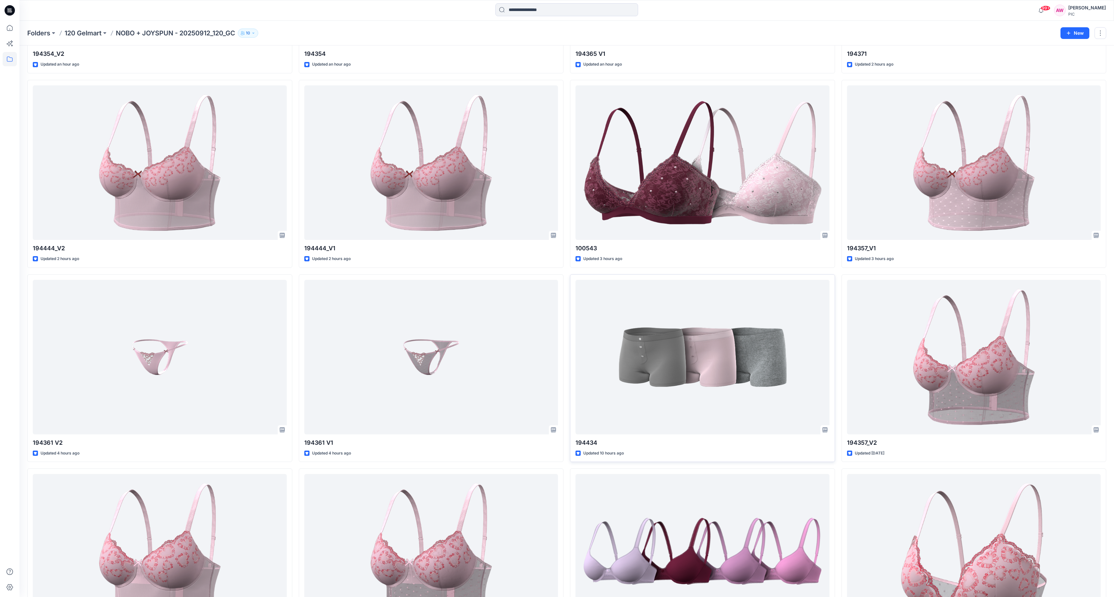
scroll to position [578, 0]
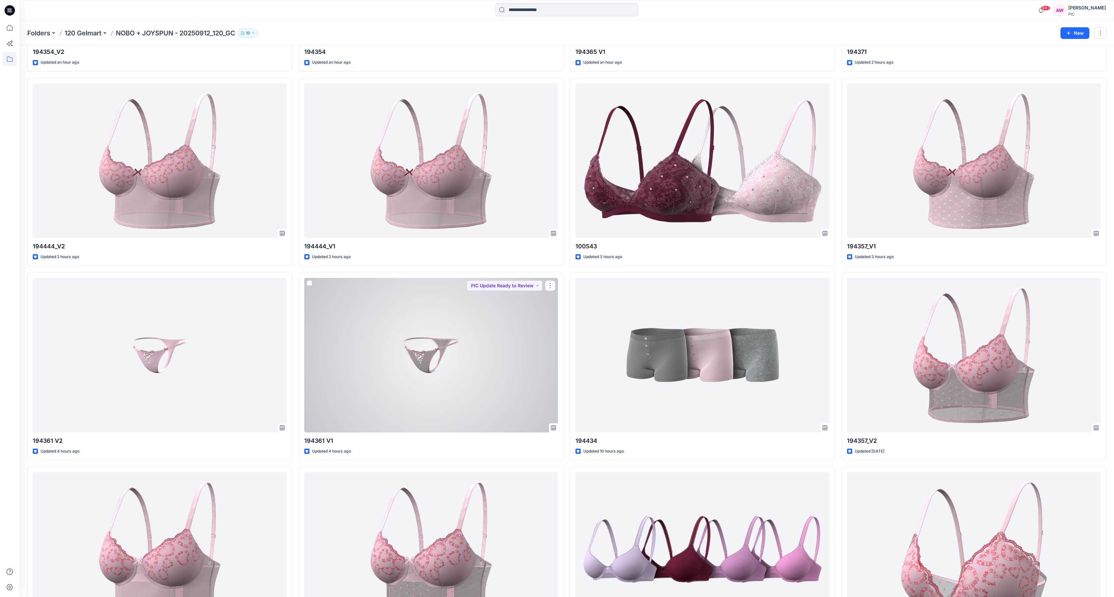
drag, startPoint x: 438, startPoint y: 349, endPoint x: 445, endPoint y: 352, distance: 8.0
click at [438, 349] on div at bounding box center [431, 355] width 254 height 154
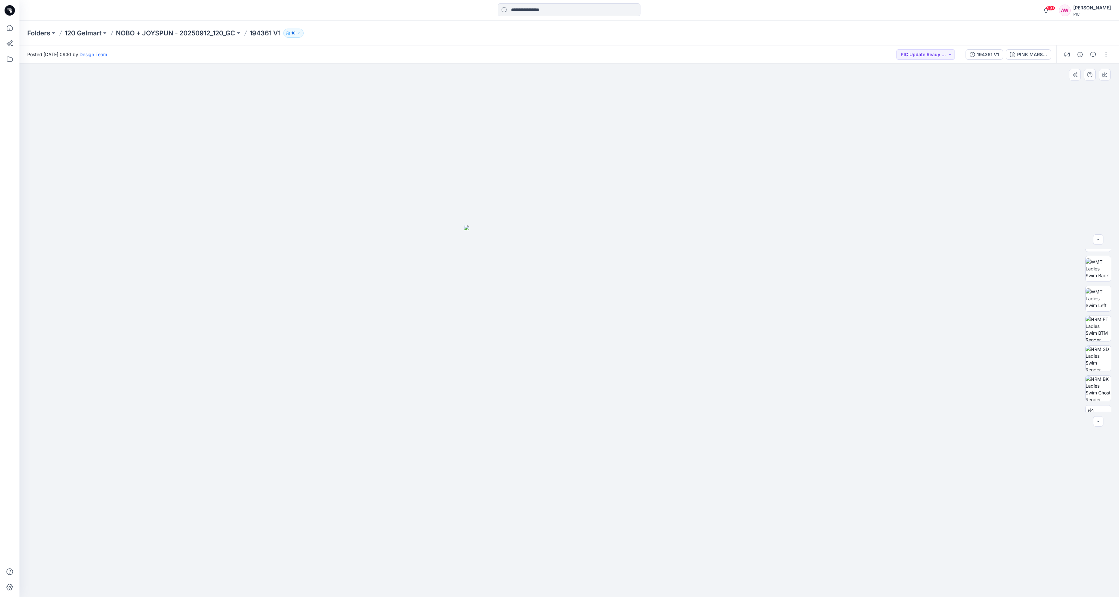
scroll to position [114, 0]
click at [1097, 328] on img at bounding box center [1098, 327] width 25 height 25
click at [1106, 74] on icon "button" at bounding box center [1104, 74] width 5 height 5
click at [1104, 332] on img at bounding box center [1098, 327] width 25 height 25
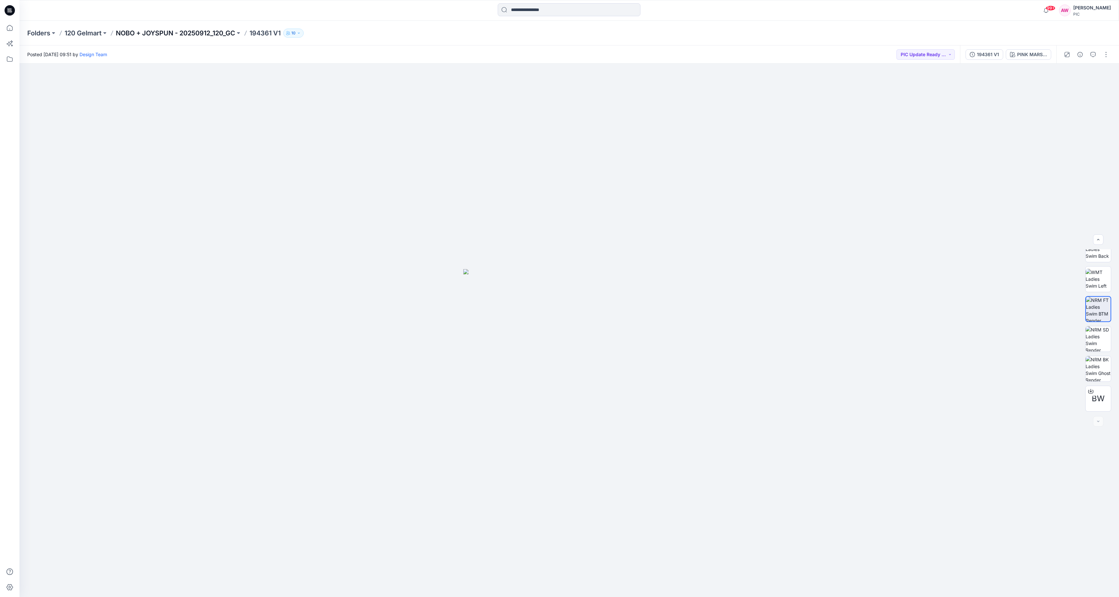
click at [190, 33] on p "NOBO + JOYSPUN - 20250912_120_GC" at bounding box center [175, 33] width 119 height 9
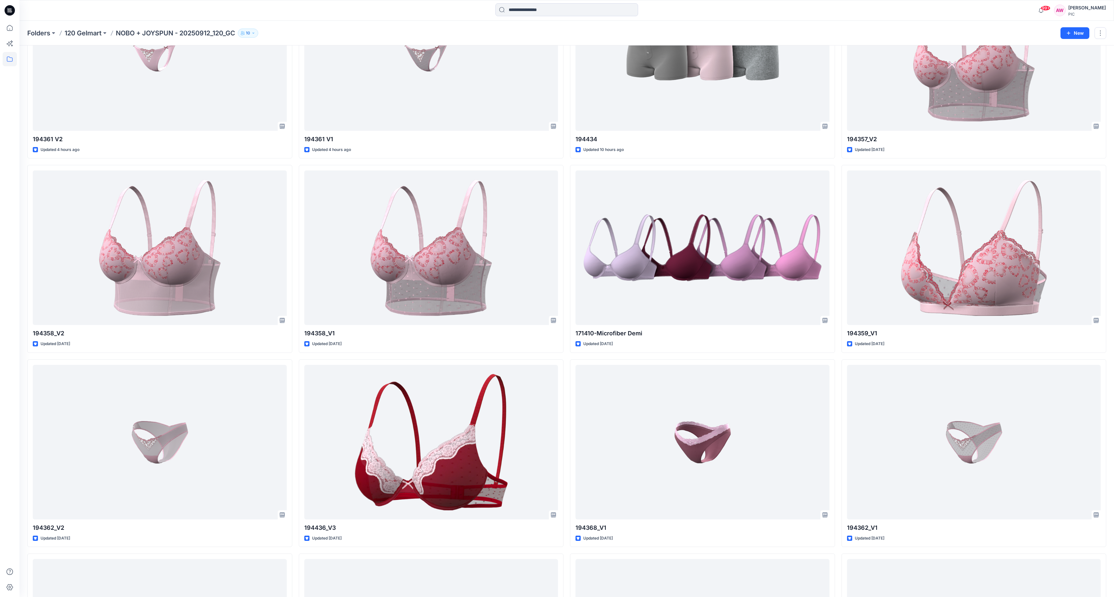
scroll to position [878, 0]
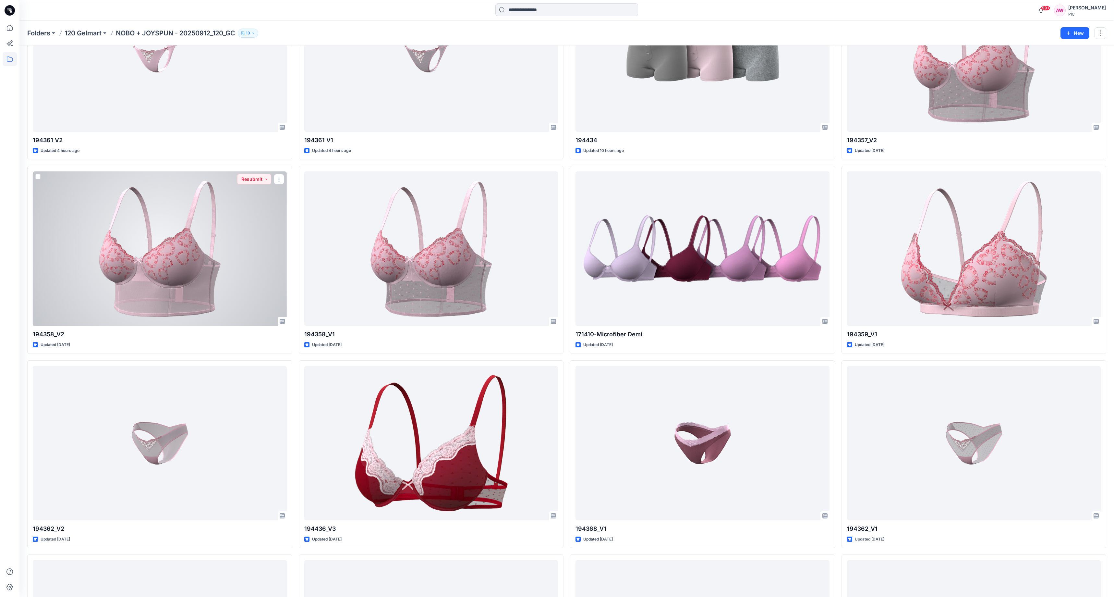
click at [190, 262] on div at bounding box center [160, 248] width 254 height 154
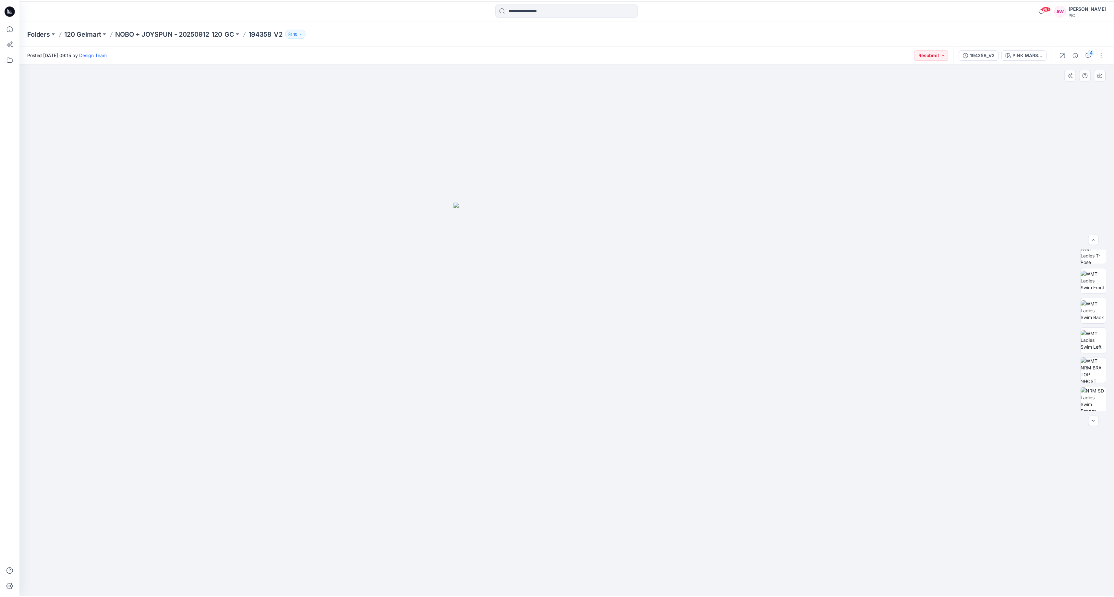
scroll to position [77, 0]
click at [1105, 356] on img at bounding box center [1098, 364] width 25 height 25
click at [1101, 360] on img at bounding box center [1098, 364] width 25 height 25
click at [1106, 76] on icon "button" at bounding box center [1104, 74] width 5 height 5
click at [211, 32] on p "NOBO + JOYSPUN - 20250912_120_GC" at bounding box center [175, 33] width 119 height 9
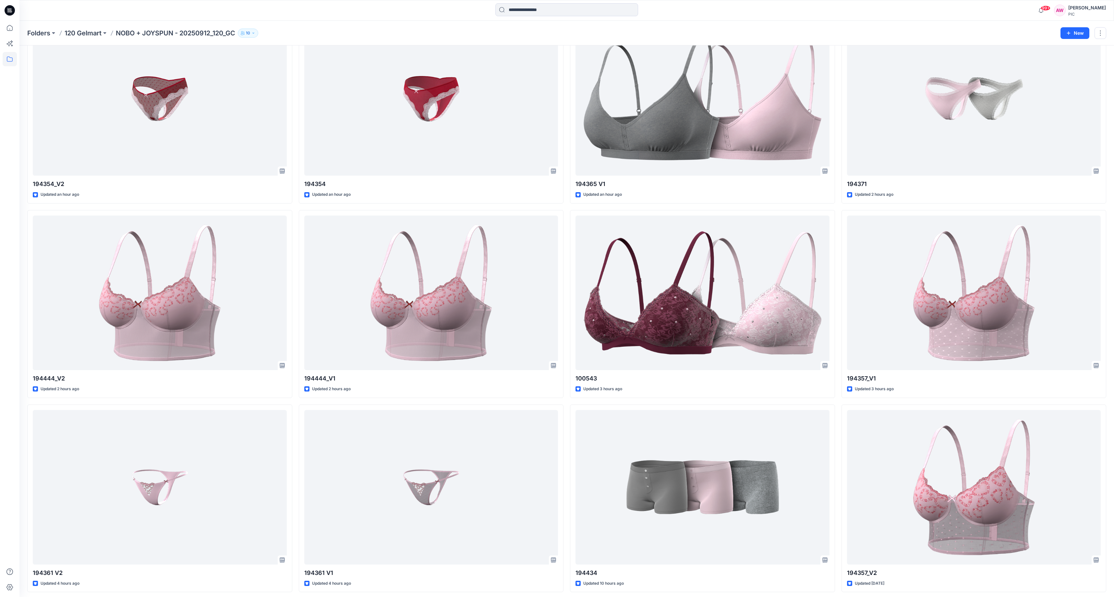
scroll to position [445, 0]
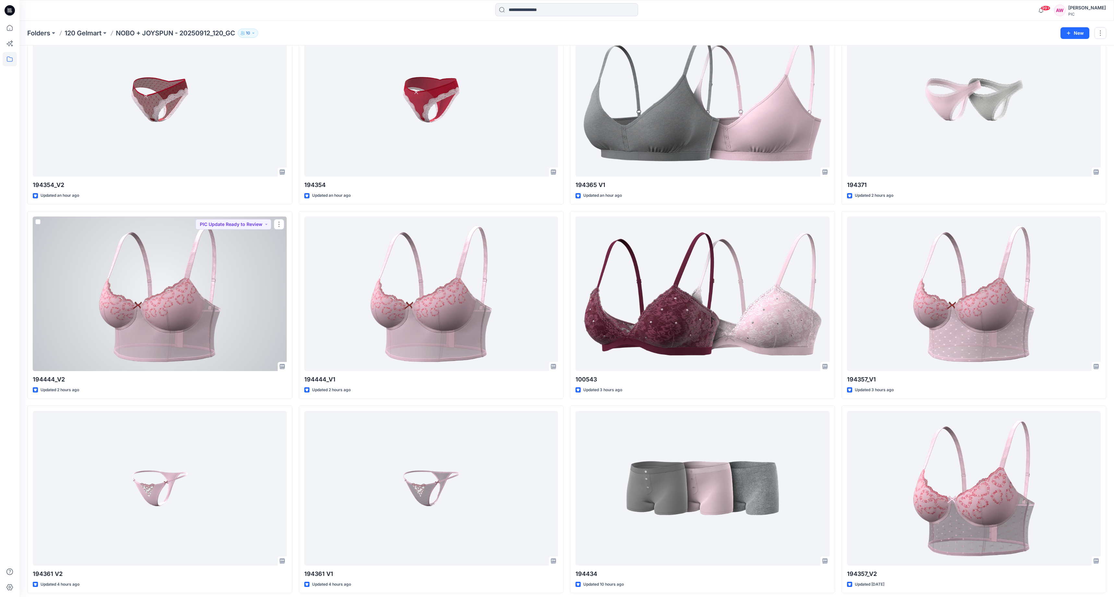
drag, startPoint x: 199, startPoint y: 310, endPoint x: 209, endPoint y: 311, distance: 10.4
click at [199, 310] on div at bounding box center [160, 293] width 254 height 154
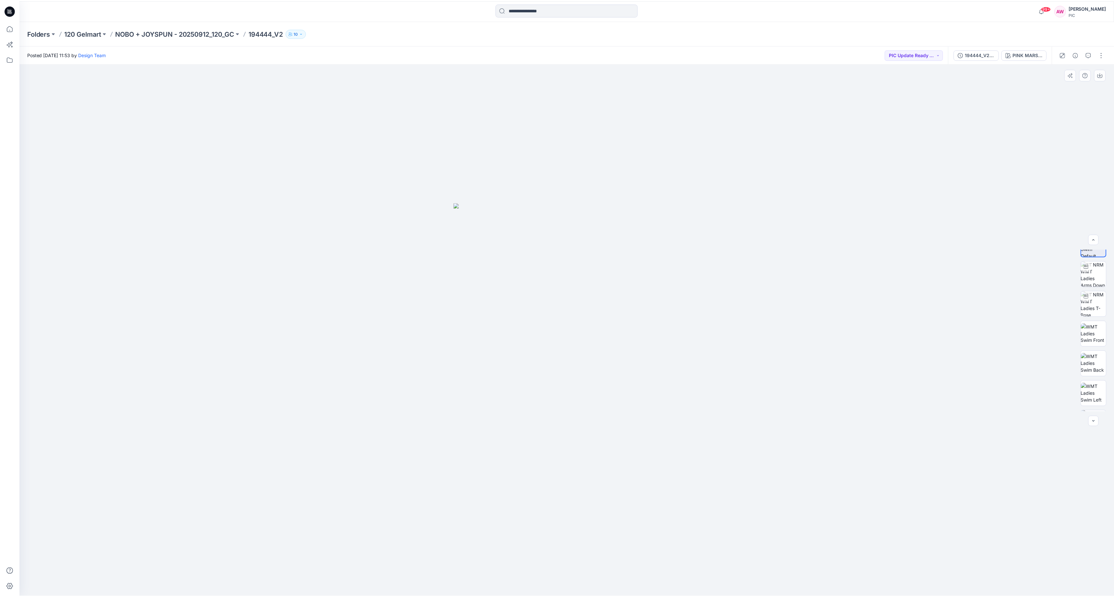
scroll to position [67, 0]
click at [1093, 372] on img at bounding box center [1098, 374] width 25 height 25
click at [1105, 75] on icon "button" at bounding box center [1105, 73] width 3 height 3
click at [1106, 75] on icon "button" at bounding box center [1104, 74] width 5 height 5
click at [171, 34] on p "NOBO + JOYSPUN - 20250912_120_GC" at bounding box center [175, 33] width 119 height 9
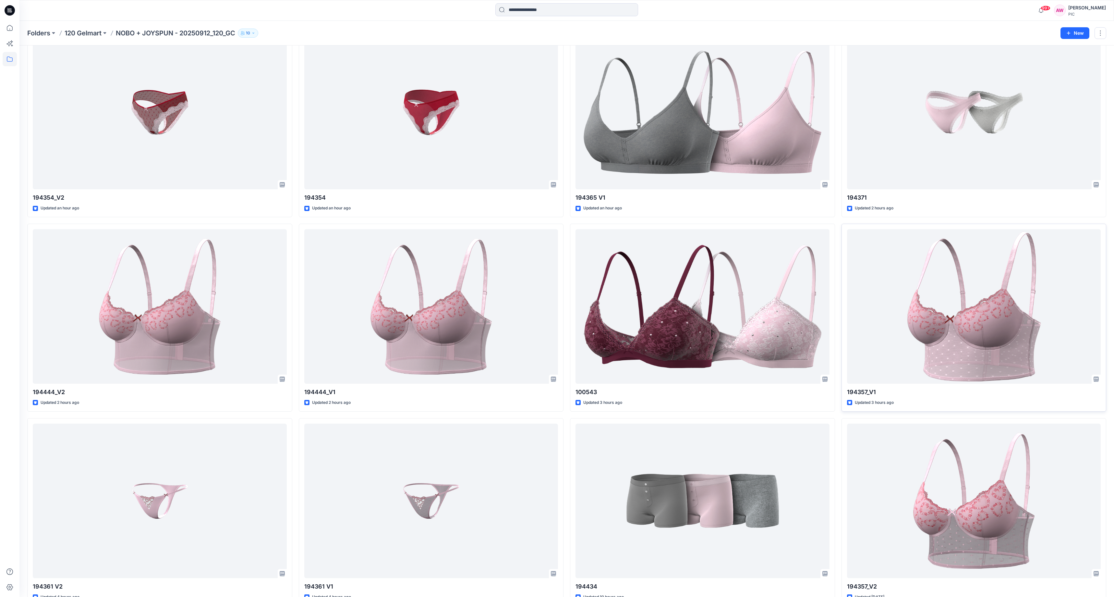
scroll to position [431, 0]
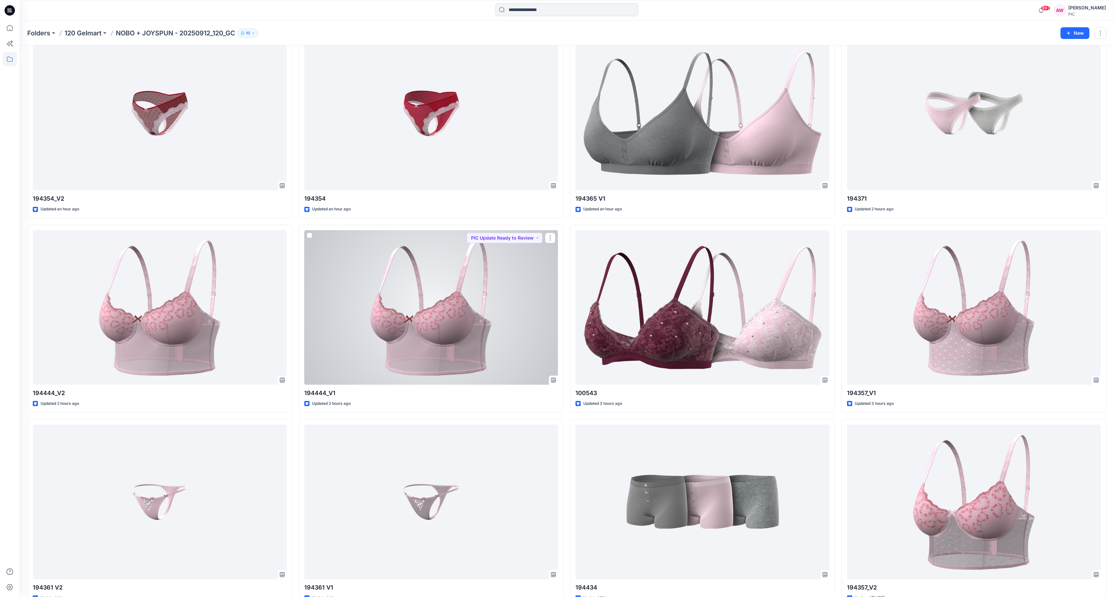
drag, startPoint x: 447, startPoint y: 311, endPoint x: 452, endPoint y: 310, distance: 5.2
click at [446, 311] on div at bounding box center [431, 307] width 254 height 154
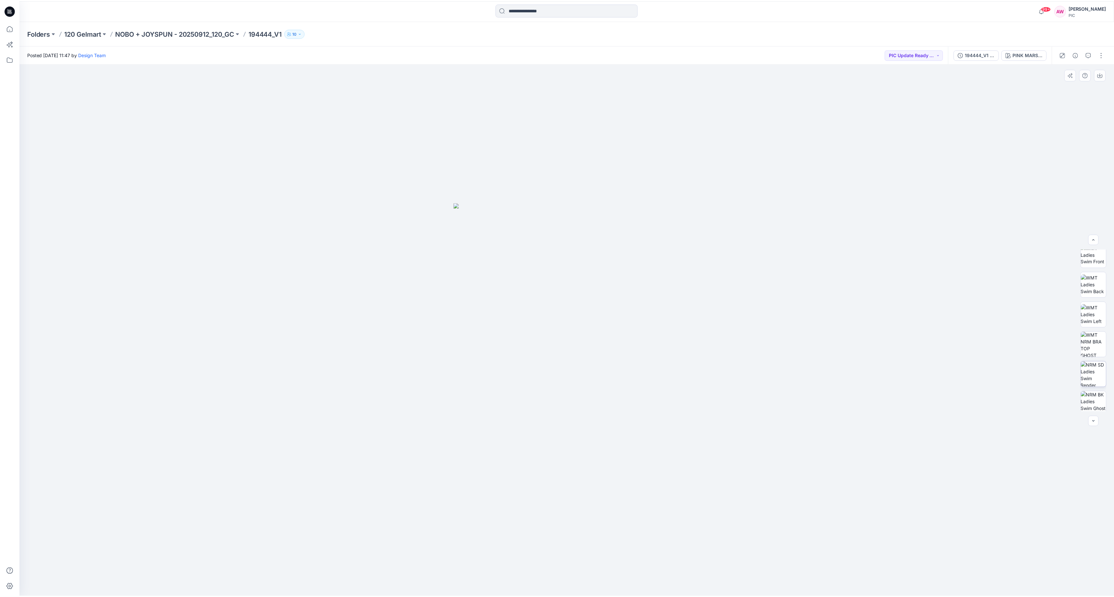
scroll to position [104, 0]
click at [1100, 342] on img at bounding box center [1098, 337] width 25 height 25
drag, startPoint x: 1105, startPoint y: 74, endPoint x: 1106, endPoint y: 78, distance: 3.6
click at [1105, 74] on icon "button" at bounding box center [1104, 74] width 5 height 5
click at [199, 32] on p "NOBO + JOYSPUN - 20250912_120_GC" at bounding box center [175, 33] width 119 height 9
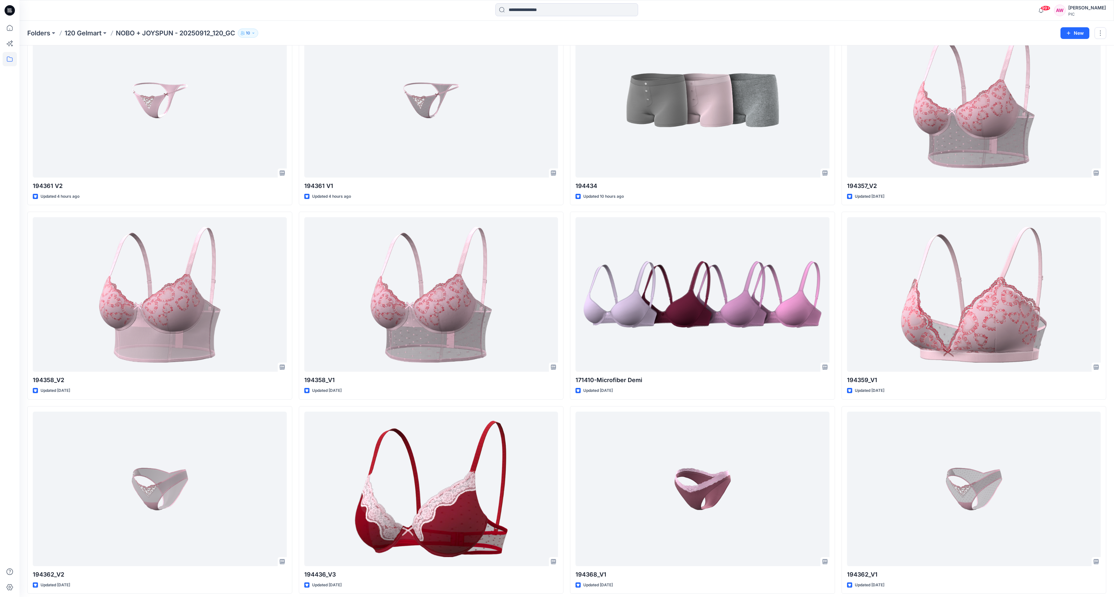
scroll to position [833, 0]
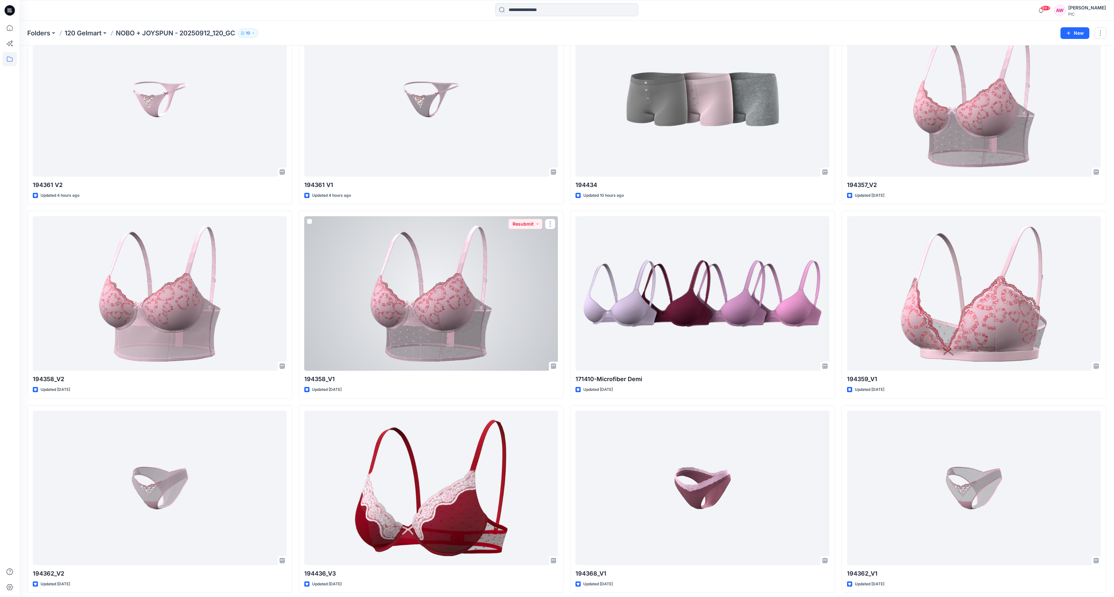
click at [466, 303] on div at bounding box center [431, 293] width 254 height 154
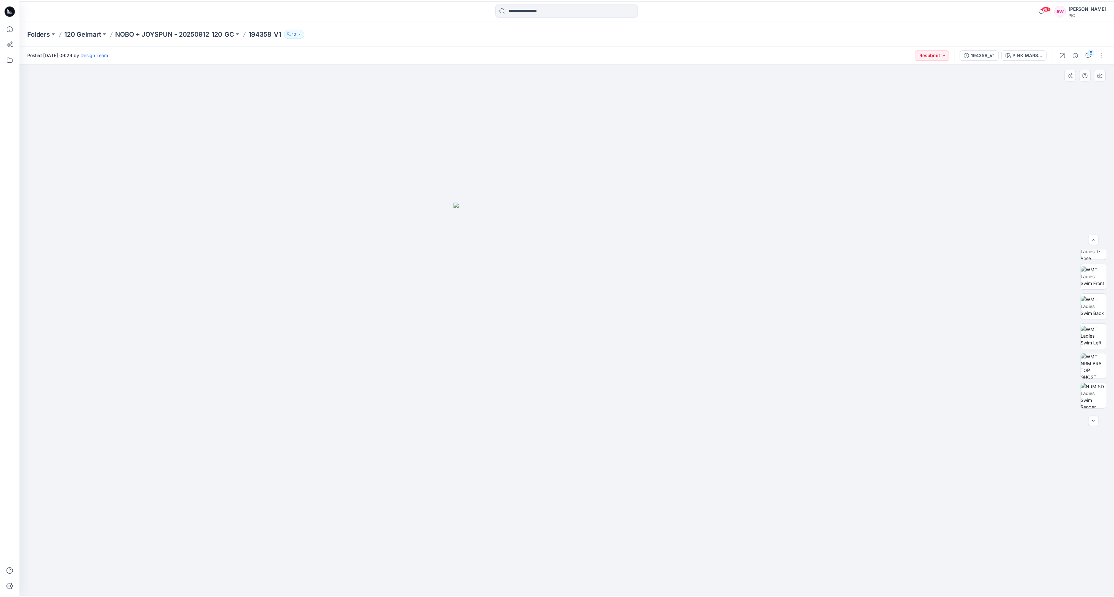
scroll to position [94, 0]
click at [1102, 351] on img at bounding box center [1098, 347] width 25 height 25
click at [1105, 73] on icon "button" at bounding box center [1104, 74] width 5 height 5
click at [187, 33] on p "NOBO + JOYSPUN - 20250912_120_GC" at bounding box center [175, 33] width 119 height 9
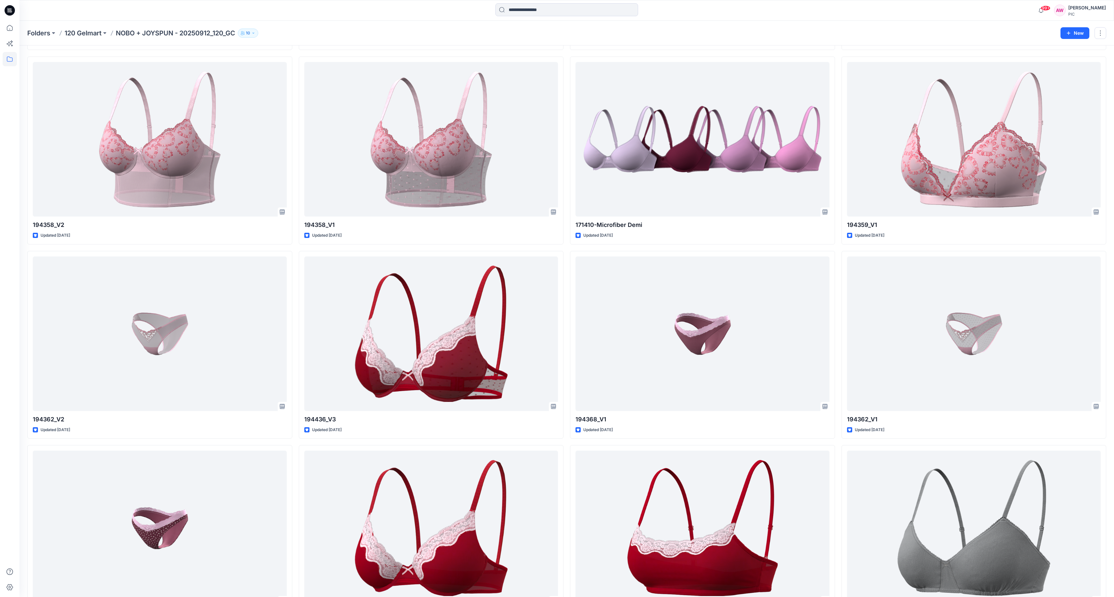
scroll to position [988, 0]
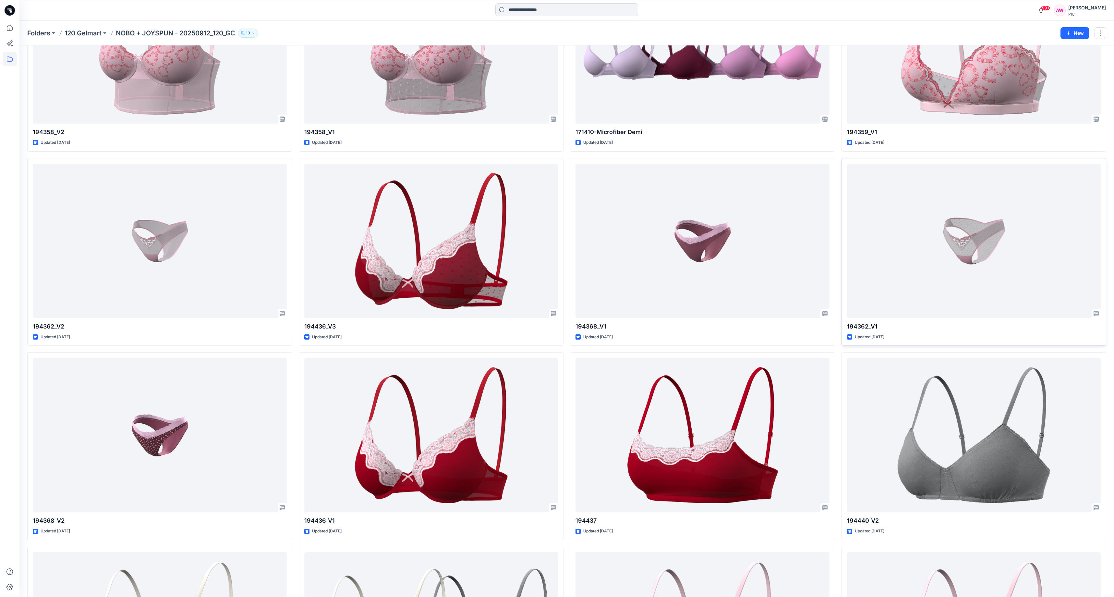
scroll to position [1073, 0]
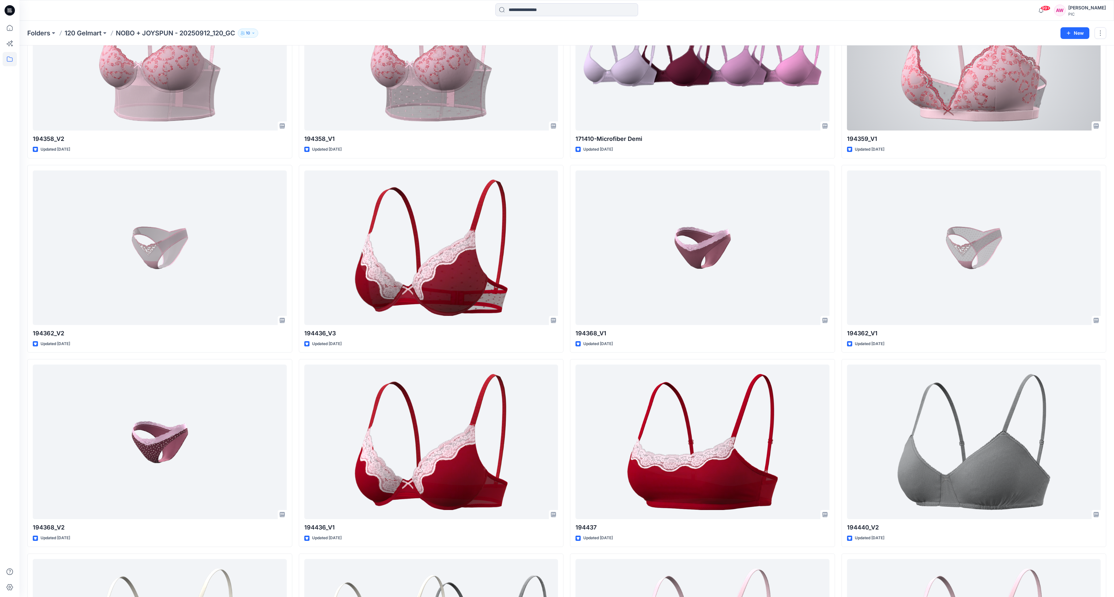
drag, startPoint x: 1002, startPoint y: 103, endPoint x: 999, endPoint y: 105, distance: 3.7
click at [1002, 103] on div at bounding box center [974, 53] width 254 height 154
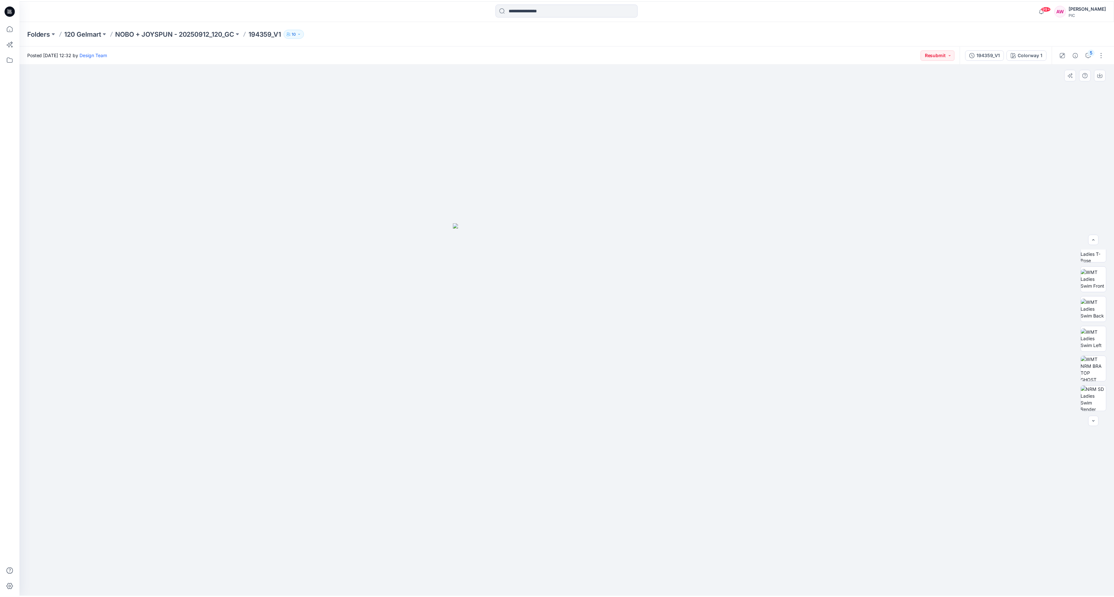
scroll to position [98, 0]
drag, startPoint x: 1102, startPoint y: 347, endPoint x: 1095, endPoint y: 337, distance: 12.1
click at [1102, 348] on img at bounding box center [1098, 343] width 25 height 25
click at [1107, 73] on icon "button" at bounding box center [1104, 74] width 5 height 5
click at [1099, 112] on div at bounding box center [569, 330] width 1100 height 533
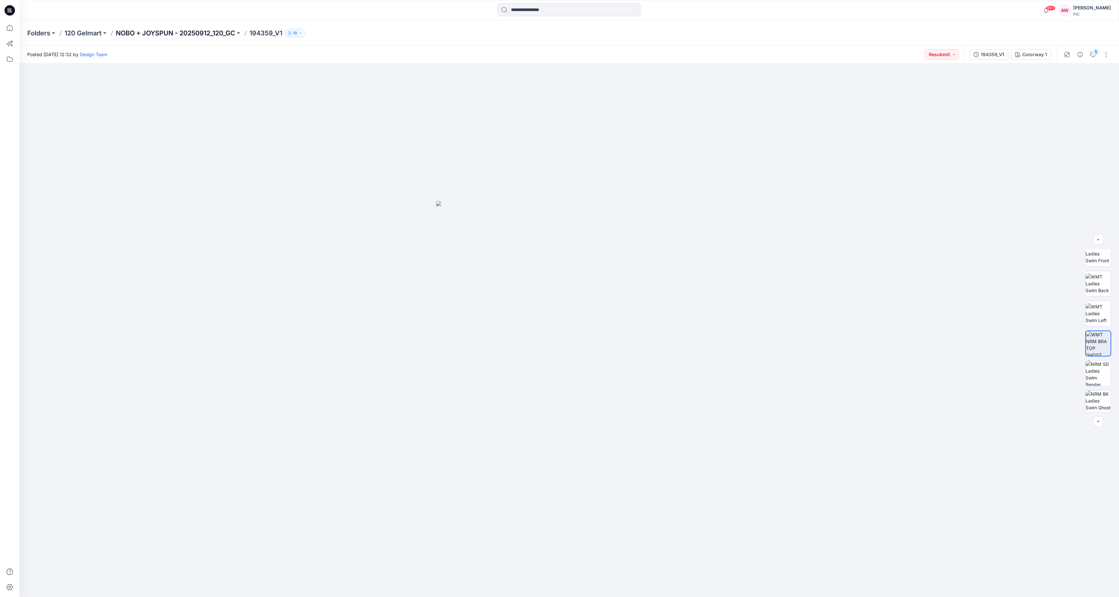
click at [196, 32] on p "NOBO + JOYSPUN - 20250912_120_GC" at bounding box center [175, 33] width 119 height 9
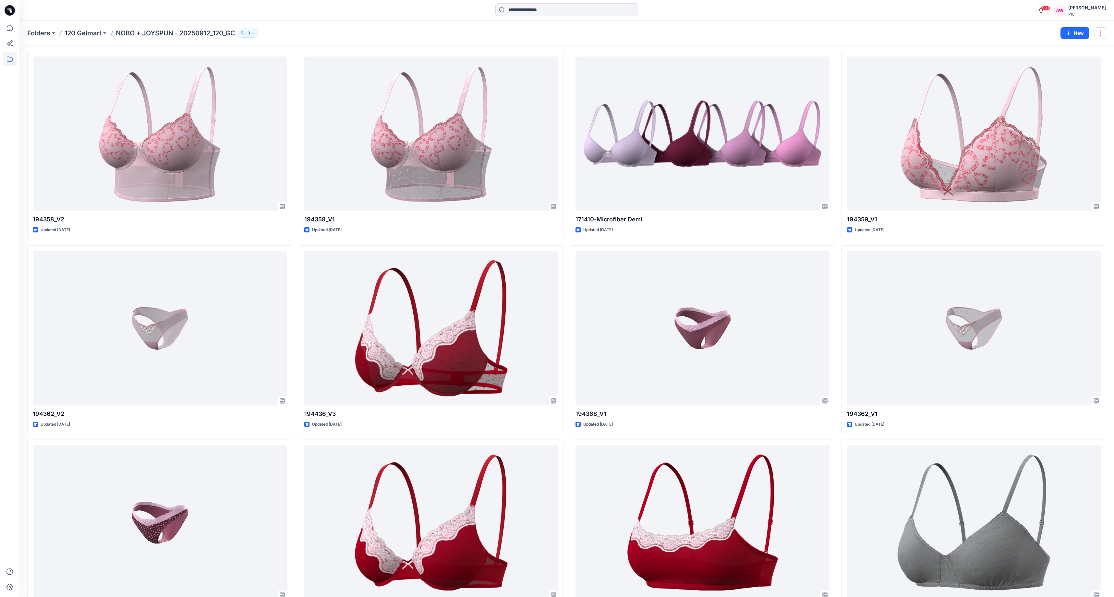
scroll to position [1000, 0]
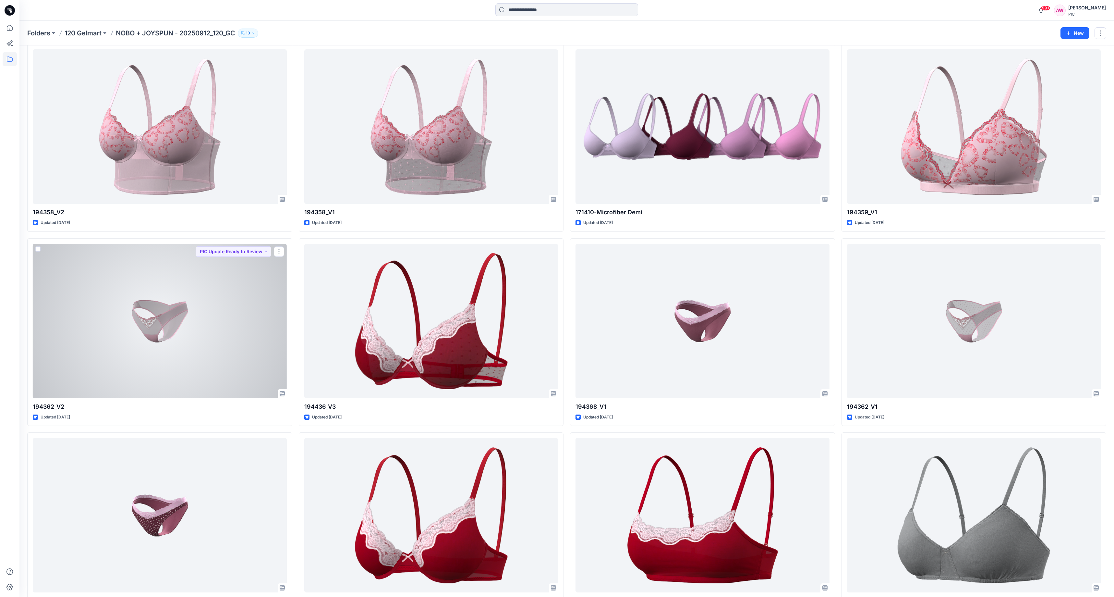
click at [176, 319] on div at bounding box center [160, 321] width 254 height 154
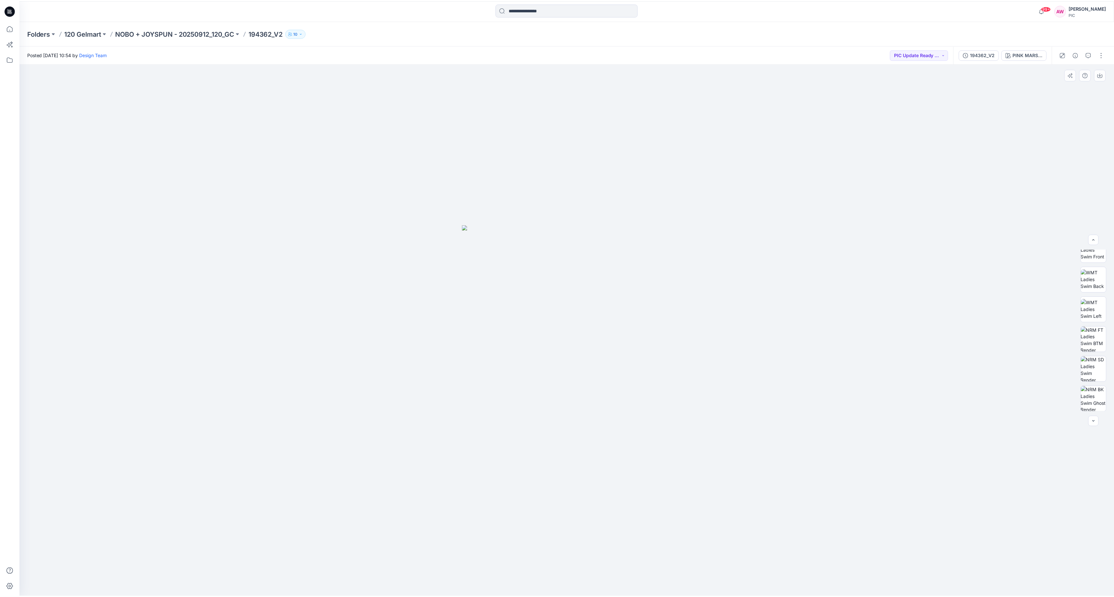
scroll to position [111, 0]
click at [1105, 327] on img at bounding box center [1098, 330] width 25 height 25
click at [1105, 72] on icon "button" at bounding box center [1104, 74] width 5 height 5
click at [186, 33] on p "NOBO + JOYSPUN - 20250912_120_GC" at bounding box center [175, 33] width 119 height 9
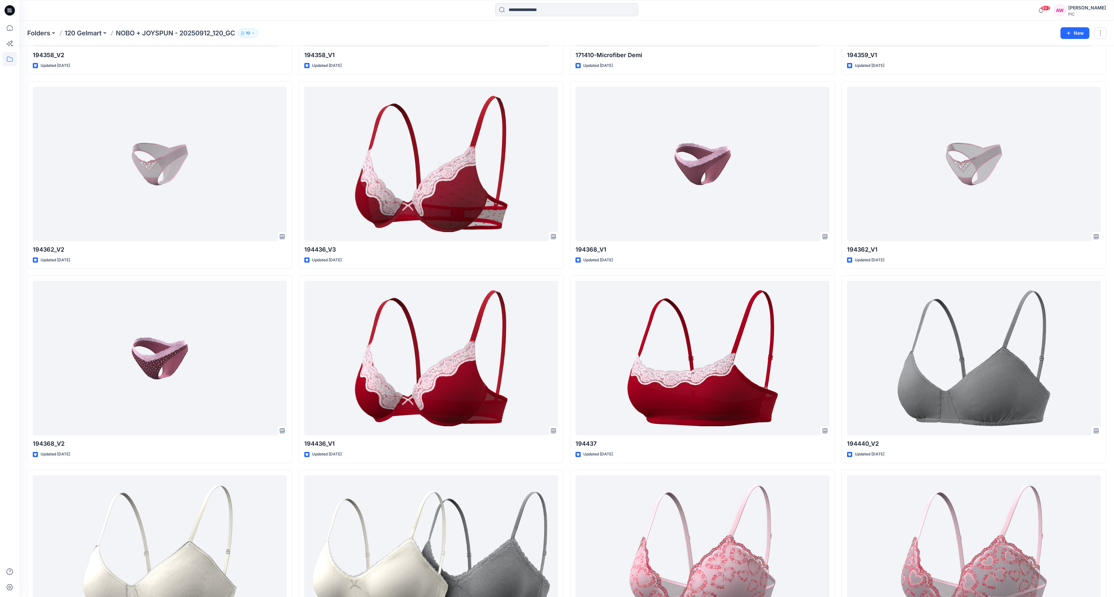
scroll to position [1181, 0]
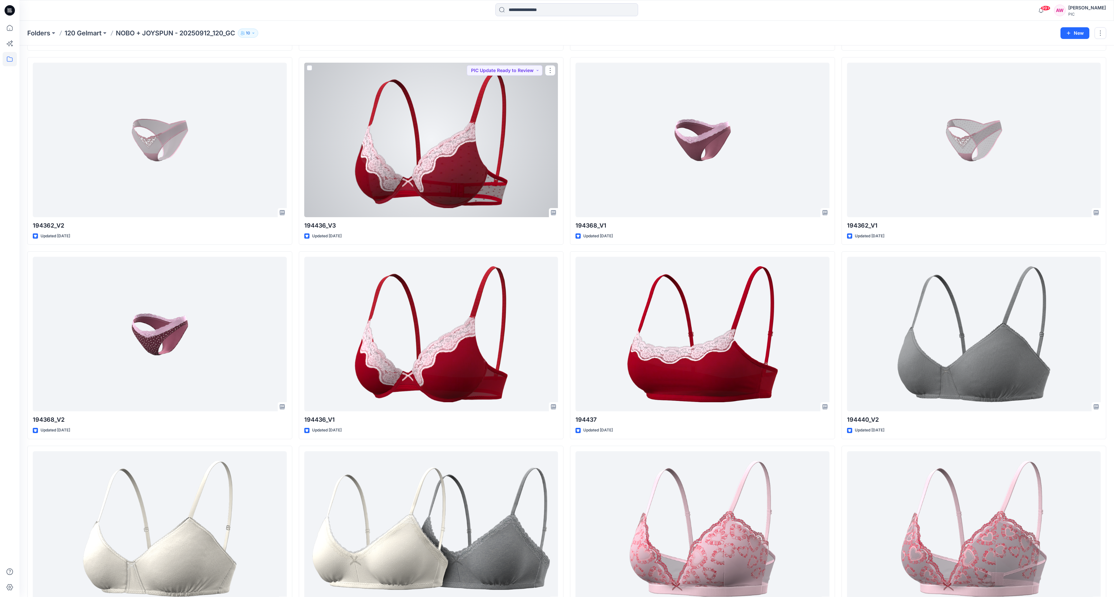
click at [456, 179] on div at bounding box center [431, 140] width 254 height 154
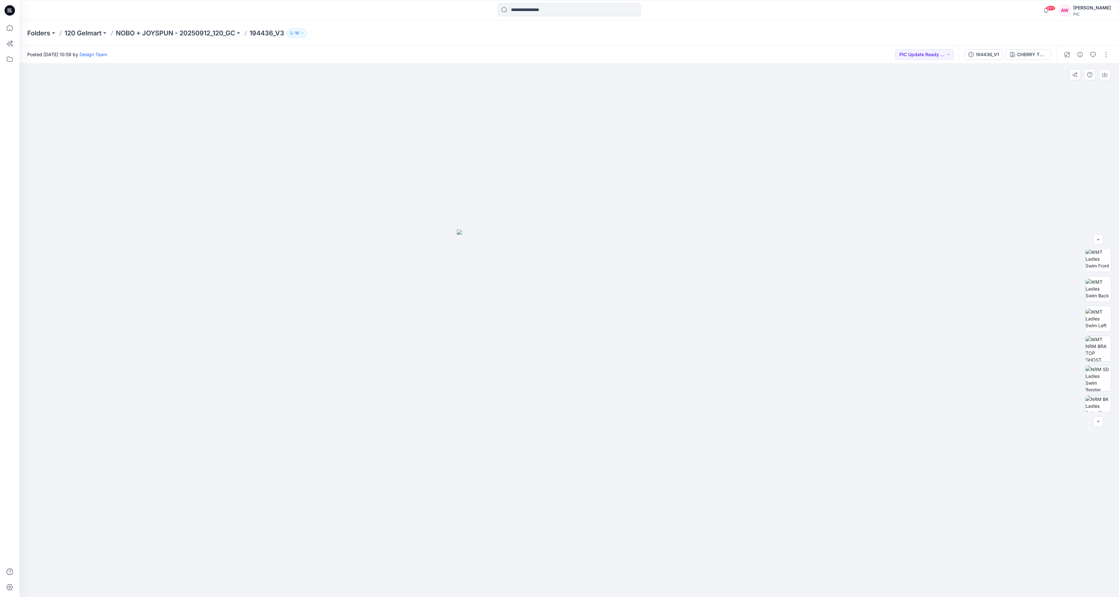
drag, startPoint x: 1113, startPoint y: 331, endPoint x: 1116, endPoint y: 387, distance: 56.5
click at [1118, 390] on div at bounding box center [1099, 330] width 42 height 162
click at [1102, 338] on img at bounding box center [1098, 334] width 25 height 25
click at [1105, 75] on icon "button" at bounding box center [1104, 74] width 5 height 5
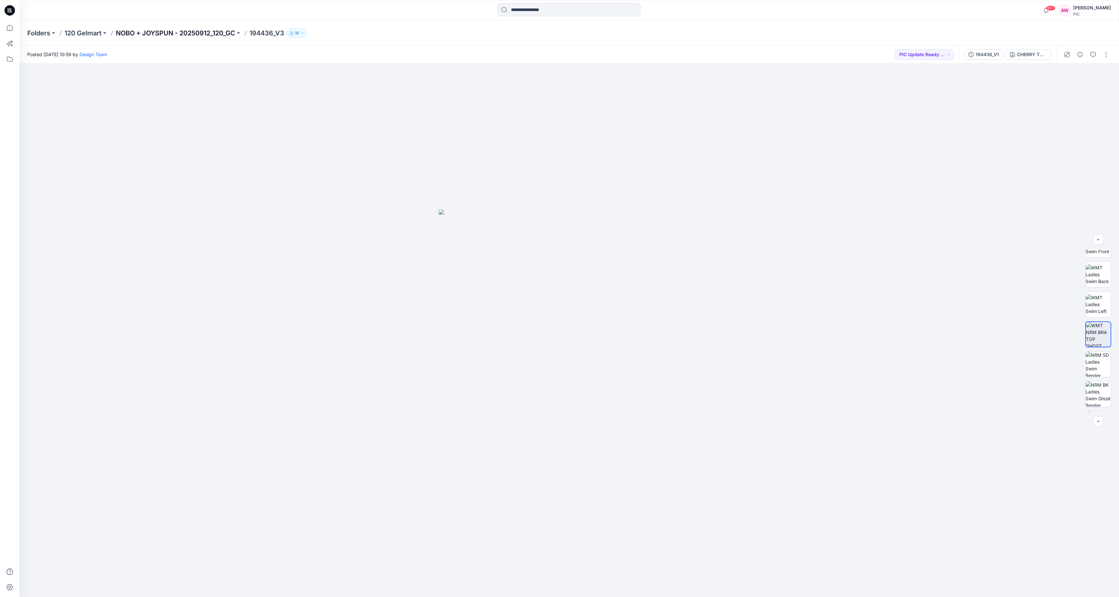
click at [210, 34] on p "NOBO + JOYSPUN - 20250912_120_GC" at bounding box center [175, 33] width 119 height 9
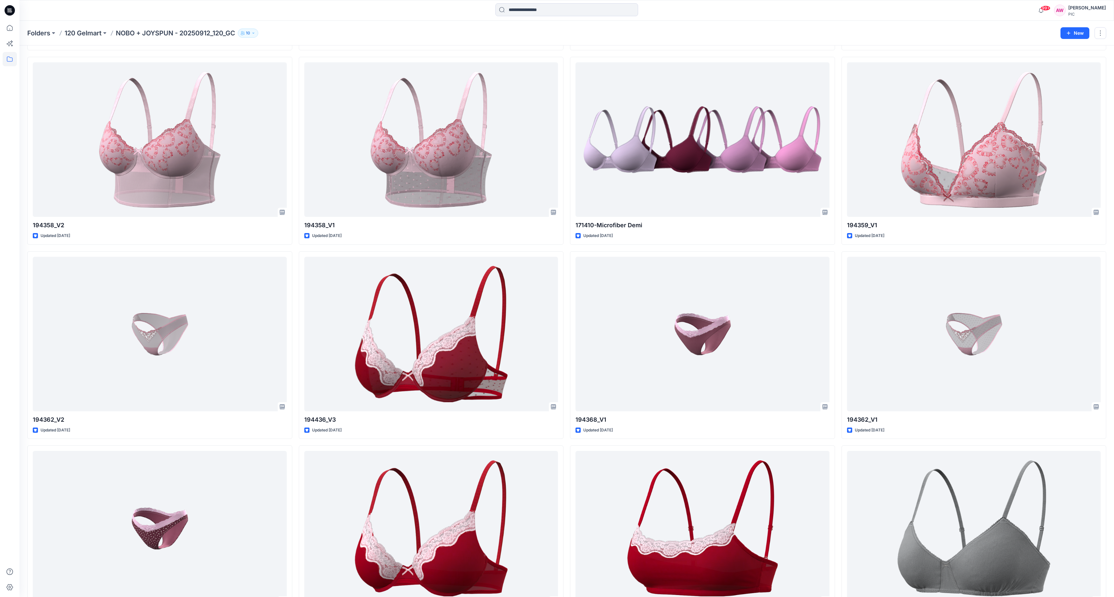
scroll to position [1026, 0]
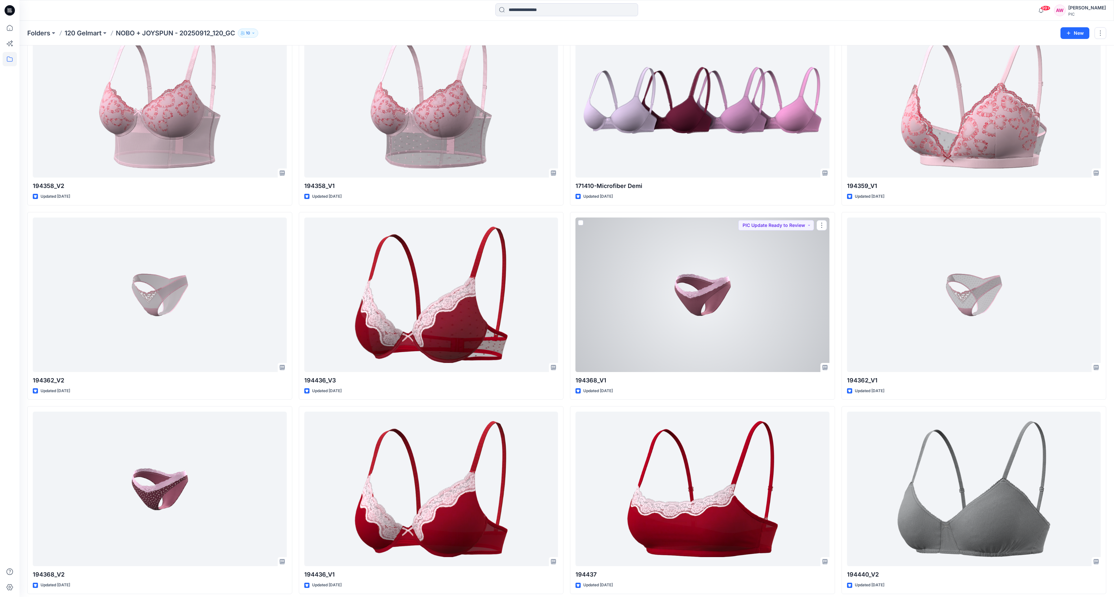
click at [714, 295] on div at bounding box center [703, 294] width 254 height 154
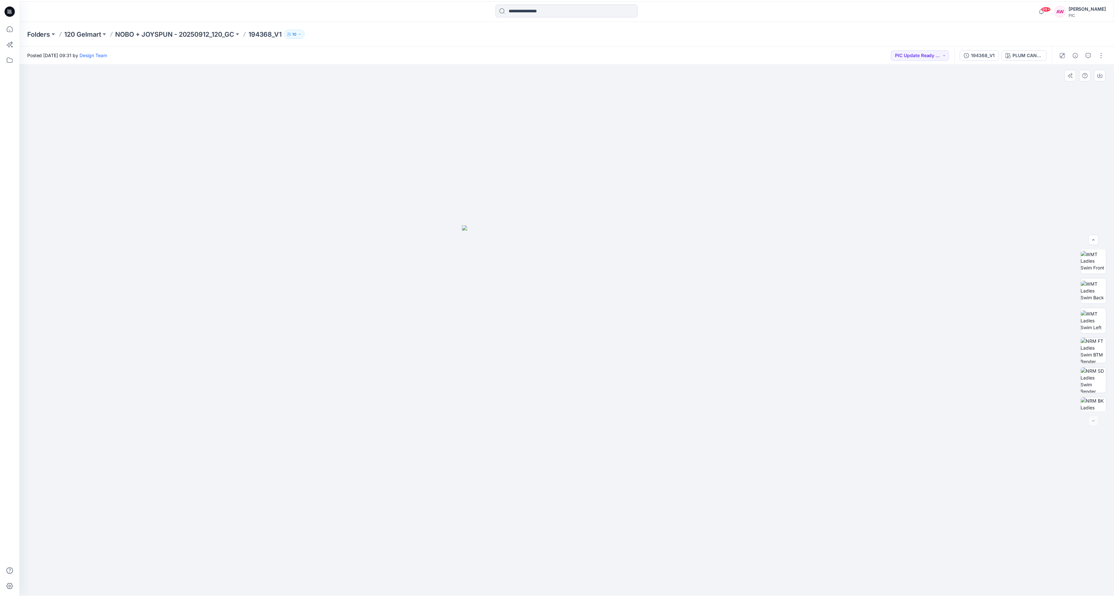
scroll to position [103, 0]
click at [1103, 342] on img at bounding box center [1098, 338] width 25 height 25
click at [1106, 75] on icon "button" at bounding box center [1104, 74] width 5 height 5
drag, startPoint x: 1076, startPoint y: 186, endPoint x: 1073, endPoint y: 181, distance: 5.4
click at [1076, 186] on div at bounding box center [569, 330] width 1100 height 533
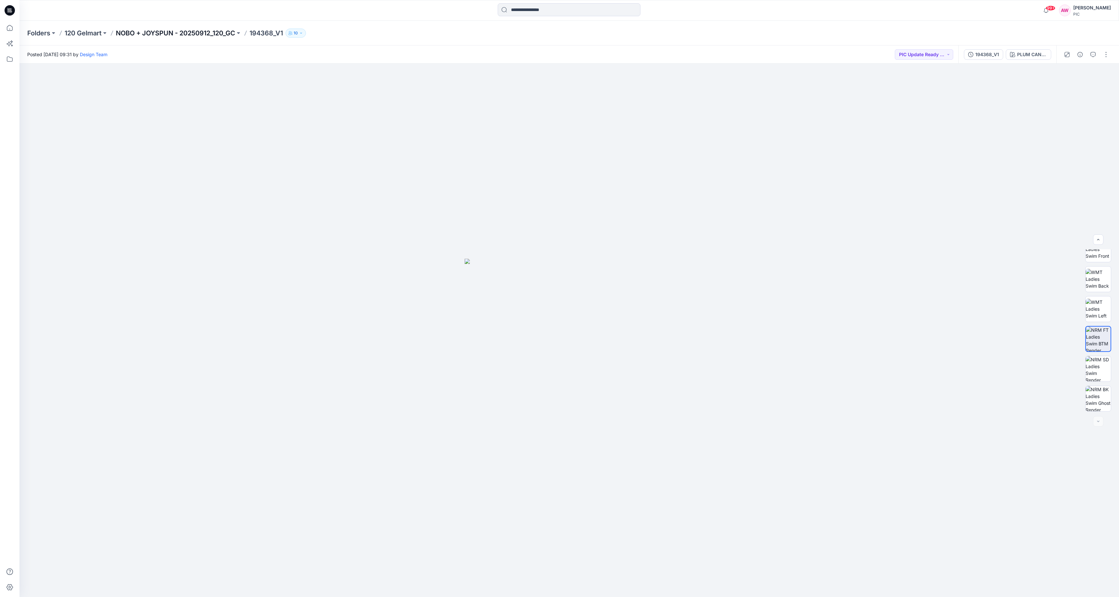
click at [228, 32] on p "NOBO + JOYSPUN - 20250912_120_GC" at bounding box center [175, 33] width 119 height 9
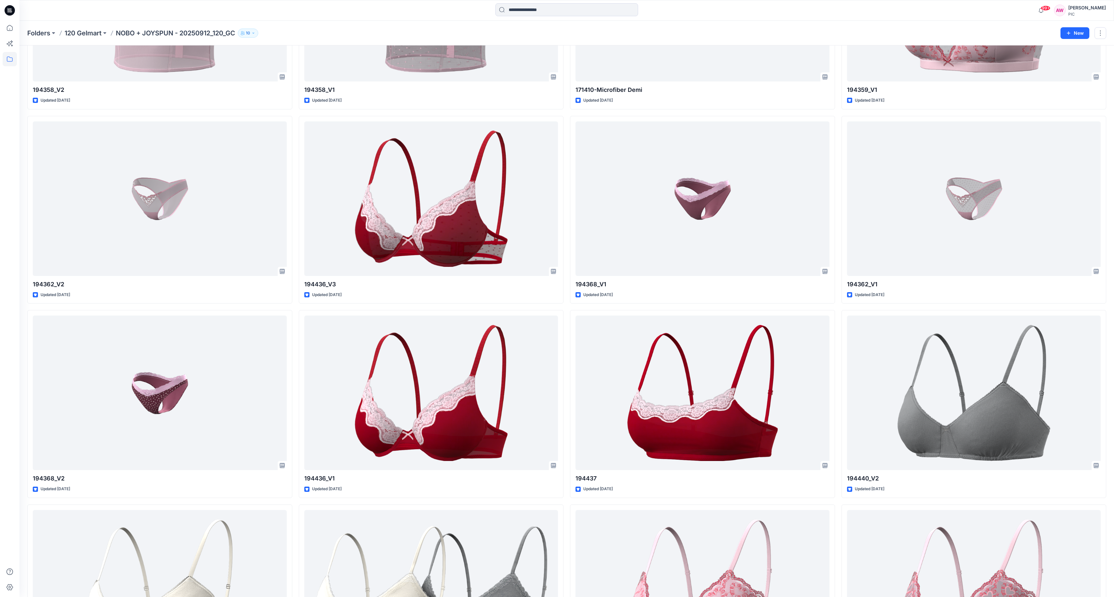
scroll to position [1163, 0]
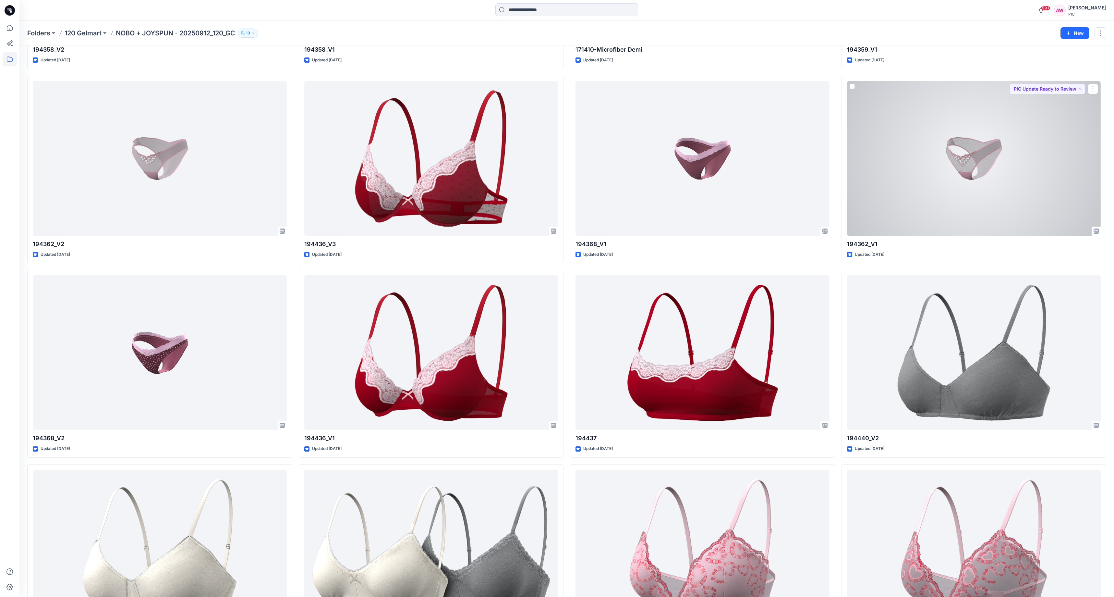
click at [987, 153] on div at bounding box center [974, 158] width 254 height 154
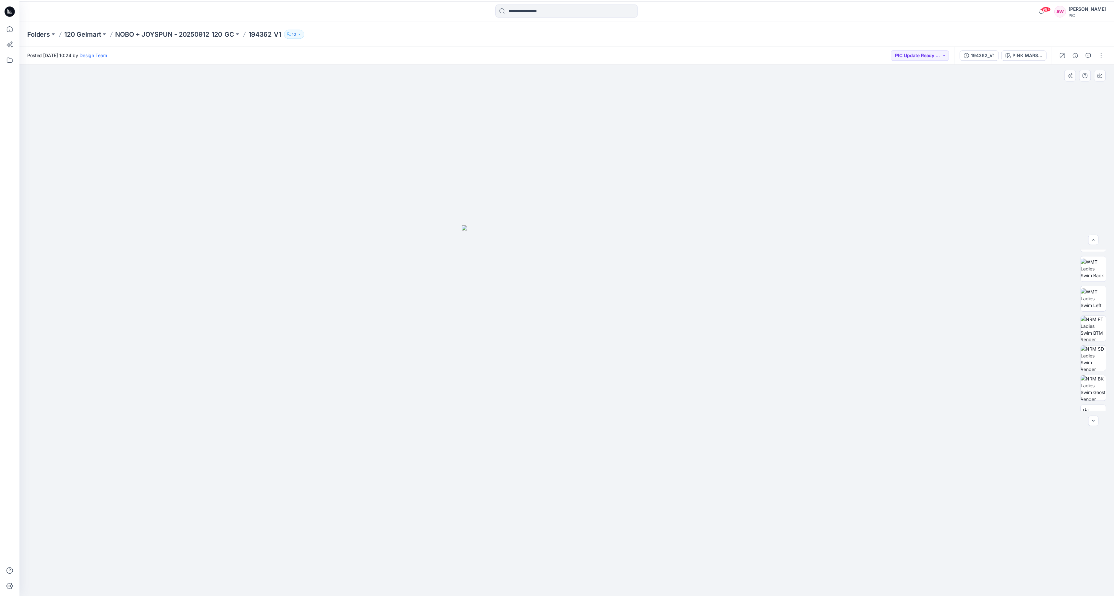
scroll to position [132, 0]
click at [1097, 311] on img at bounding box center [1098, 308] width 25 height 25
click at [1106, 75] on icon "button" at bounding box center [1104, 74] width 5 height 5
click at [181, 33] on p "NOBO + JOYSPUN - 20250912_120_GC" at bounding box center [175, 33] width 119 height 9
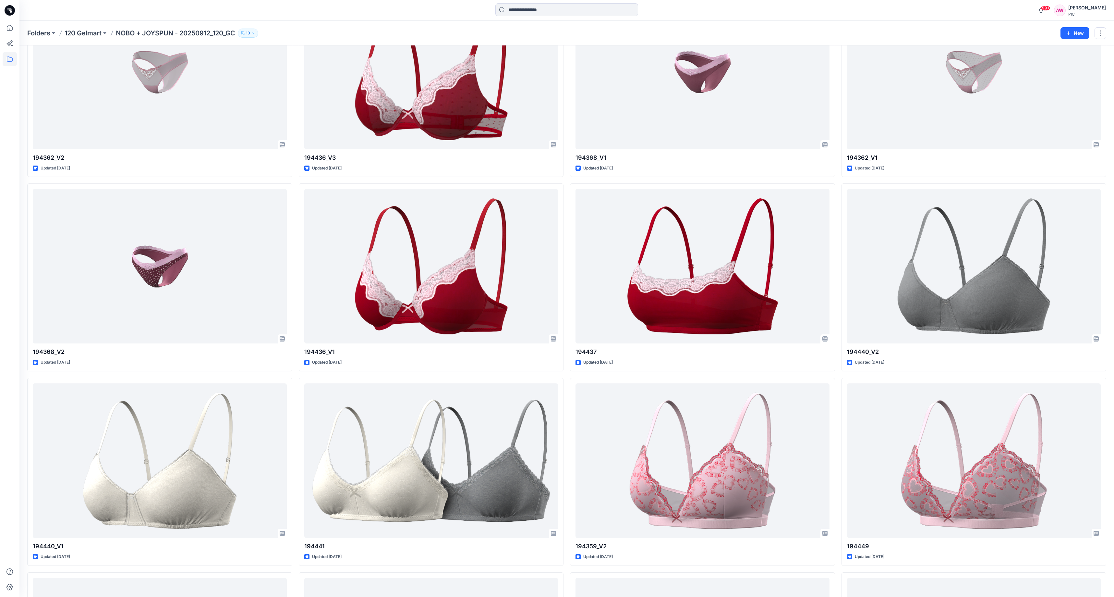
scroll to position [1291, 0]
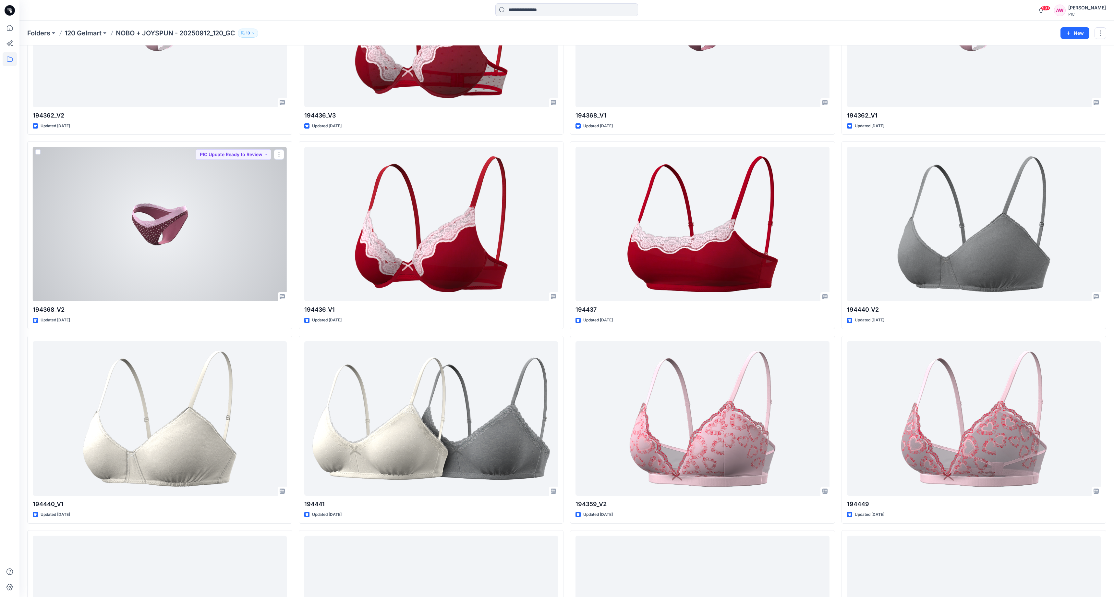
click at [162, 223] on div at bounding box center [160, 224] width 254 height 154
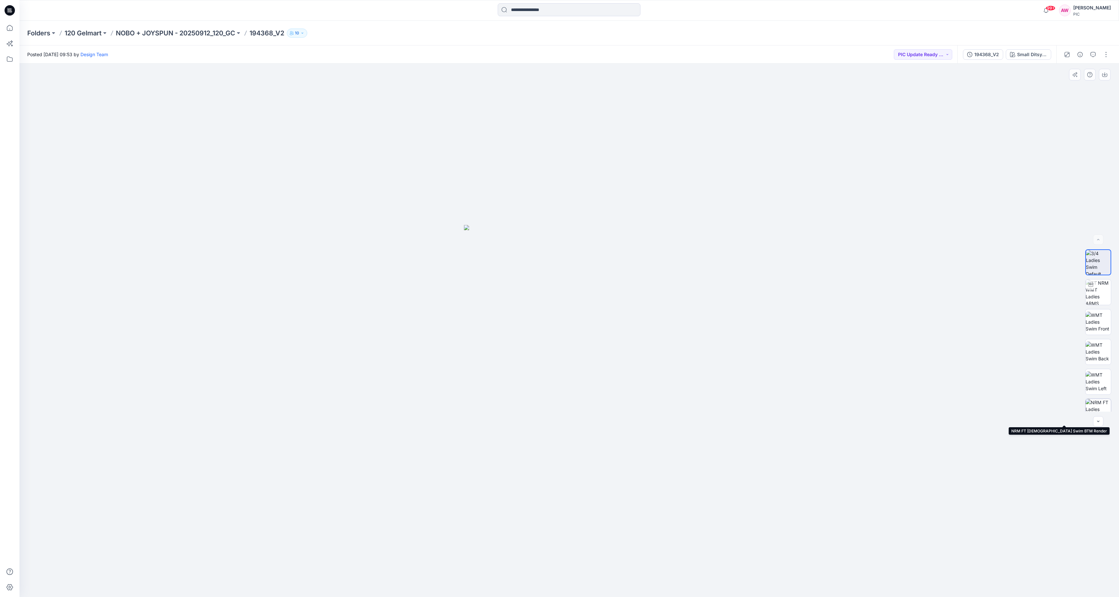
click at [1099, 403] on img at bounding box center [1098, 411] width 25 height 25
click at [1106, 73] on icon "button" at bounding box center [1104, 74] width 5 height 5
click at [913, 294] on div at bounding box center [569, 330] width 1100 height 533
click at [182, 33] on p "NOBO + JOYSPUN - 20250912_120_GC" at bounding box center [175, 33] width 119 height 9
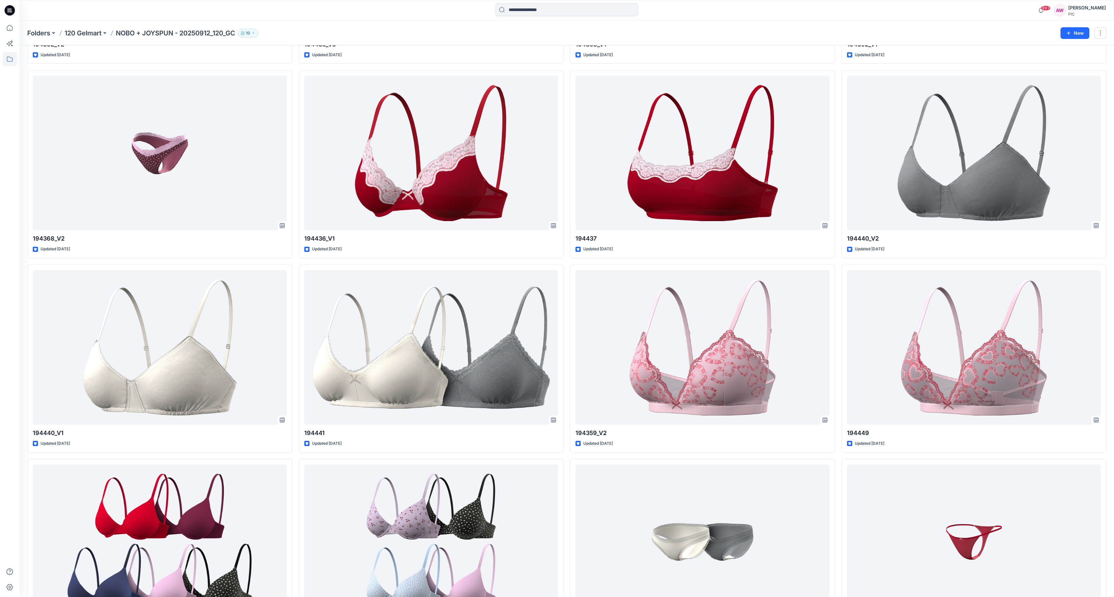
scroll to position [1359, 0]
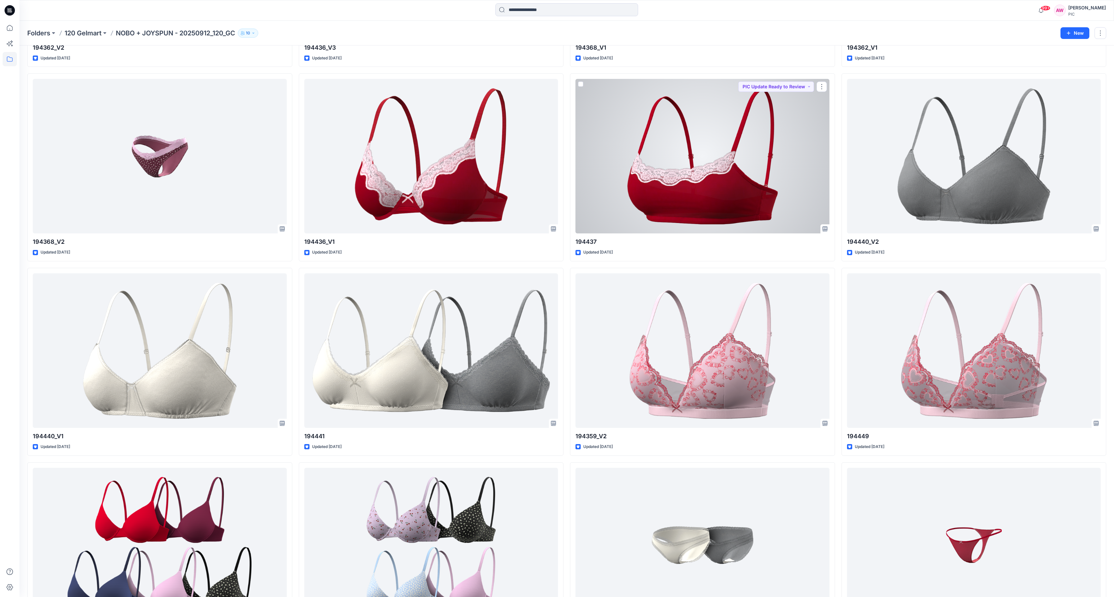
drag, startPoint x: 727, startPoint y: 188, endPoint x: 724, endPoint y: 186, distance: 3.5
click at [727, 188] on div at bounding box center [703, 156] width 254 height 154
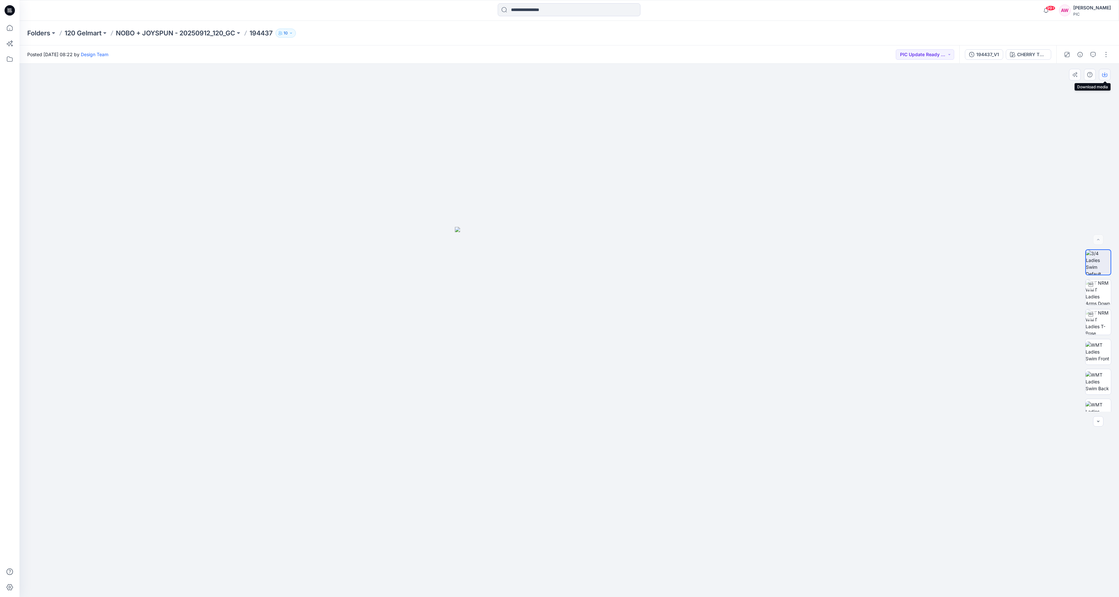
click at [1106, 73] on icon "button" at bounding box center [1104, 74] width 5 height 5
drag, startPoint x: 1041, startPoint y: 204, endPoint x: 1027, endPoint y: 202, distance: 13.4
click at [1040, 205] on div at bounding box center [569, 330] width 1100 height 533
click at [205, 33] on p "NOBO + JOYSPUN - 20250912_120_GC" at bounding box center [175, 33] width 119 height 9
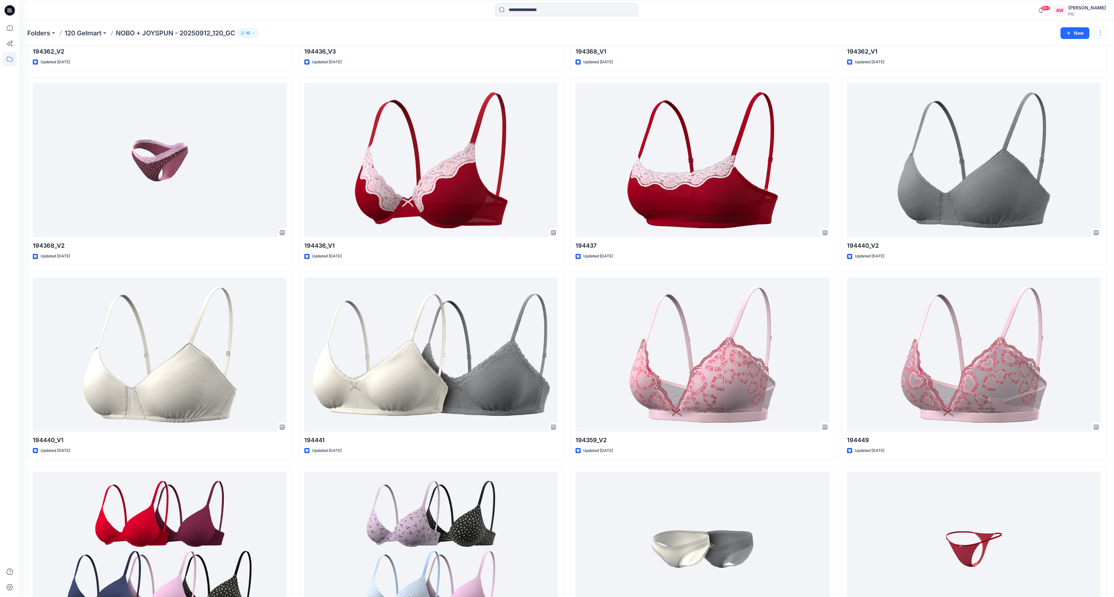
scroll to position [1344, 0]
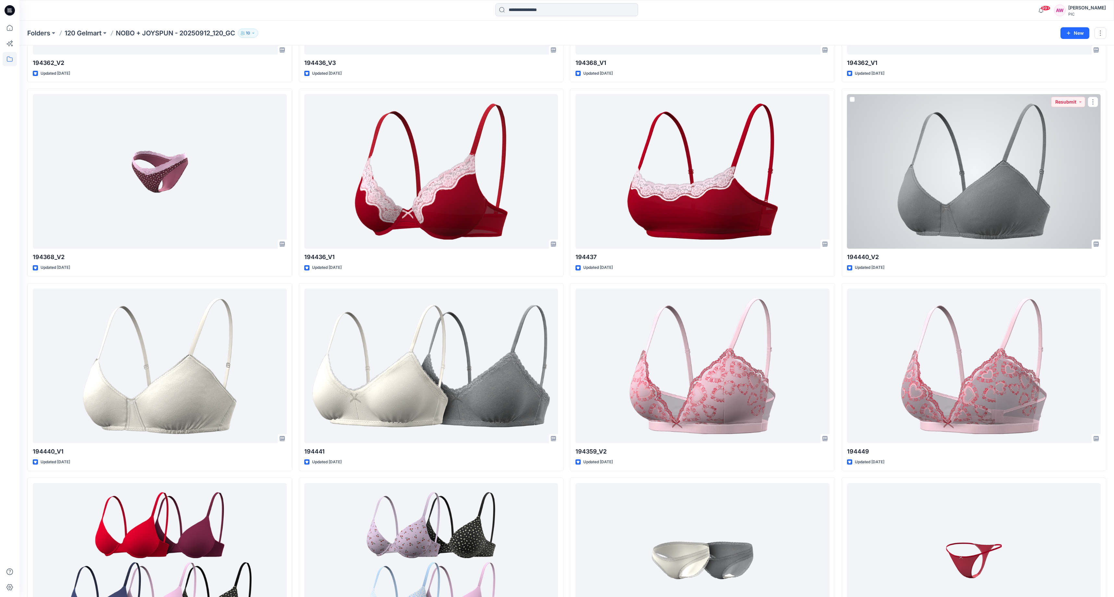
click at [1036, 171] on div at bounding box center [974, 171] width 254 height 154
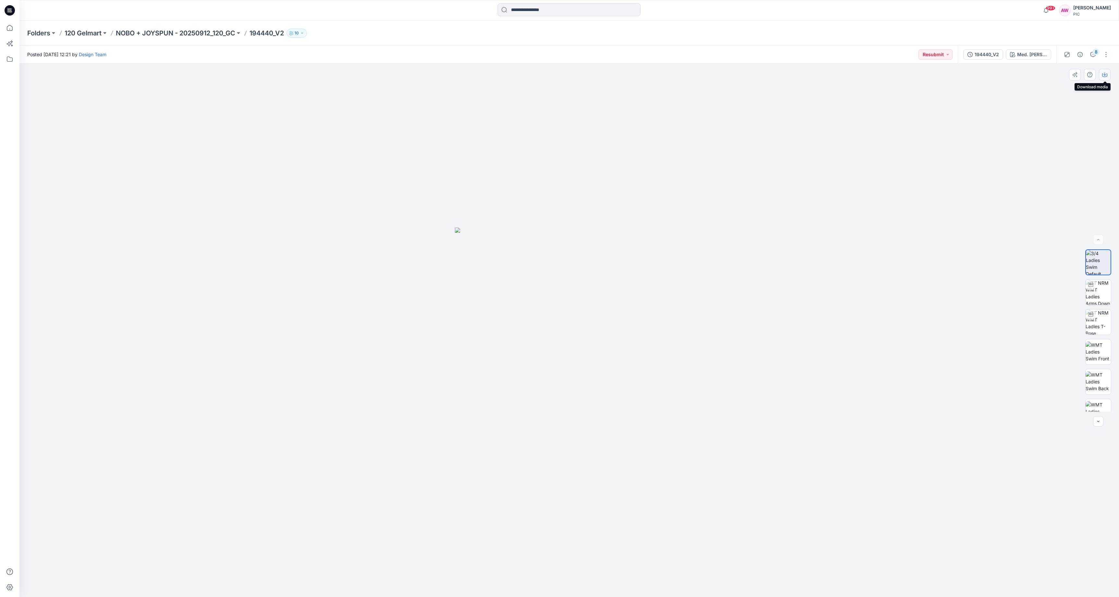
click at [1108, 73] on button "button" at bounding box center [1105, 75] width 12 height 12
click at [1100, 352] on img at bounding box center [1098, 347] width 25 height 25
click at [1104, 75] on icon "button" at bounding box center [1104, 74] width 5 height 5
click at [195, 34] on p "NOBO + JOYSPUN - 20250912_120_GC" at bounding box center [175, 33] width 119 height 9
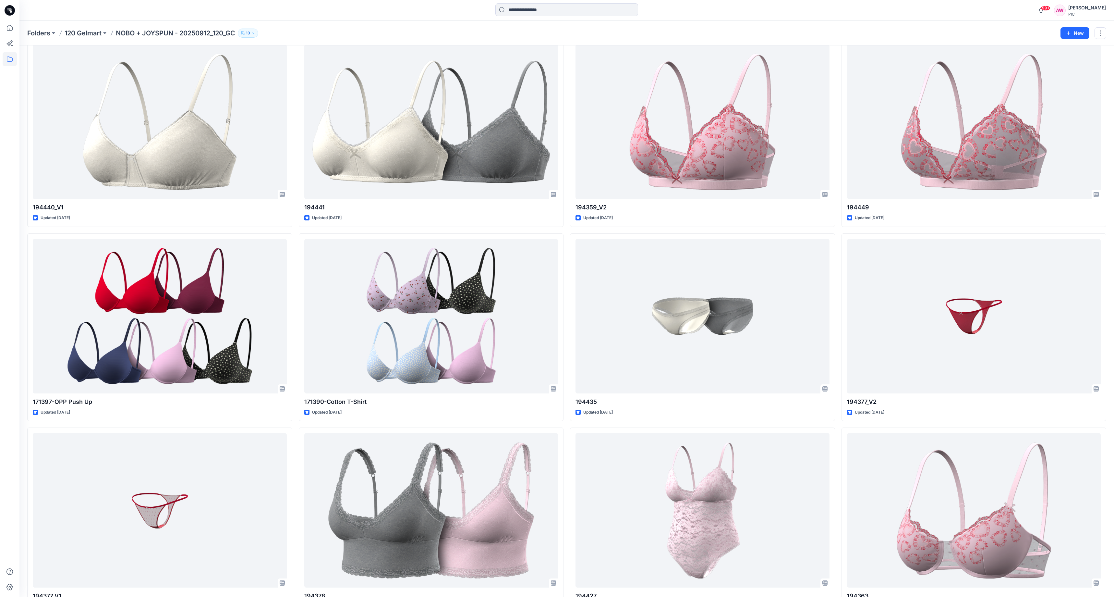
scroll to position [1591, 0]
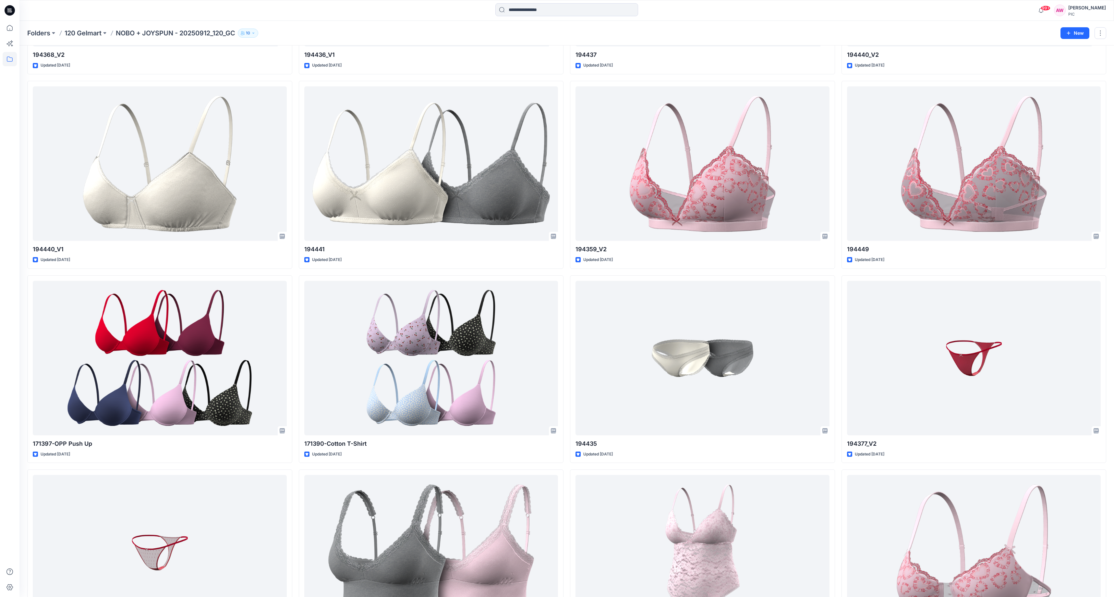
scroll to position [1556, 0]
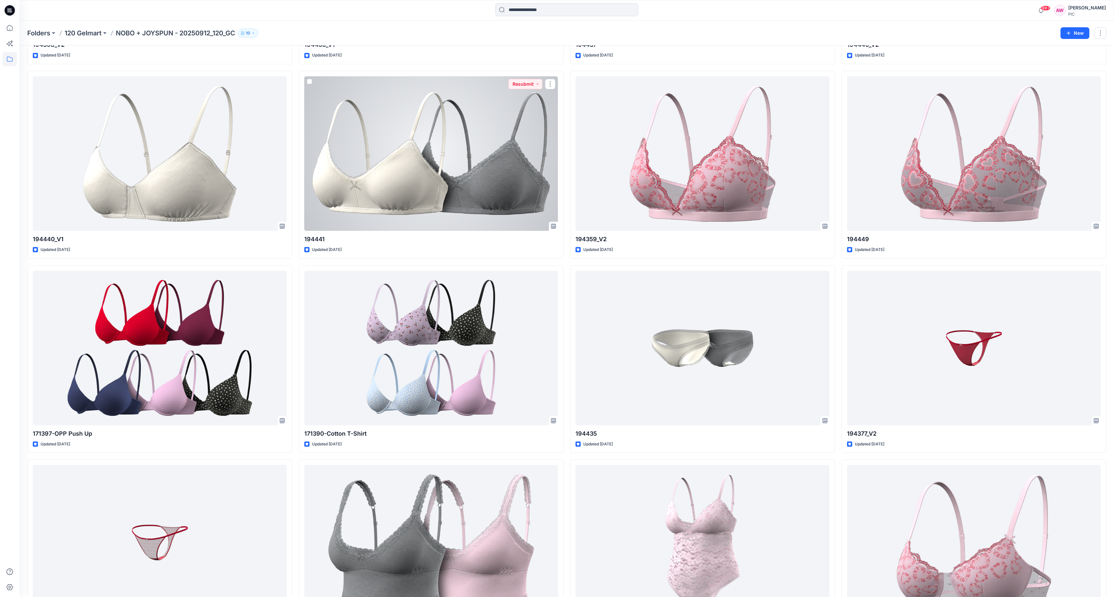
drag, startPoint x: 505, startPoint y: 157, endPoint x: 509, endPoint y: 157, distance: 3.9
click at [505, 157] on div at bounding box center [431, 153] width 254 height 154
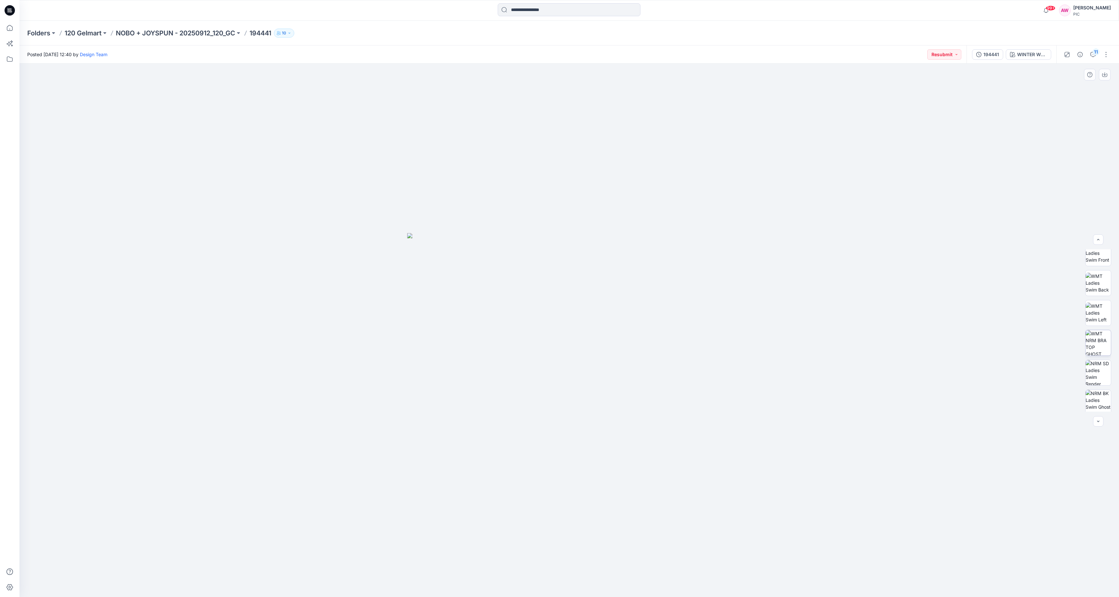
scroll to position [97, 0]
click at [1103, 344] on img at bounding box center [1098, 343] width 25 height 25
click at [1035, 53] on div "WINTER WHITE" at bounding box center [1032, 54] width 30 height 7
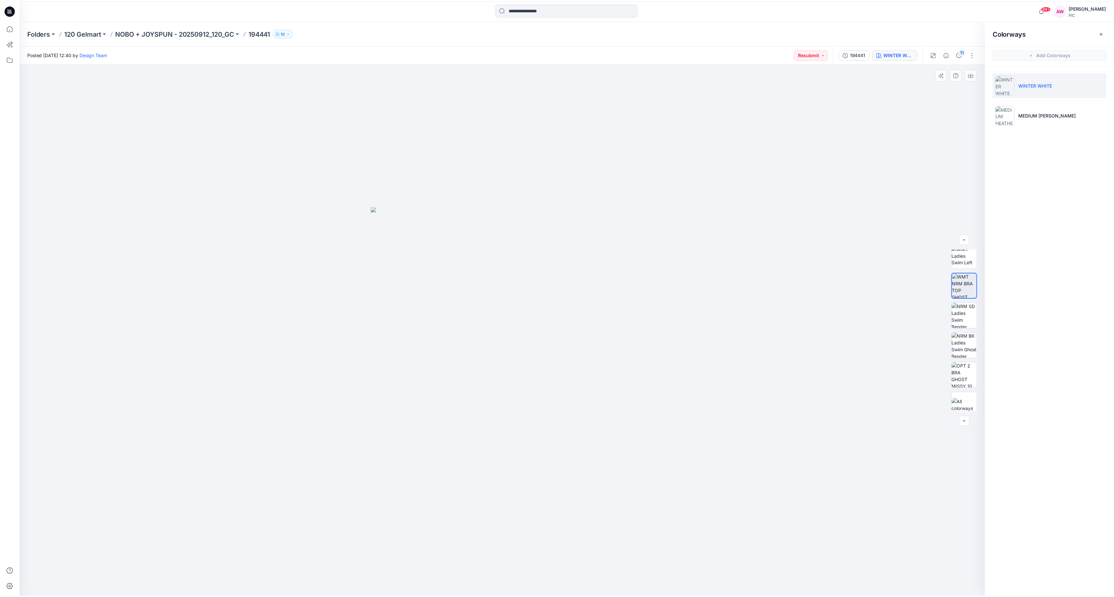
scroll to position [162, 0]
drag, startPoint x: 983, startPoint y: 362, endPoint x: 983, endPoint y: 392, distance: 29.5
click at [986, 398] on div at bounding box center [969, 330] width 42 height 162
click at [974, 374] on img at bounding box center [968, 368] width 25 height 25
click at [977, 75] on icon "button" at bounding box center [974, 74] width 5 height 5
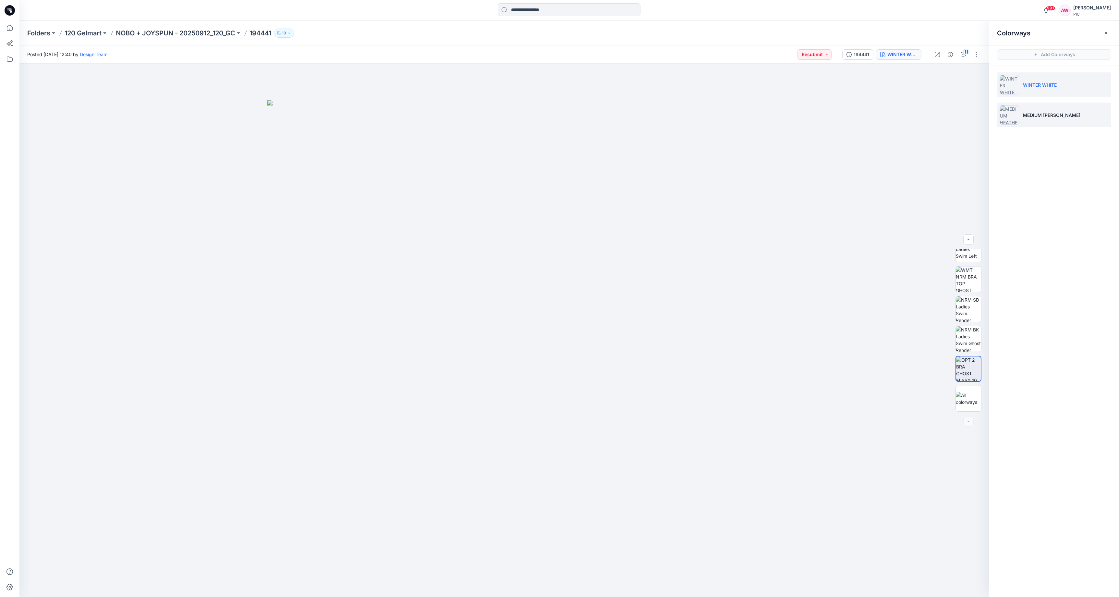
click at [1049, 115] on p "MEDIUM [PERSON_NAME]" at bounding box center [1051, 115] width 57 height 7
click at [969, 341] on img at bounding box center [968, 338] width 25 height 25
click at [977, 73] on icon "button" at bounding box center [974, 74] width 5 height 5
click at [215, 32] on p "NOBO + JOYSPUN - 20250912_120_GC" at bounding box center [175, 33] width 119 height 9
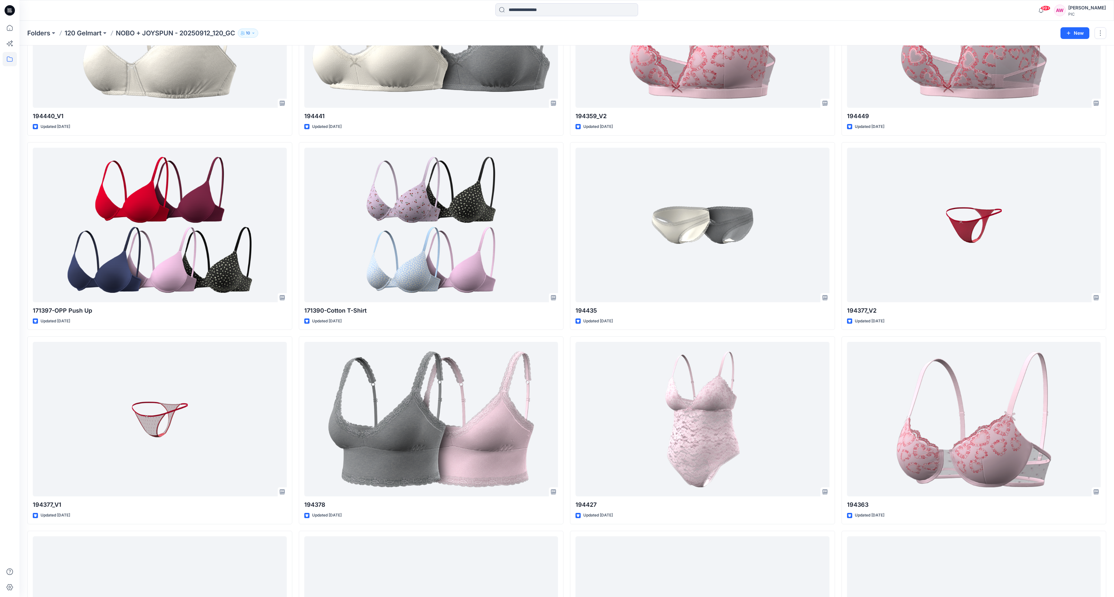
scroll to position [1690, 0]
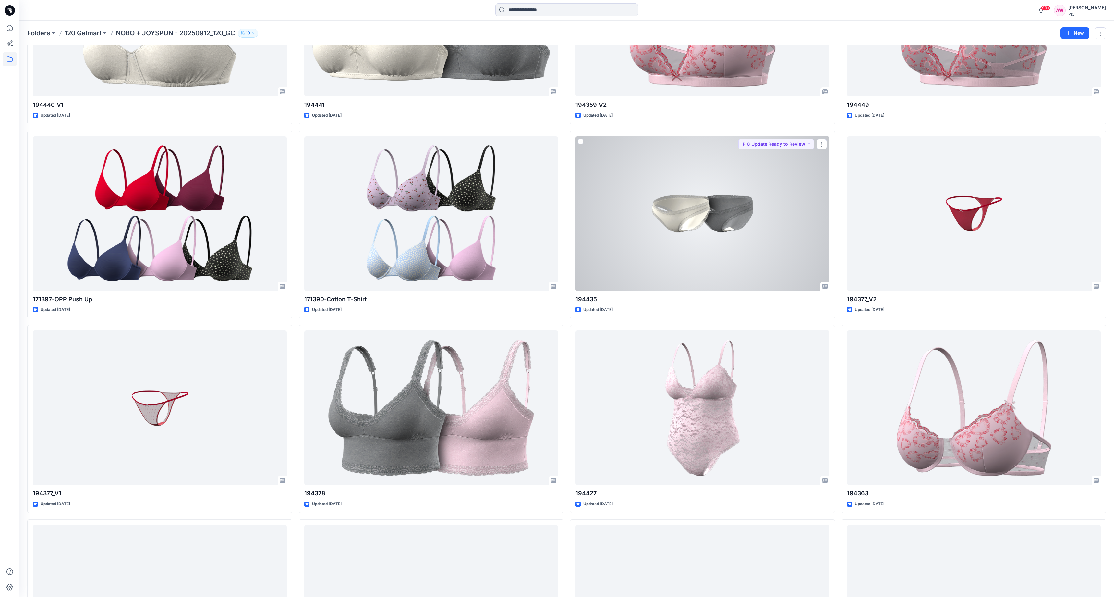
click at [725, 215] on div at bounding box center [703, 213] width 254 height 154
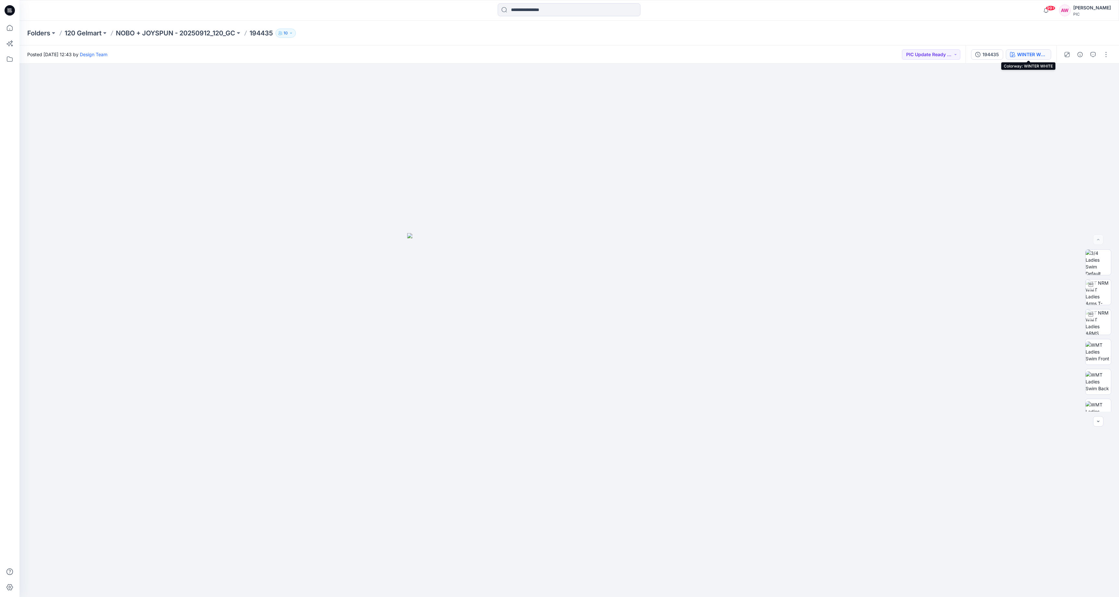
click at [1036, 55] on div "WINTER WHITE" at bounding box center [1032, 54] width 30 height 7
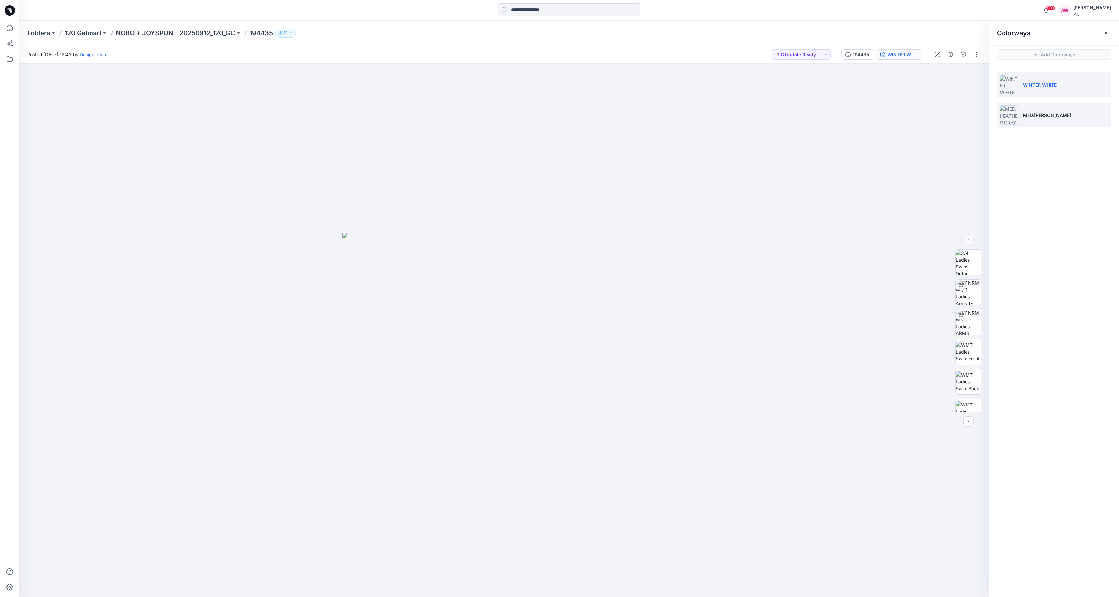
click at [1014, 116] on img at bounding box center [1009, 114] width 19 height 19
click at [969, 344] on img at bounding box center [968, 340] width 25 height 25
click at [976, 73] on icon "button" at bounding box center [974, 74] width 5 height 5
click at [182, 32] on p "NOBO + JOYSPUN - 20250912_120_GC" at bounding box center [175, 33] width 119 height 9
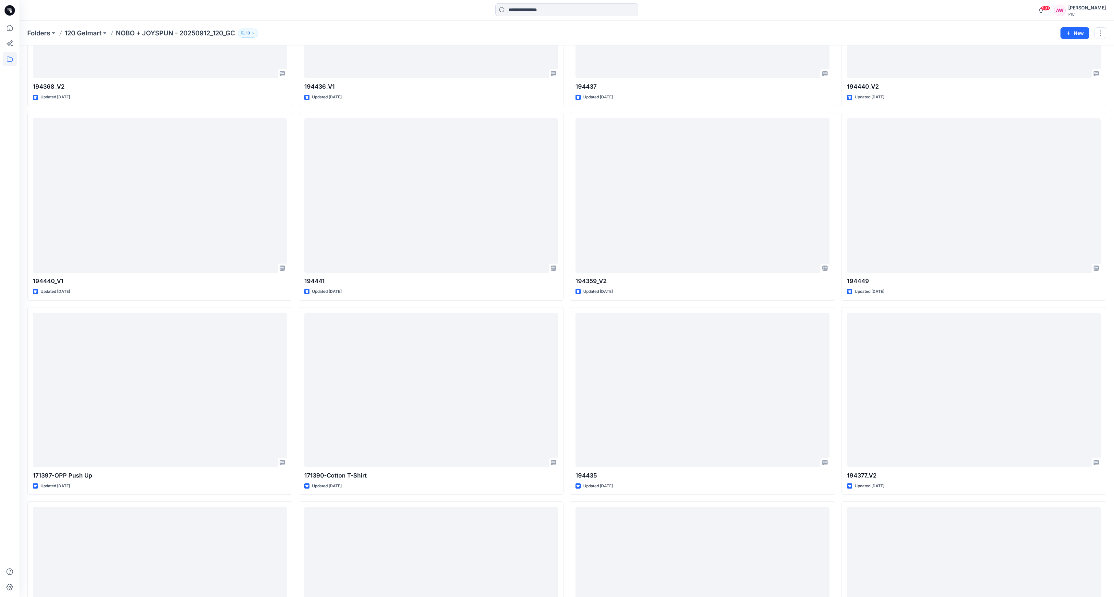
scroll to position [1674, 0]
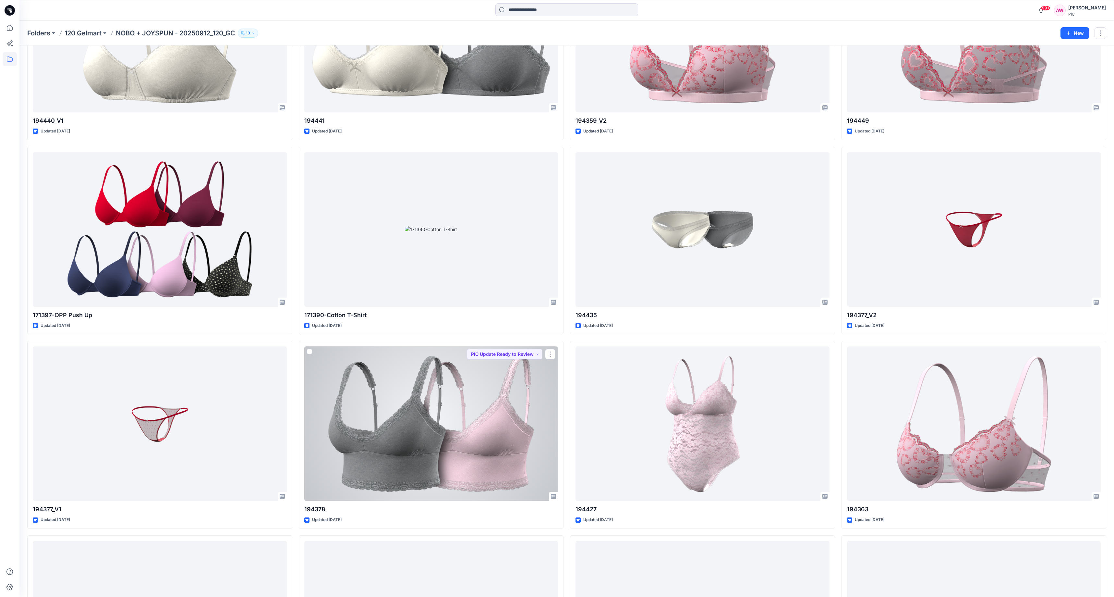
click at [517, 440] on div at bounding box center [431, 423] width 254 height 154
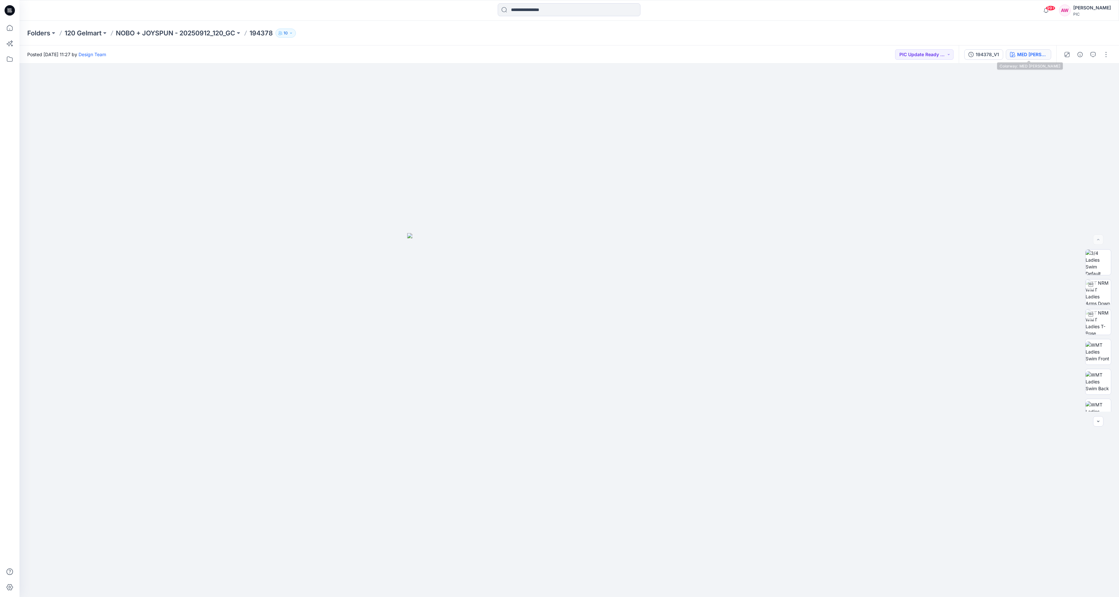
click at [1032, 53] on div "MED [PERSON_NAME]" at bounding box center [1032, 54] width 30 height 7
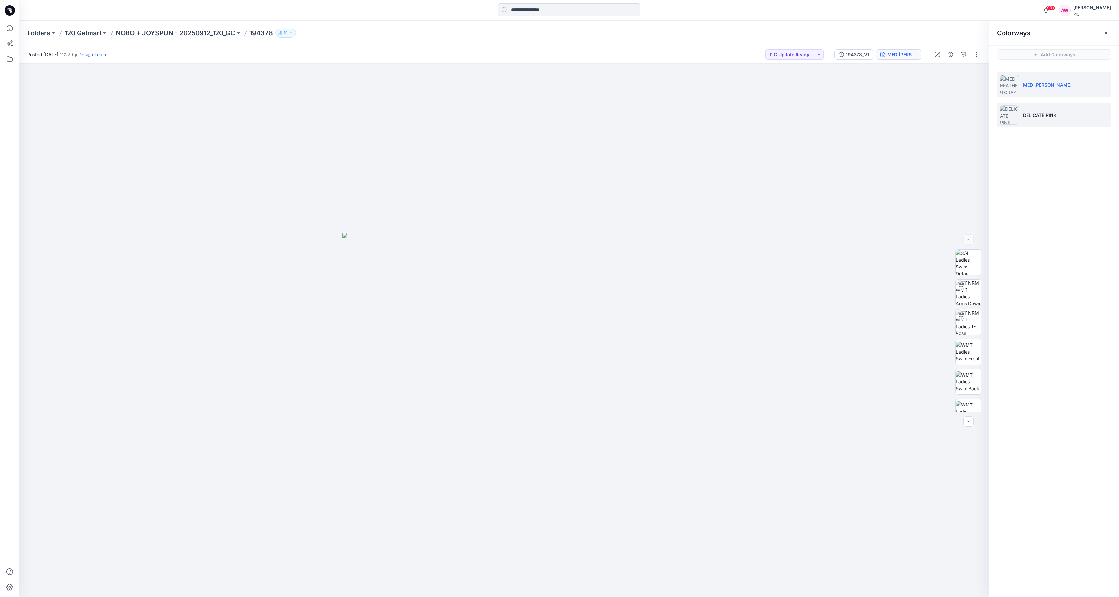
click at [1023, 114] on p "DELICATE PINK" at bounding box center [1040, 115] width 34 height 7
click at [976, 344] on img at bounding box center [968, 343] width 25 height 25
click at [975, 74] on icon "button" at bounding box center [974, 74] width 5 height 5
click at [170, 33] on p "NOBO + JOYSPUN - 20250912_120_GC" at bounding box center [175, 33] width 119 height 9
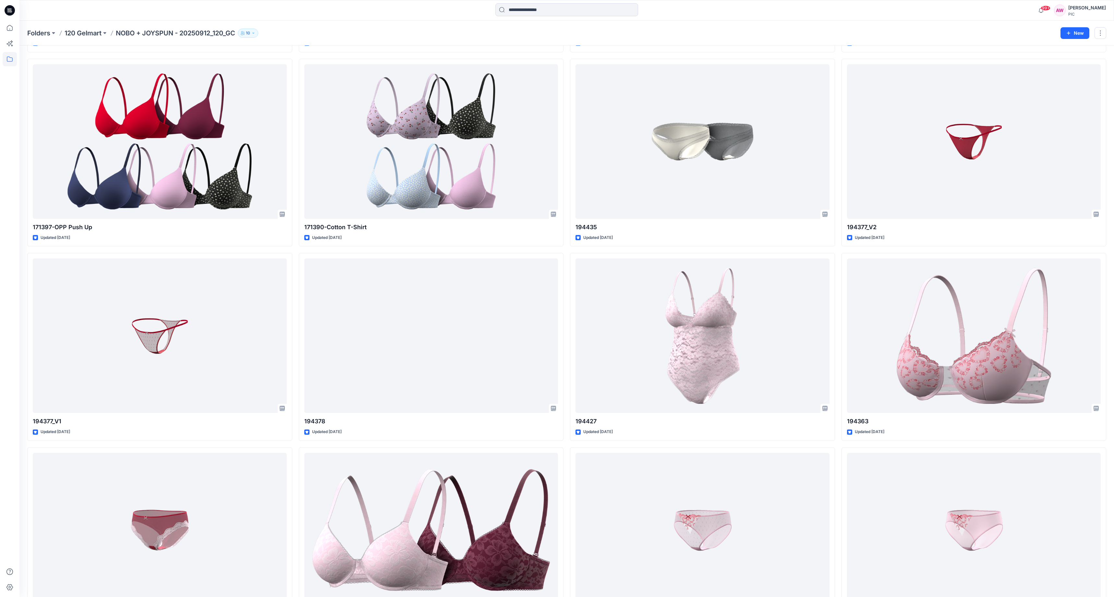
scroll to position [1762, 0]
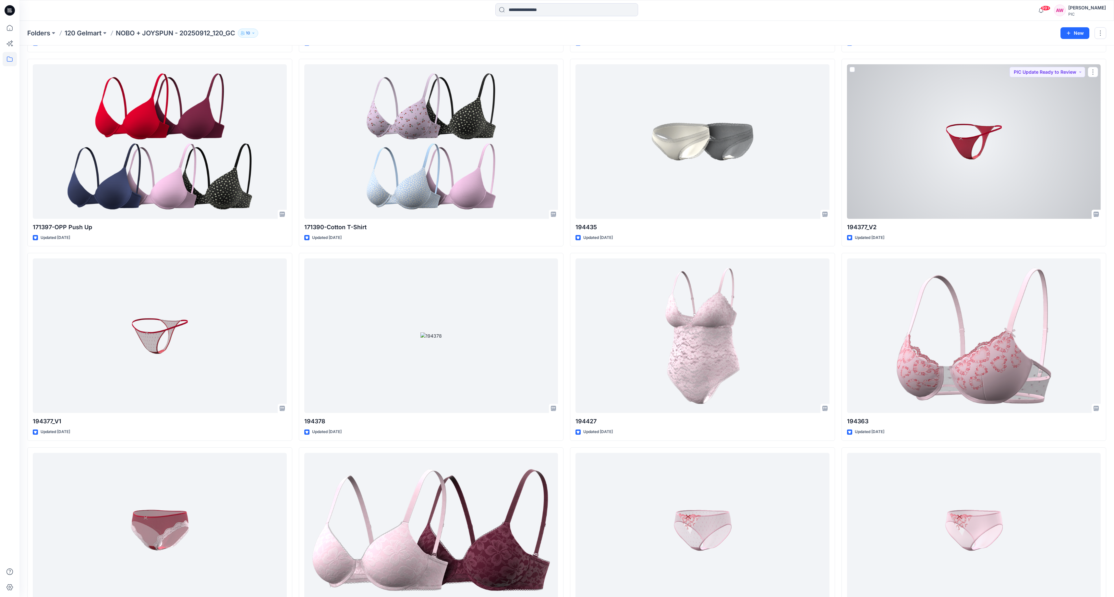
click at [983, 138] on div at bounding box center [974, 141] width 254 height 154
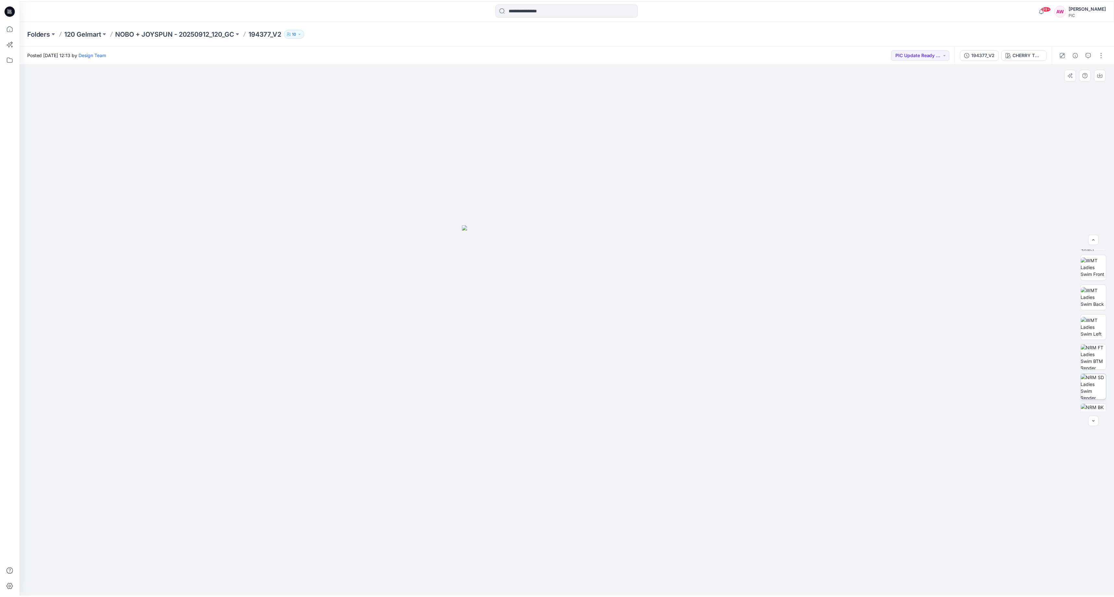
scroll to position [88, 0]
click at [1102, 353] on img at bounding box center [1098, 352] width 25 height 25
click at [1107, 75] on icon "button" at bounding box center [1104, 74] width 5 height 5
click at [1105, 75] on icon "button" at bounding box center [1104, 74] width 5 height 5
click at [1106, 75] on icon "button" at bounding box center [1104, 74] width 5 height 5
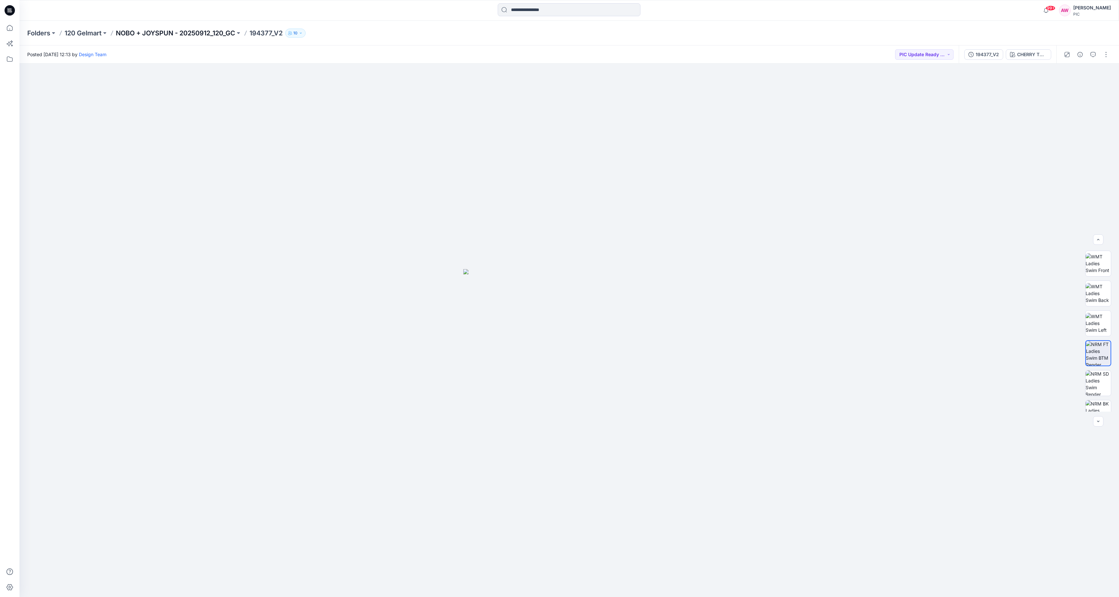
click at [202, 33] on p "NOBO + JOYSPUN - 20250912_120_GC" at bounding box center [175, 33] width 119 height 9
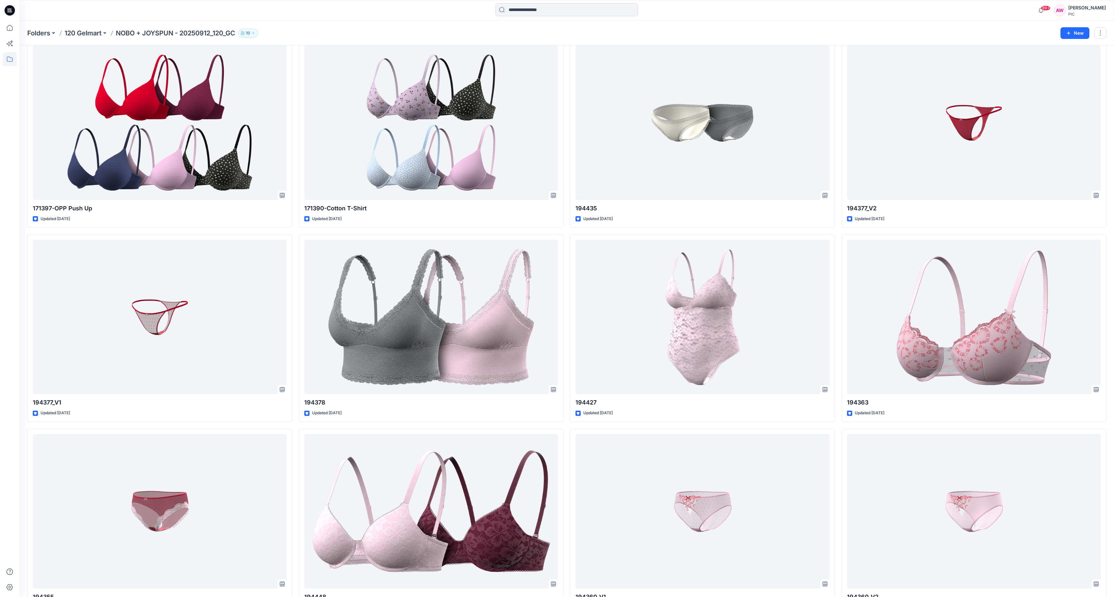
scroll to position [1815, 0]
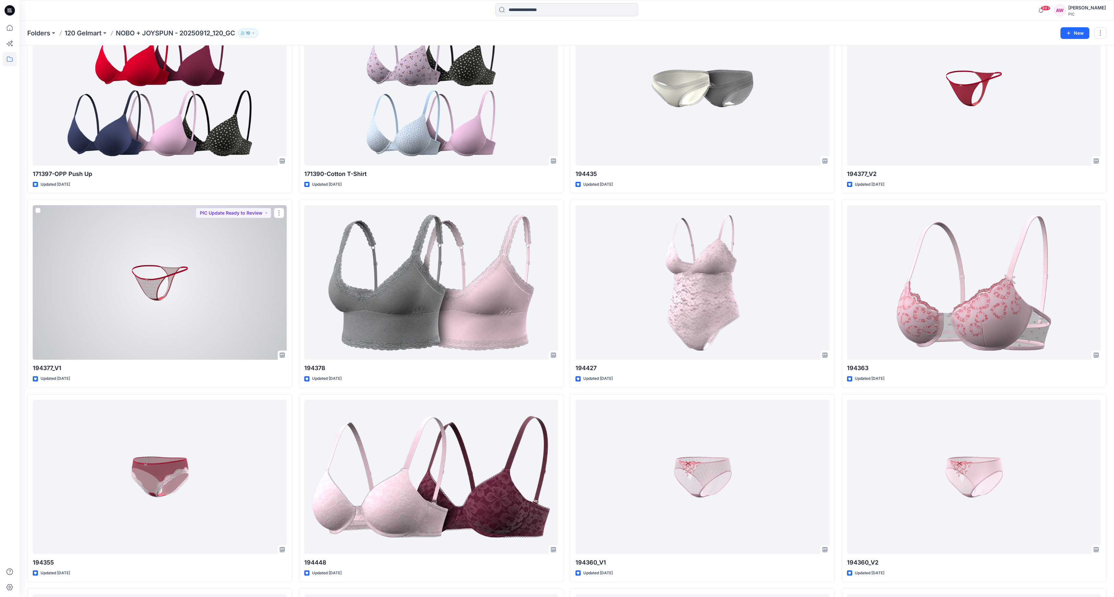
click at [158, 278] on div at bounding box center [160, 282] width 254 height 154
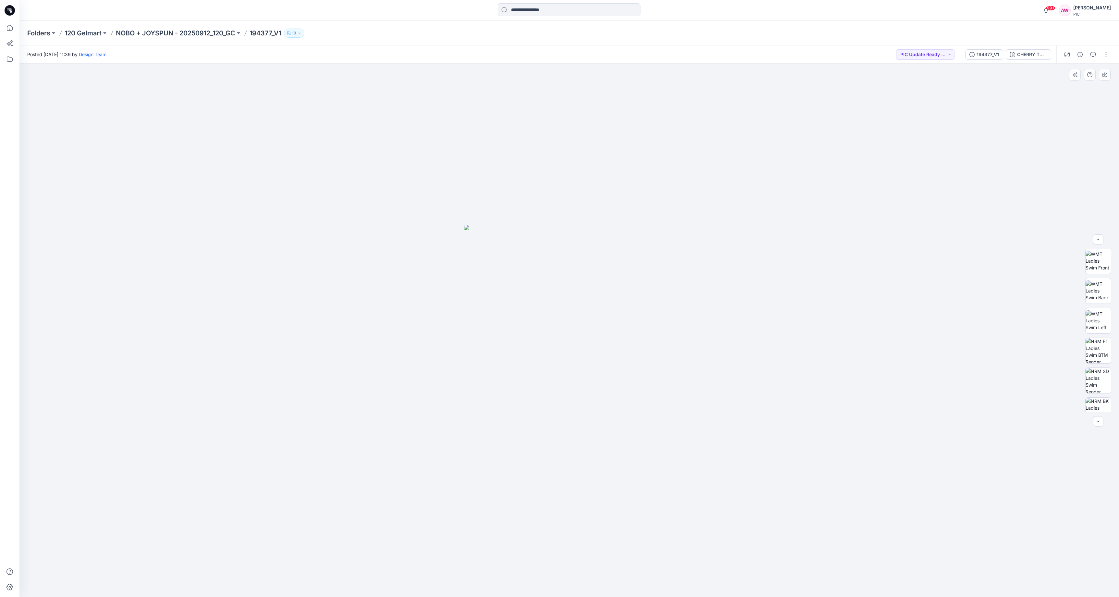
scroll to position [94, 0]
click at [1101, 347] on img at bounding box center [1098, 346] width 25 height 25
click at [1106, 74] on icon "button" at bounding box center [1104, 74] width 5 height 5
click at [178, 32] on p "NOBO + JOYSPUN - 20250912_120_GC" at bounding box center [175, 33] width 119 height 9
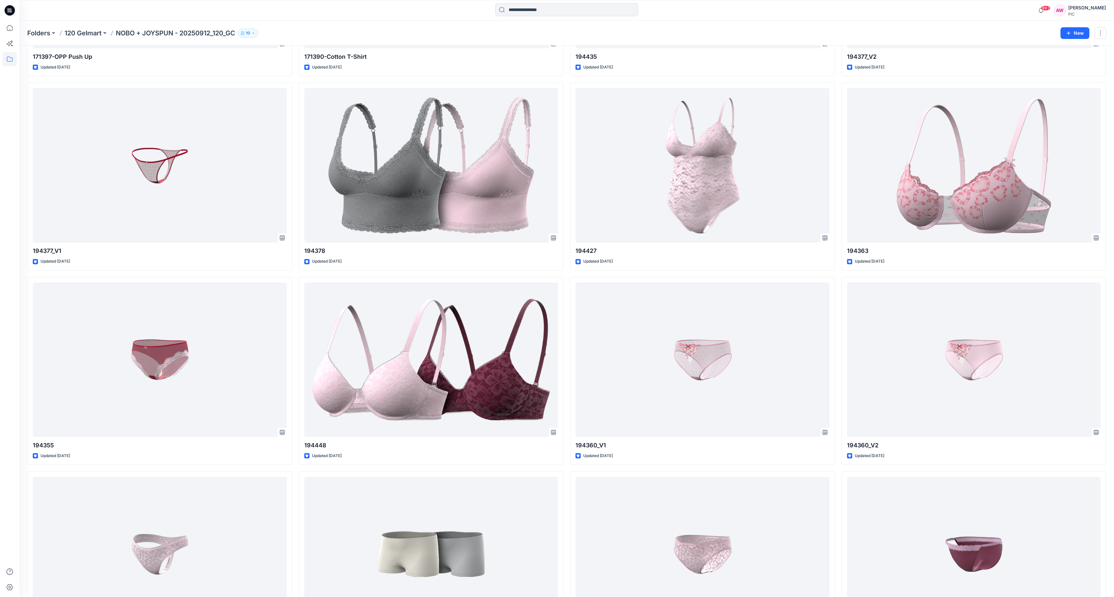
scroll to position [1931, 0]
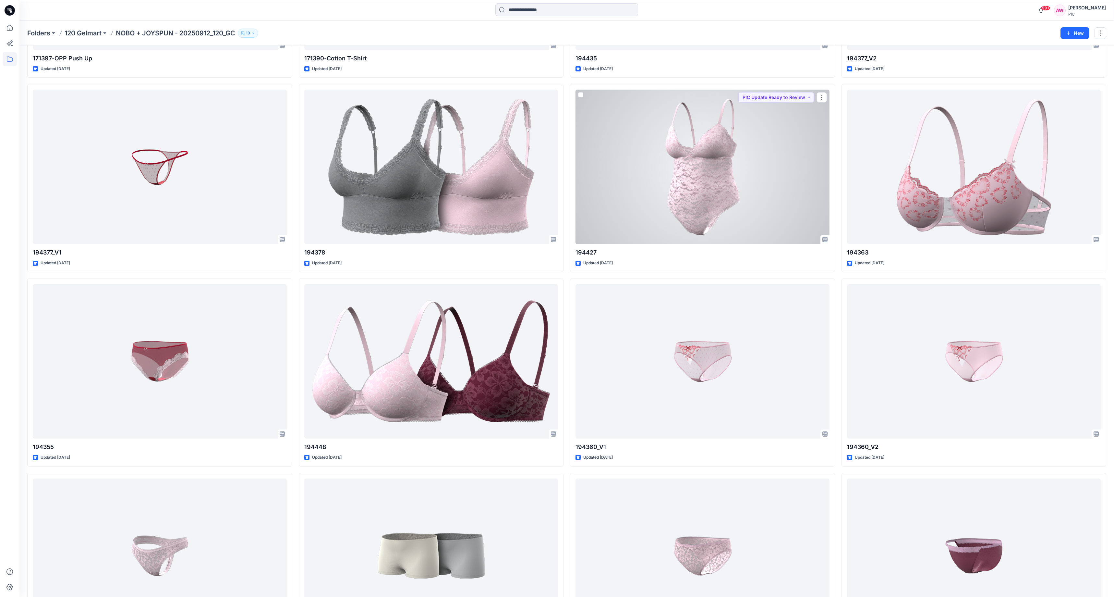
click at [711, 181] on div at bounding box center [703, 167] width 254 height 154
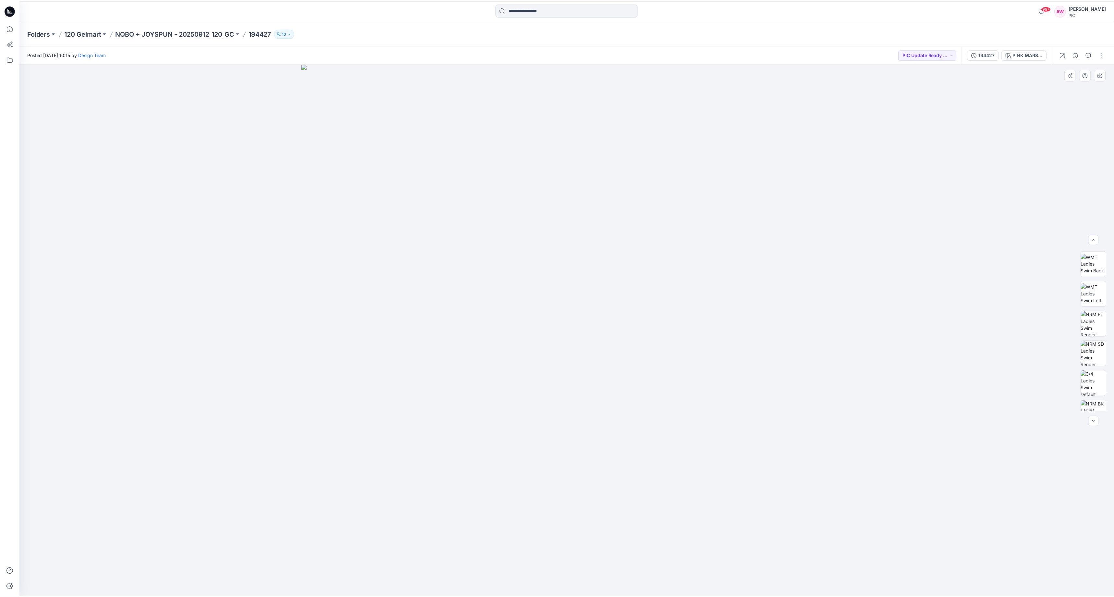
scroll to position [122, 0]
click at [1099, 325] on img at bounding box center [1098, 318] width 25 height 25
click at [1106, 74] on icon "button" at bounding box center [1105, 73] width 3 height 3
click at [206, 32] on p "NOBO + JOYSPUN - 20250912_120_GC" at bounding box center [175, 33] width 119 height 9
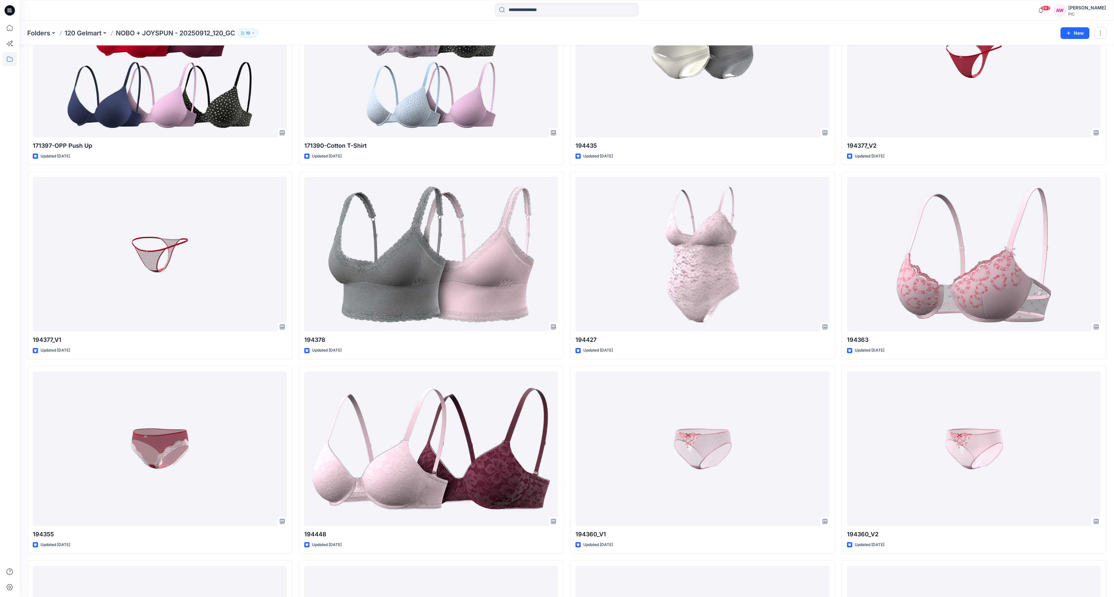
scroll to position [1868, 0]
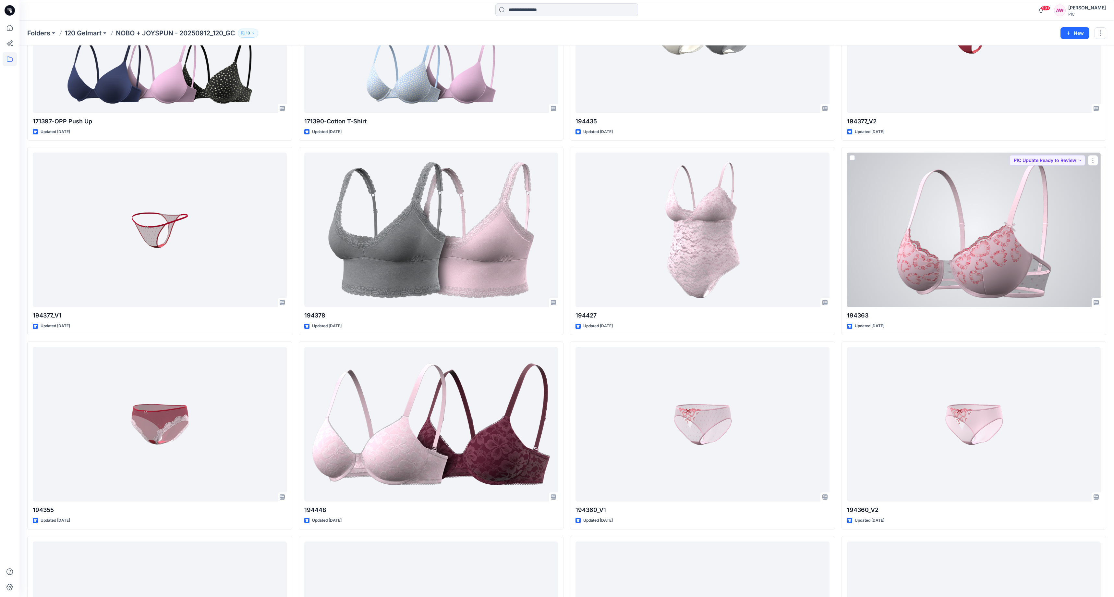
click at [1021, 250] on div at bounding box center [974, 230] width 254 height 154
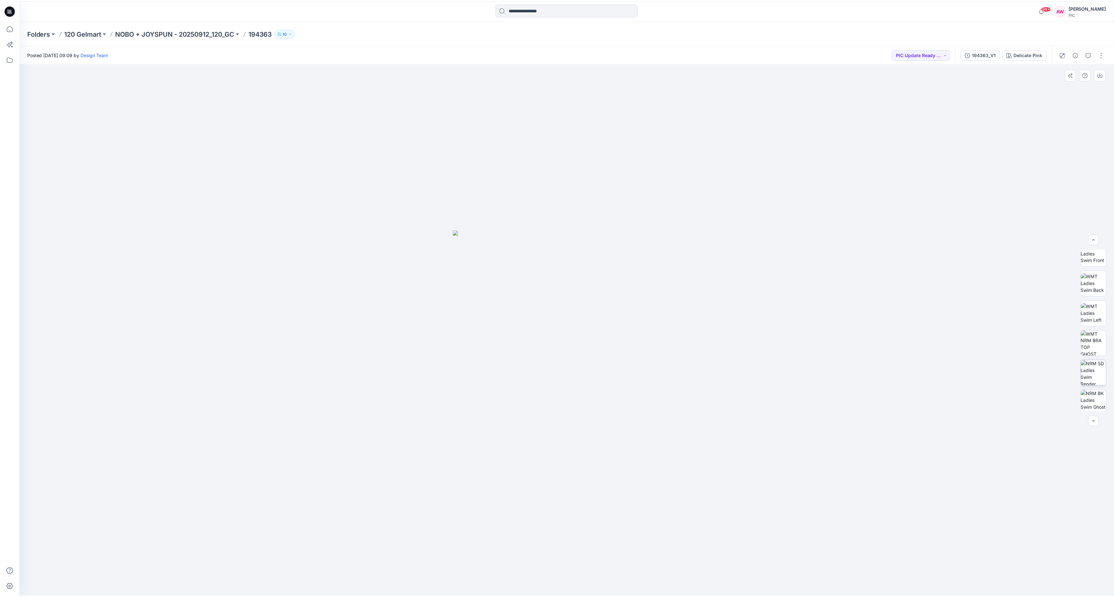
scroll to position [110, 0]
click at [1106, 331] on img at bounding box center [1098, 330] width 25 height 25
click at [1104, 76] on icon "button" at bounding box center [1104, 74] width 5 height 5
click at [201, 34] on p "NOBO + JOYSPUN - 20250912_120_GC" at bounding box center [175, 33] width 119 height 9
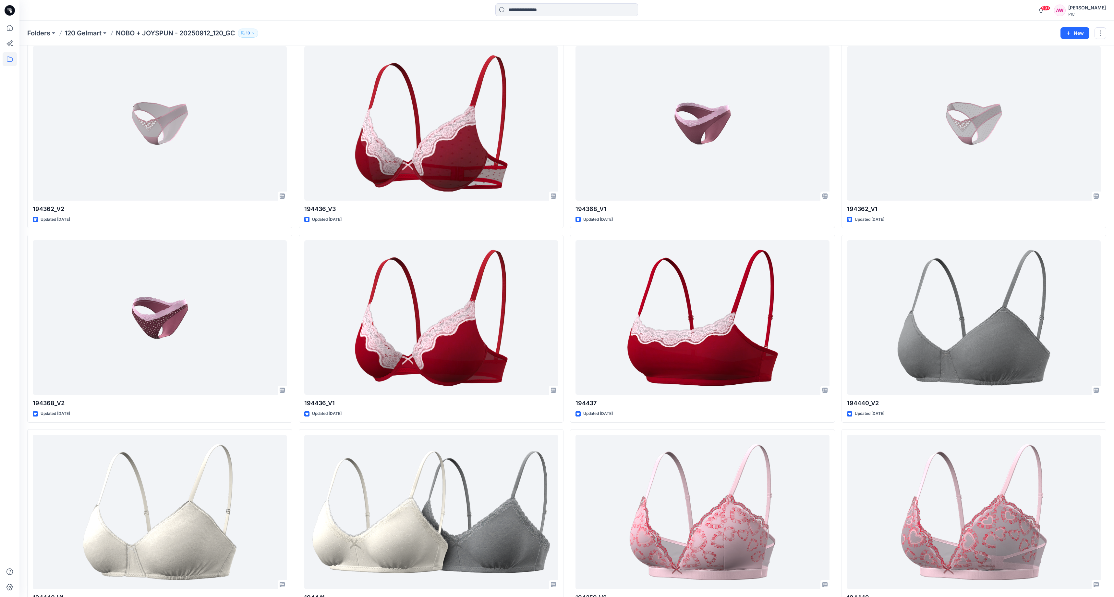
scroll to position [1090, 0]
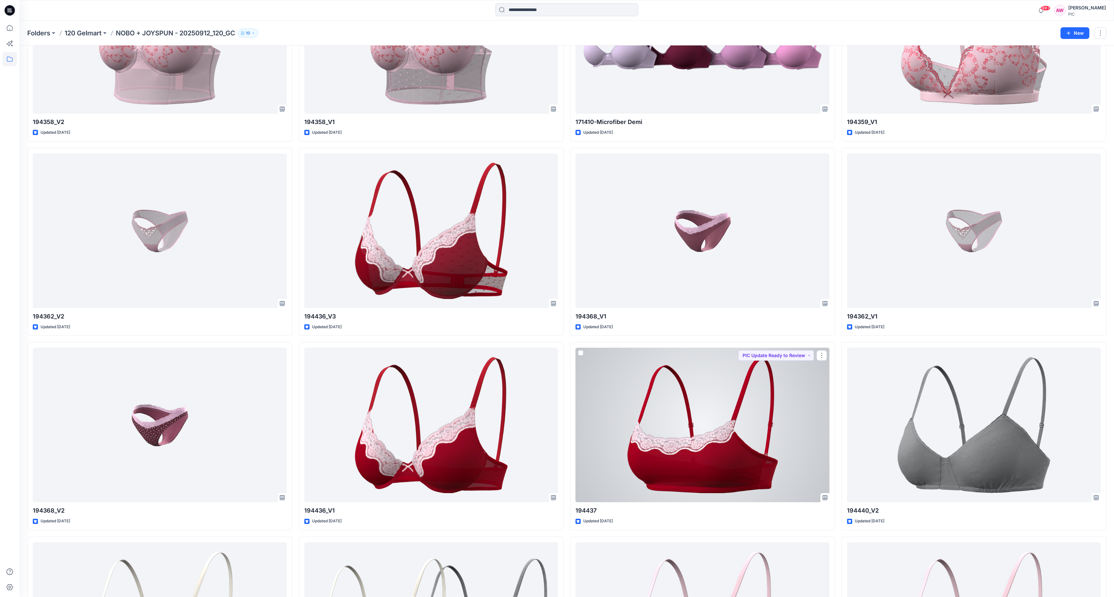
click at [760, 435] on div at bounding box center [703, 425] width 254 height 154
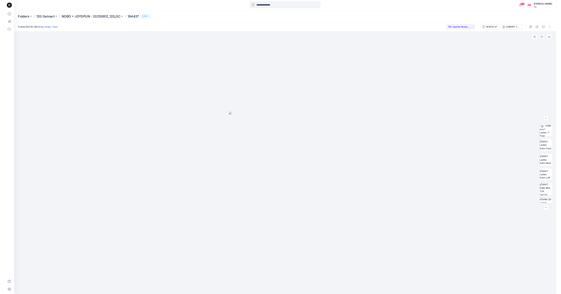
scroll to position [65, 0]
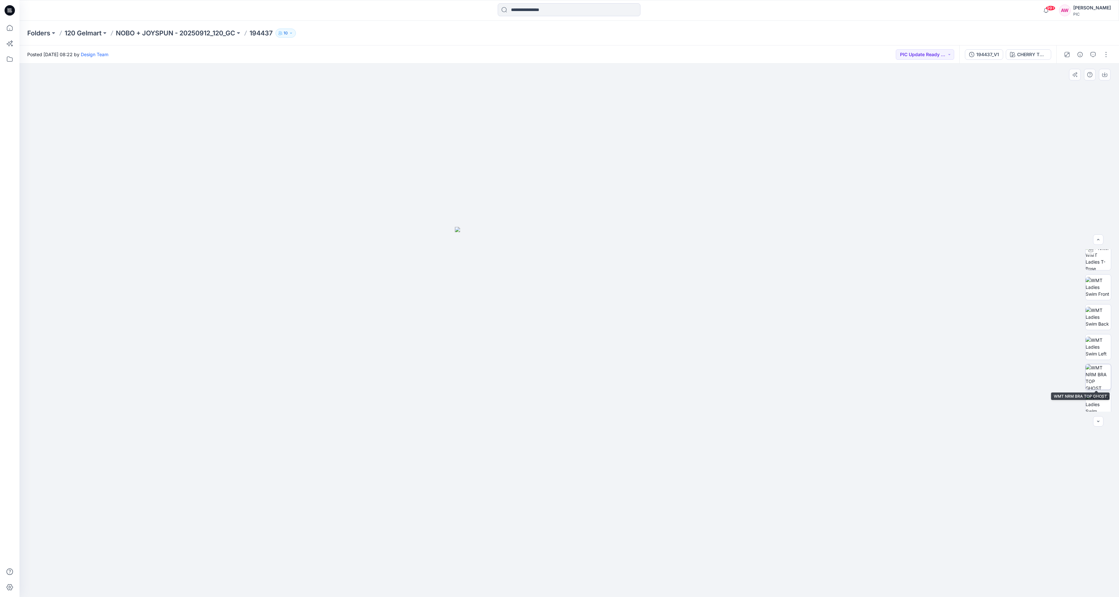
click at [1101, 377] on img at bounding box center [1098, 376] width 25 height 25
click at [1106, 74] on icon "button" at bounding box center [1104, 74] width 5 height 5
click at [191, 34] on p "NOBO + JOYSPUN - 20250912_120_GC" at bounding box center [175, 33] width 119 height 9
